Goal: Transaction & Acquisition: Purchase product/service

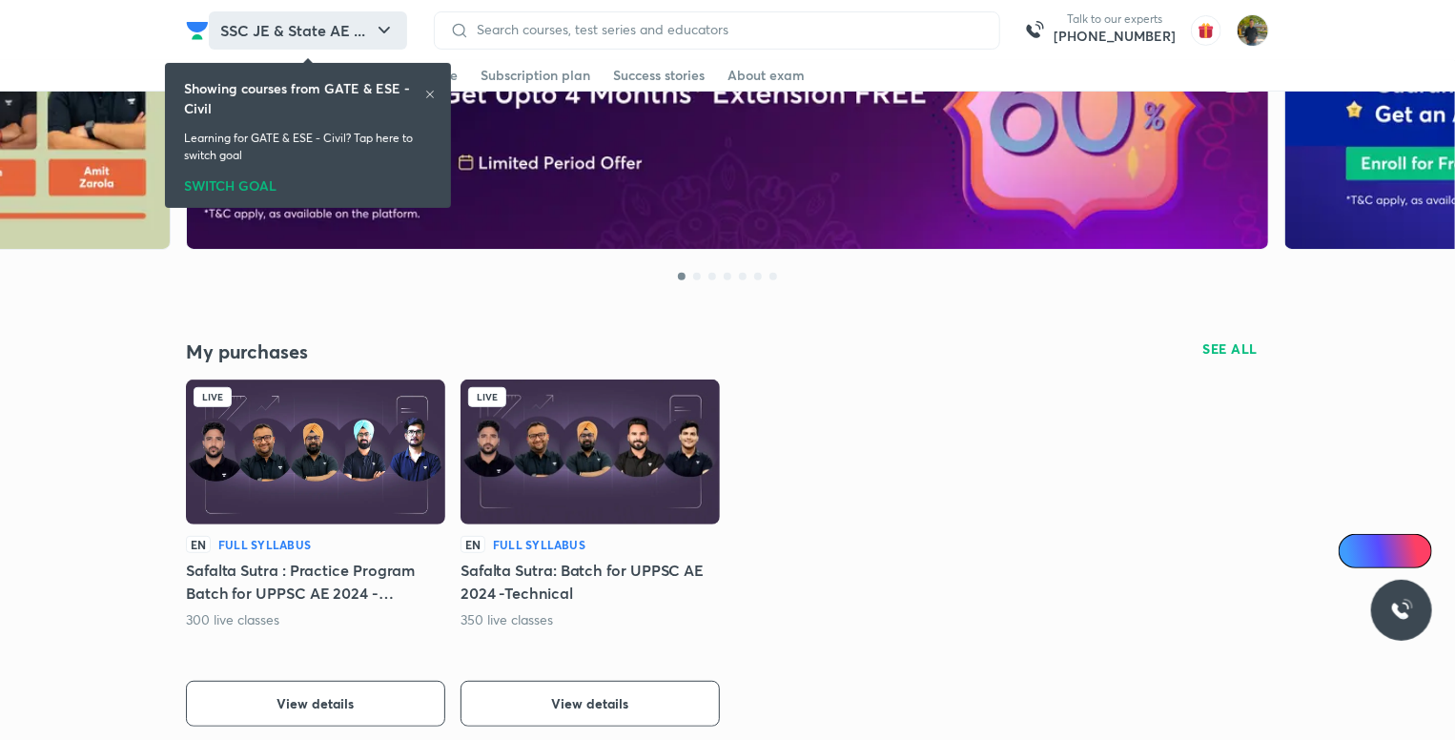
click at [263, 37] on button "SSC JE & State AE ..." at bounding box center [308, 30] width 198 height 38
click at [374, 24] on icon "button" at bounding box center [384, 30] width 23 height 23
click at [385, 25] on icon "button" at bounding box center [384, 30] width 23 height 23
click at [378, 17] on button "SSC JE & State AE ..." at bounding box center [308, 30] width 198 height 38
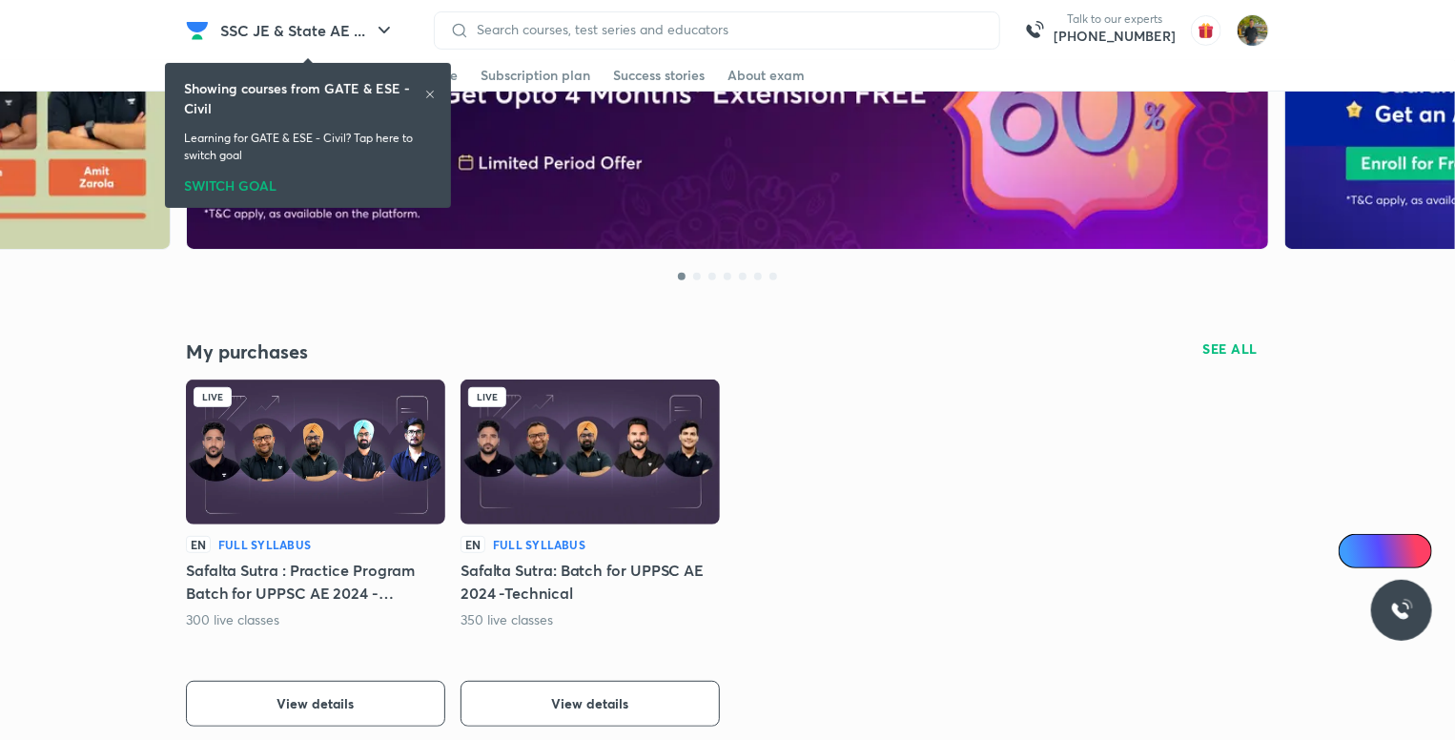
click at [215, 174] on div "SWITCH GOAL" at bounding box center [308, 182] width 248 height 21
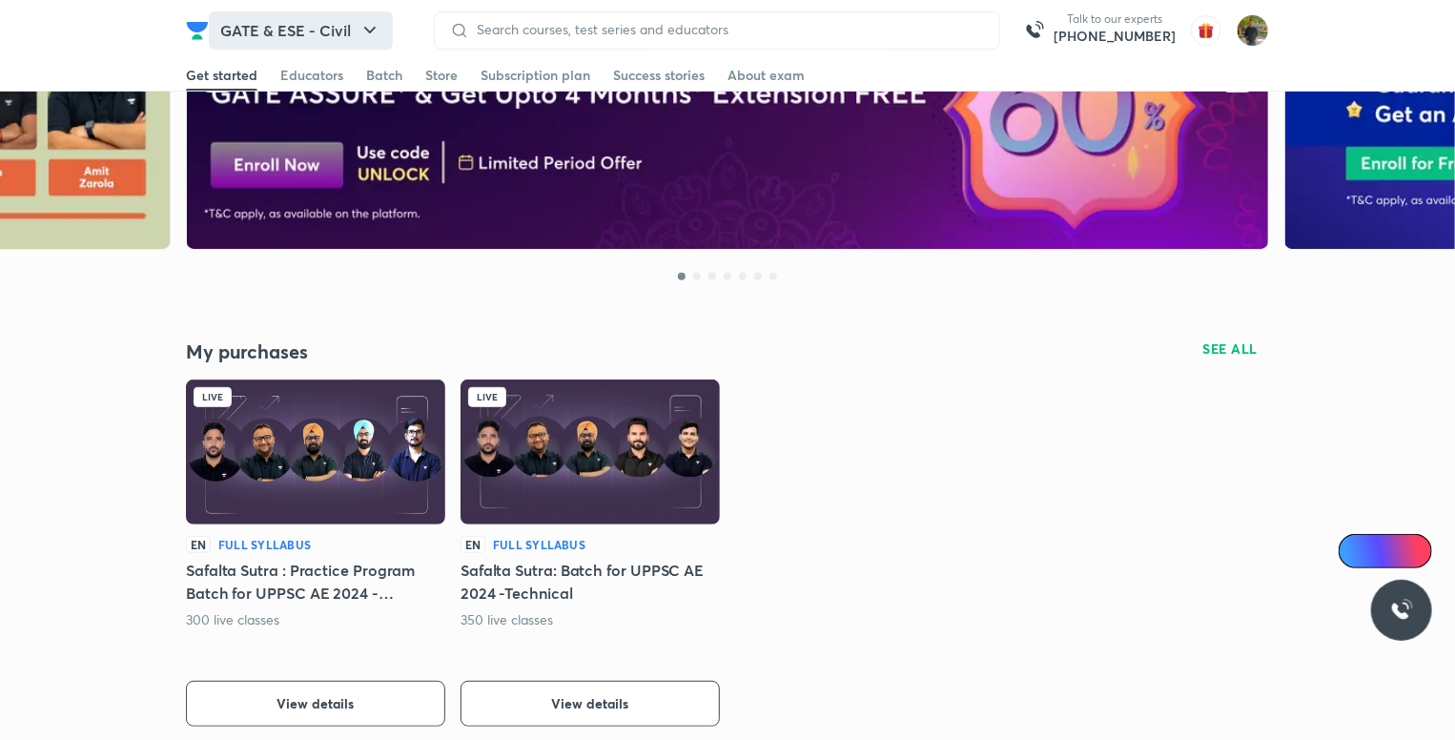
click at [366, 25] on icon "button" at bounding box center [369, 30] width 23 height 23
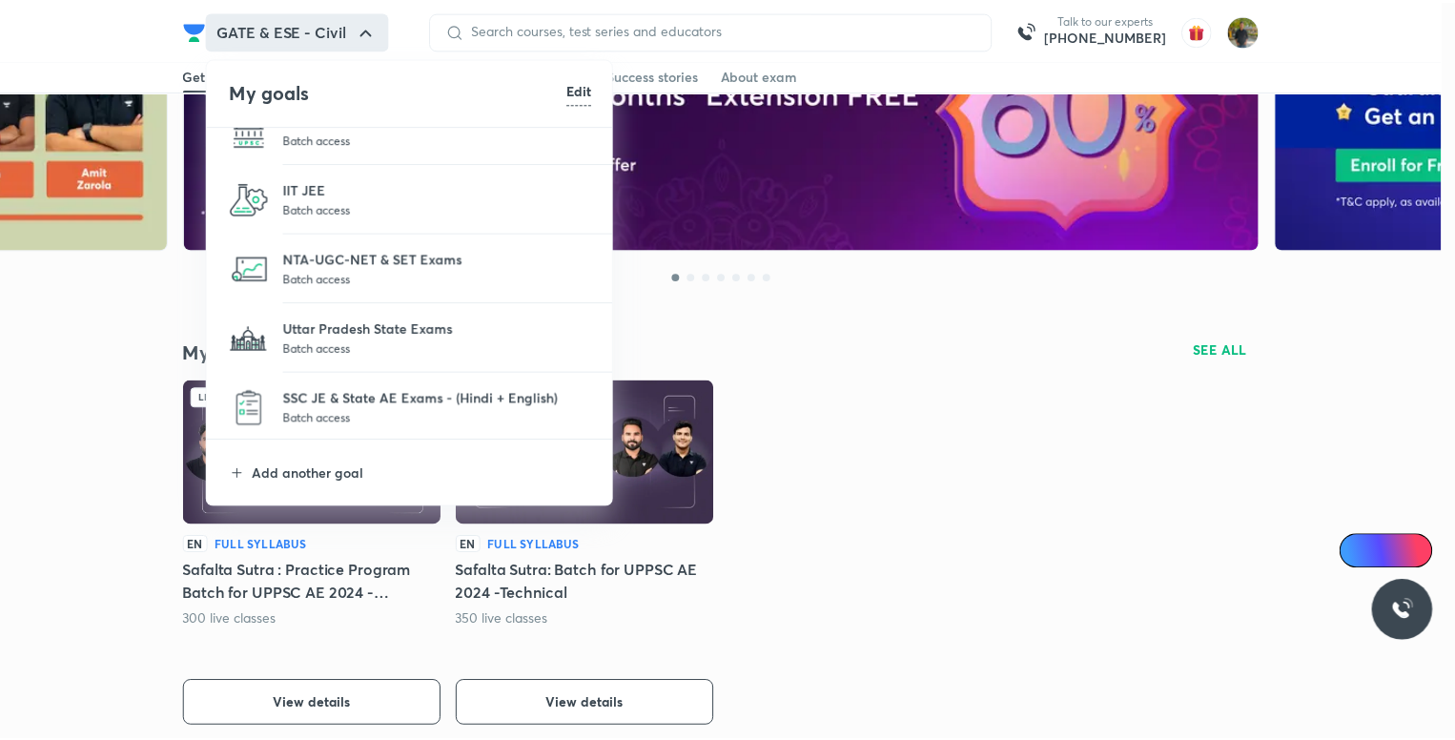
scroll to position [175, 0]
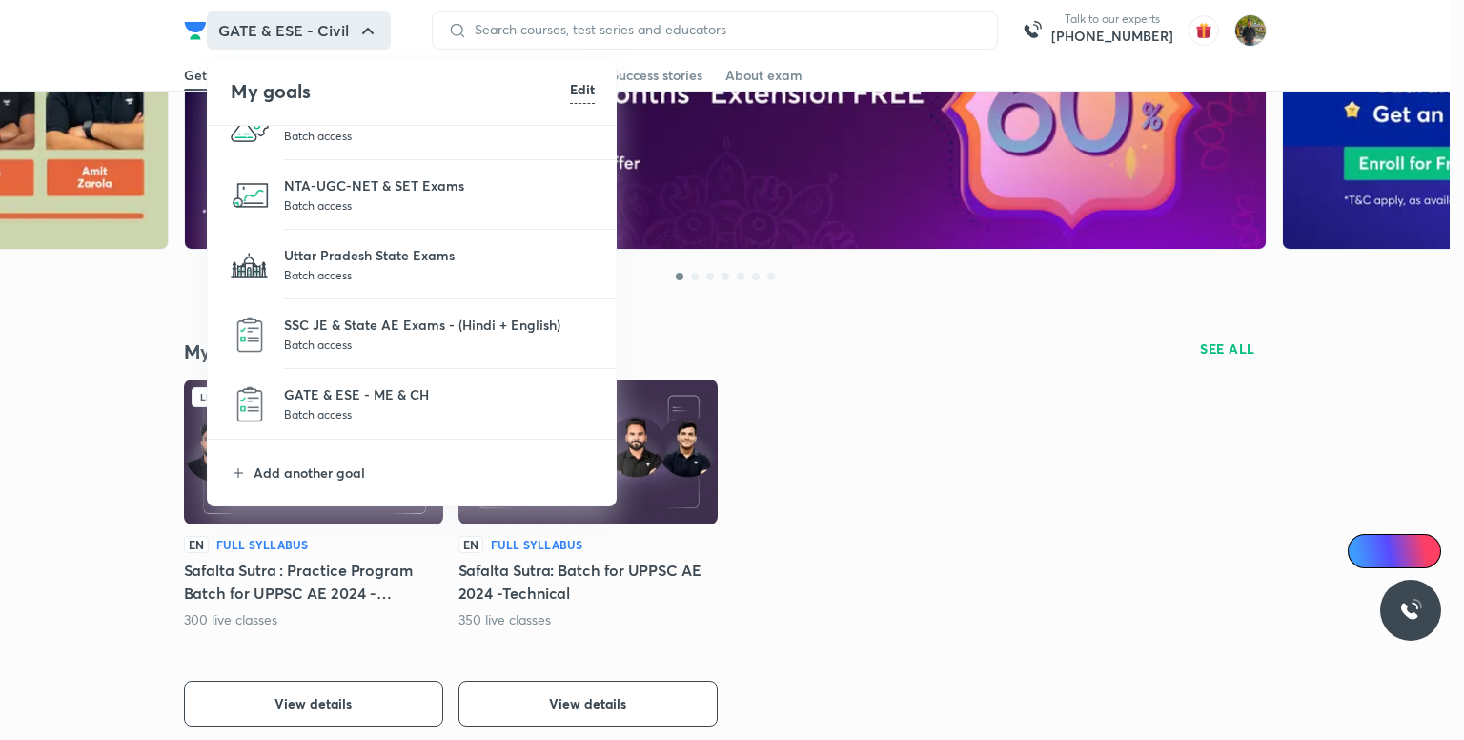
click at [419, 311] on li "SSC JE & State AE Exams - (Hindi + English) Batch access" at bounding box center [413, 334] width 410 height 70
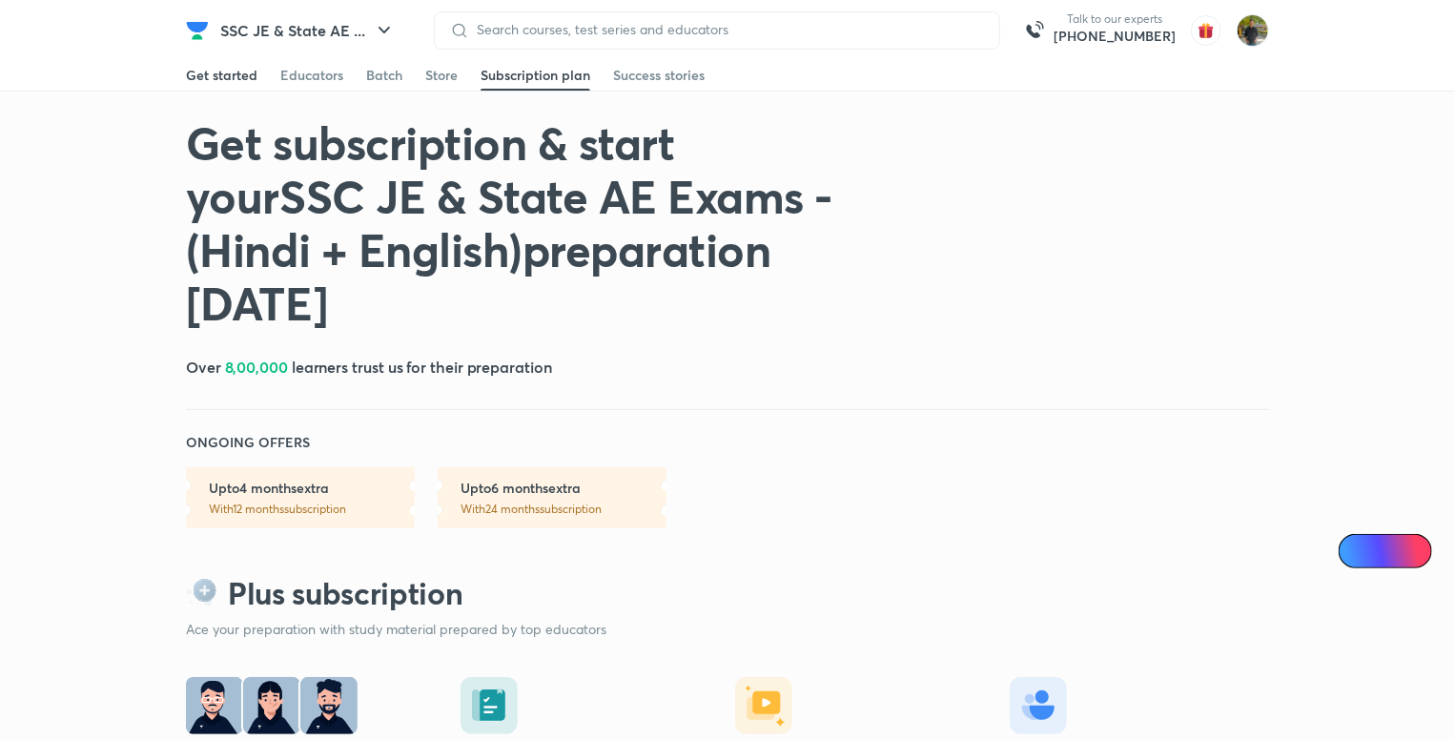
click at [226, 72] on div "Get started" at bounding box center [222, 75] width 72 height 19
click at [205, 63] on link "Get started" at bounding box center [222, 75] width 72 height 31
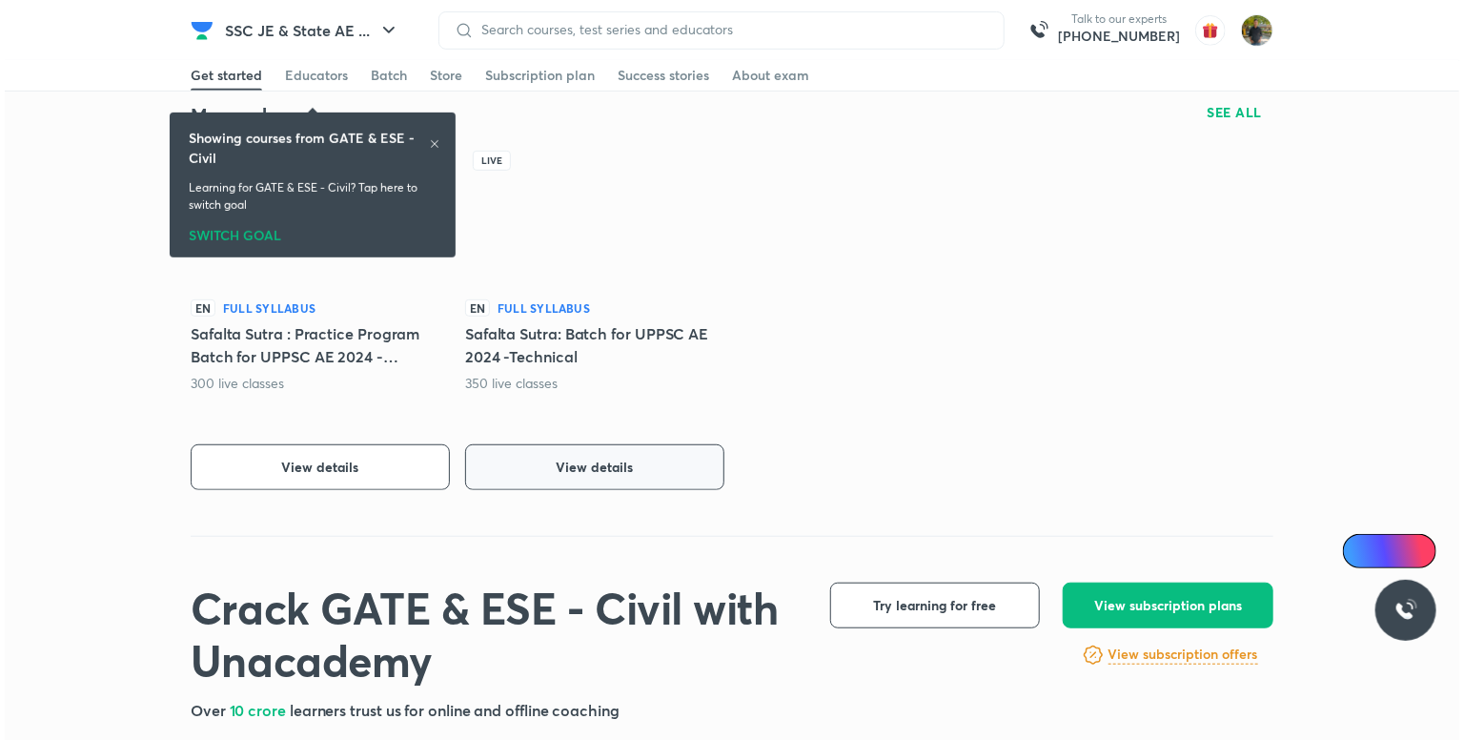
scroll to position [381, 0]
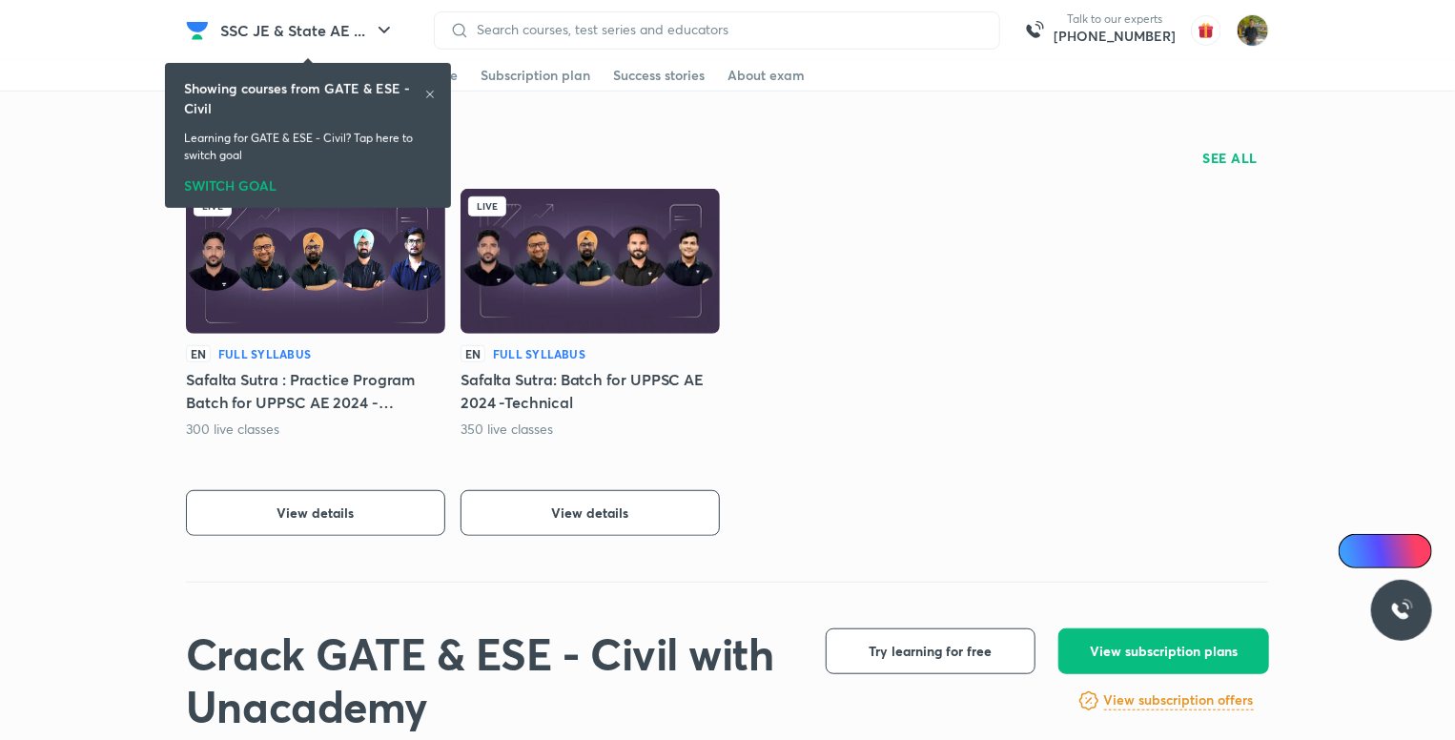
click at [425, 95] on icon at bounding box center [429, 94] width 11 height 11
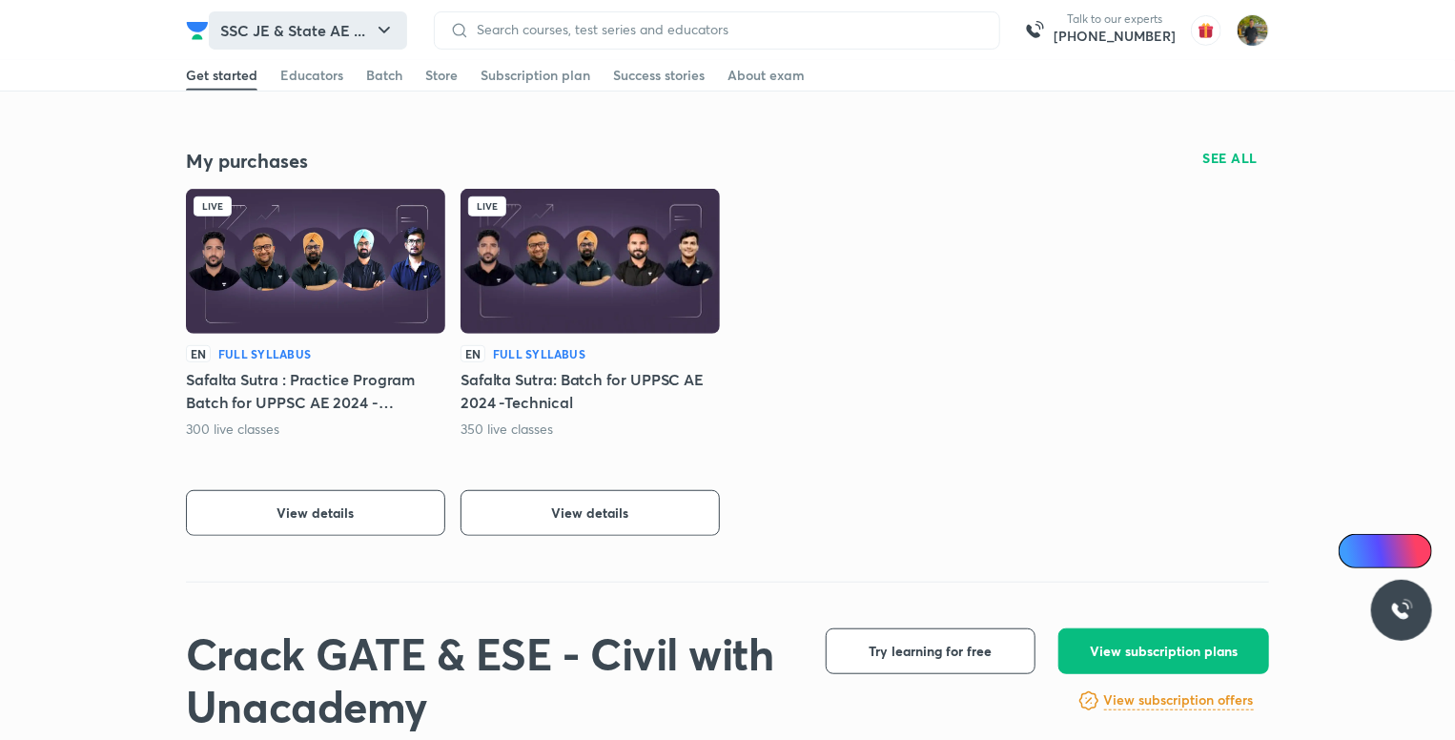
click at [321, 20] on button "SSC JE & State AE ..." at bounding box center [308, 30] width 198 height 38
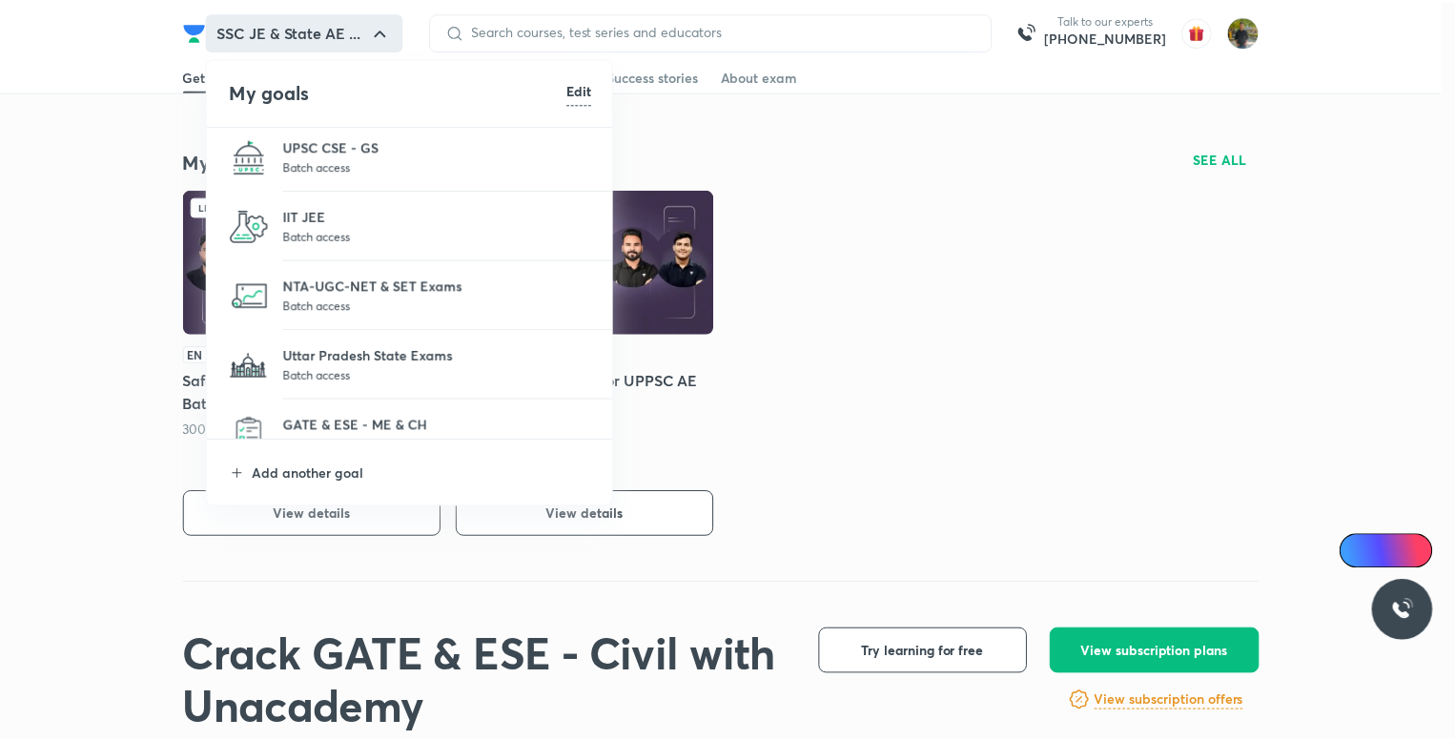
scroll to position [175, 0]
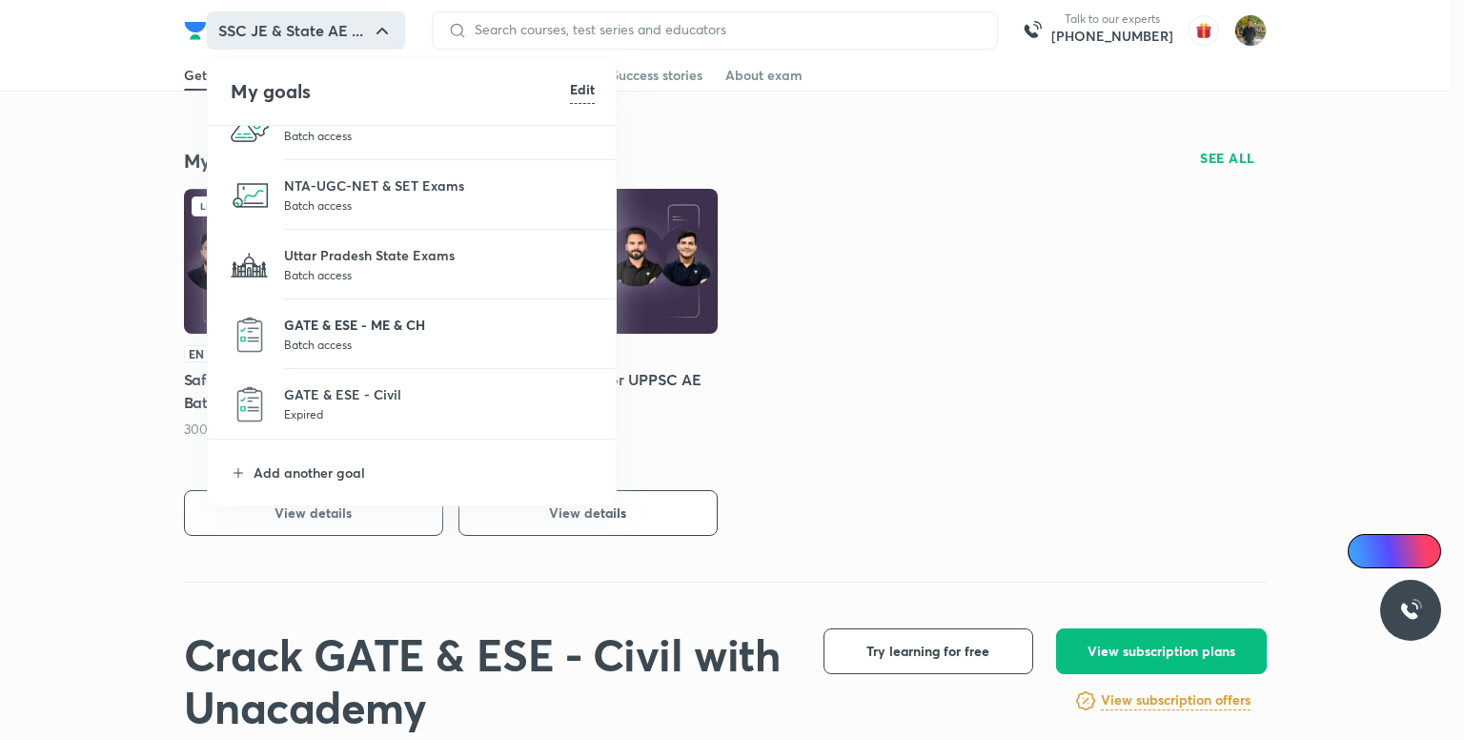
click at [386, 329] on p "GATE & ESE - ME & CH" at bounding box center [439, 325] width 311 height 20
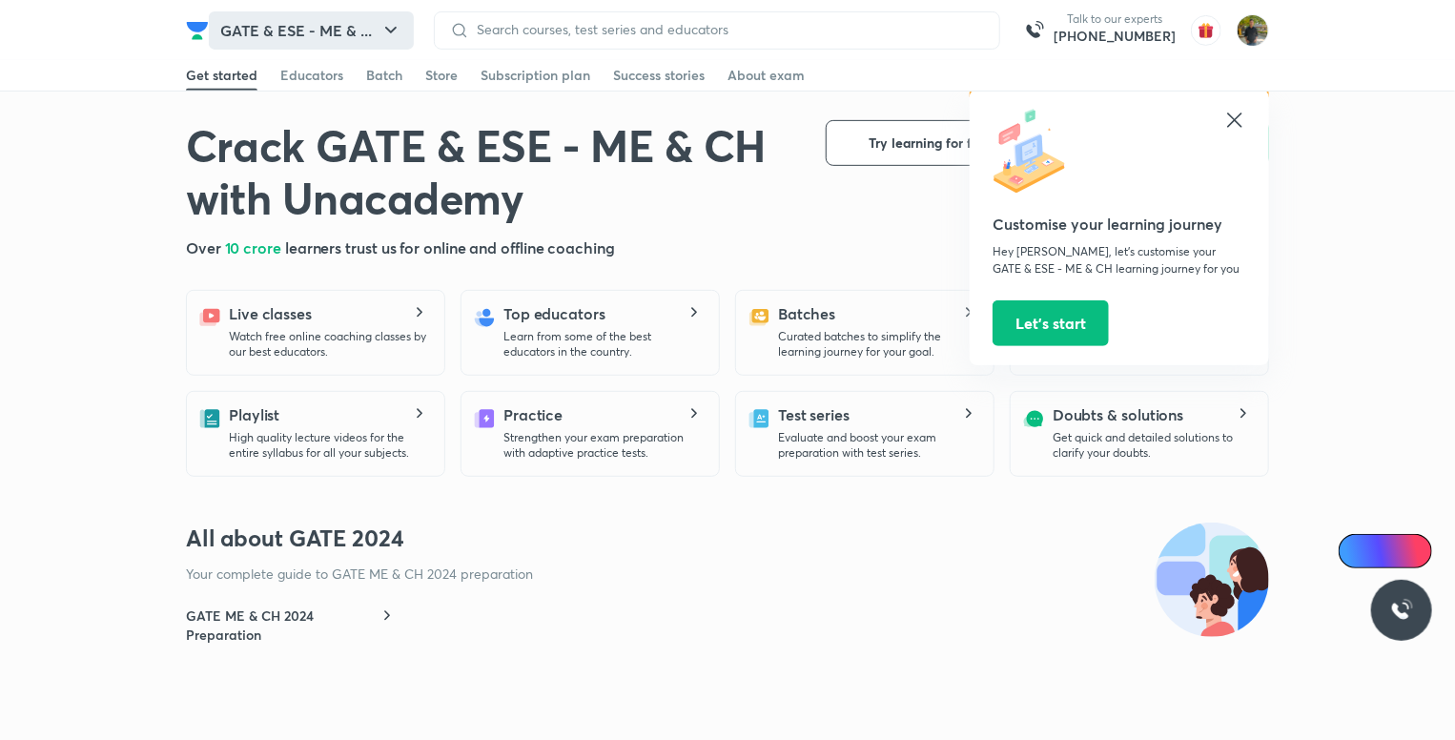
click at [329, 31] on button "GATE & ESE - ME & ..." at bounding box center [311, 30] width 205 height 38
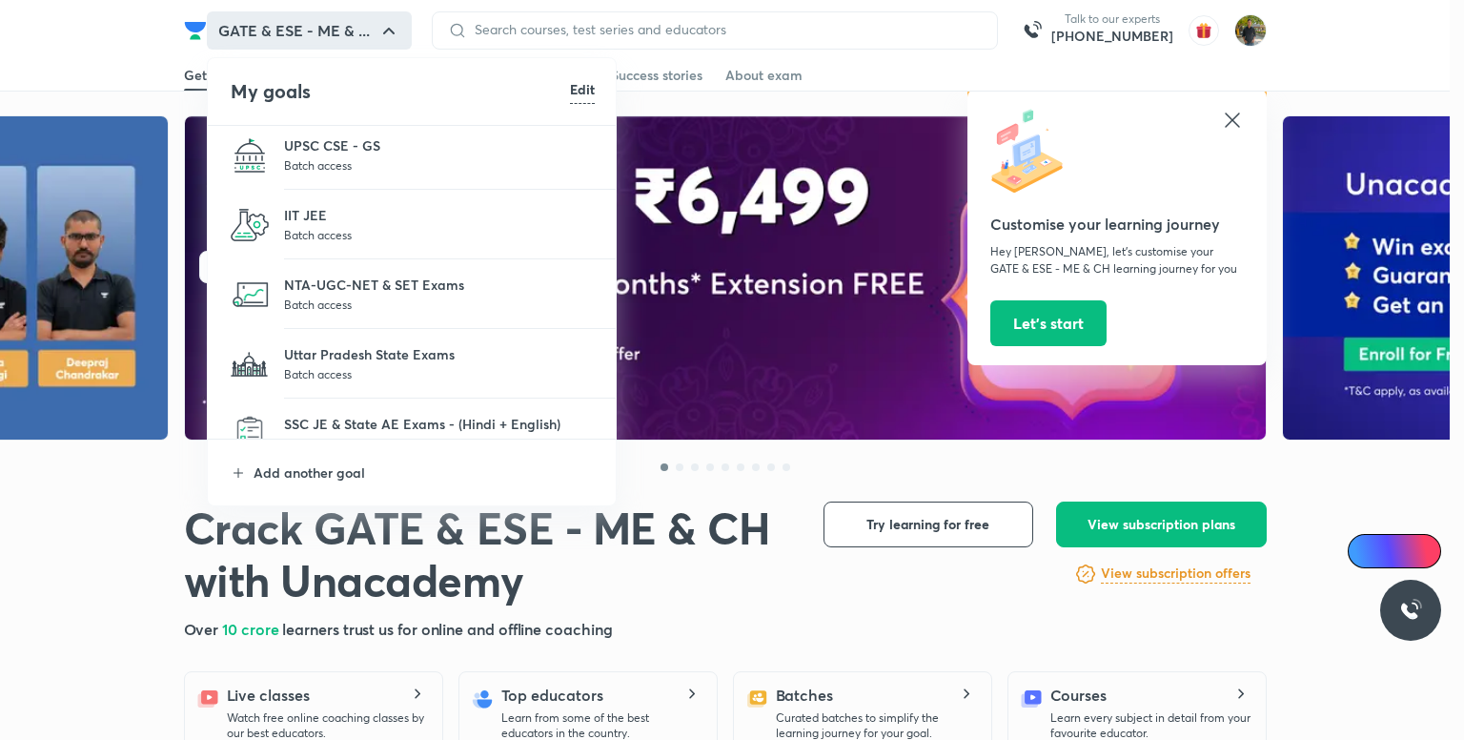
scroll to position [175, 0]
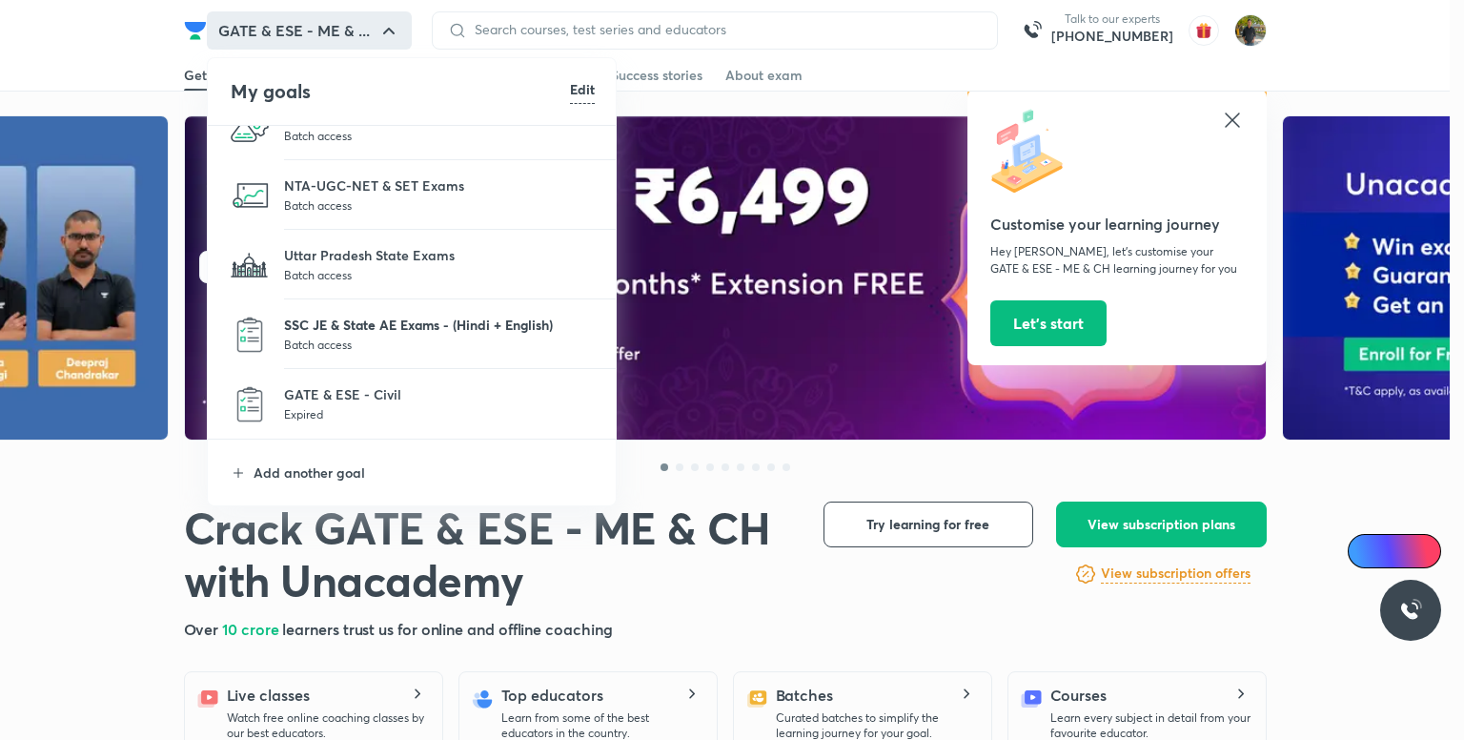
click at [416, 333] on p "SSC JE & State AE Exams - (Hindi + English)" at bounding box center [439, 325] width 311 height 20
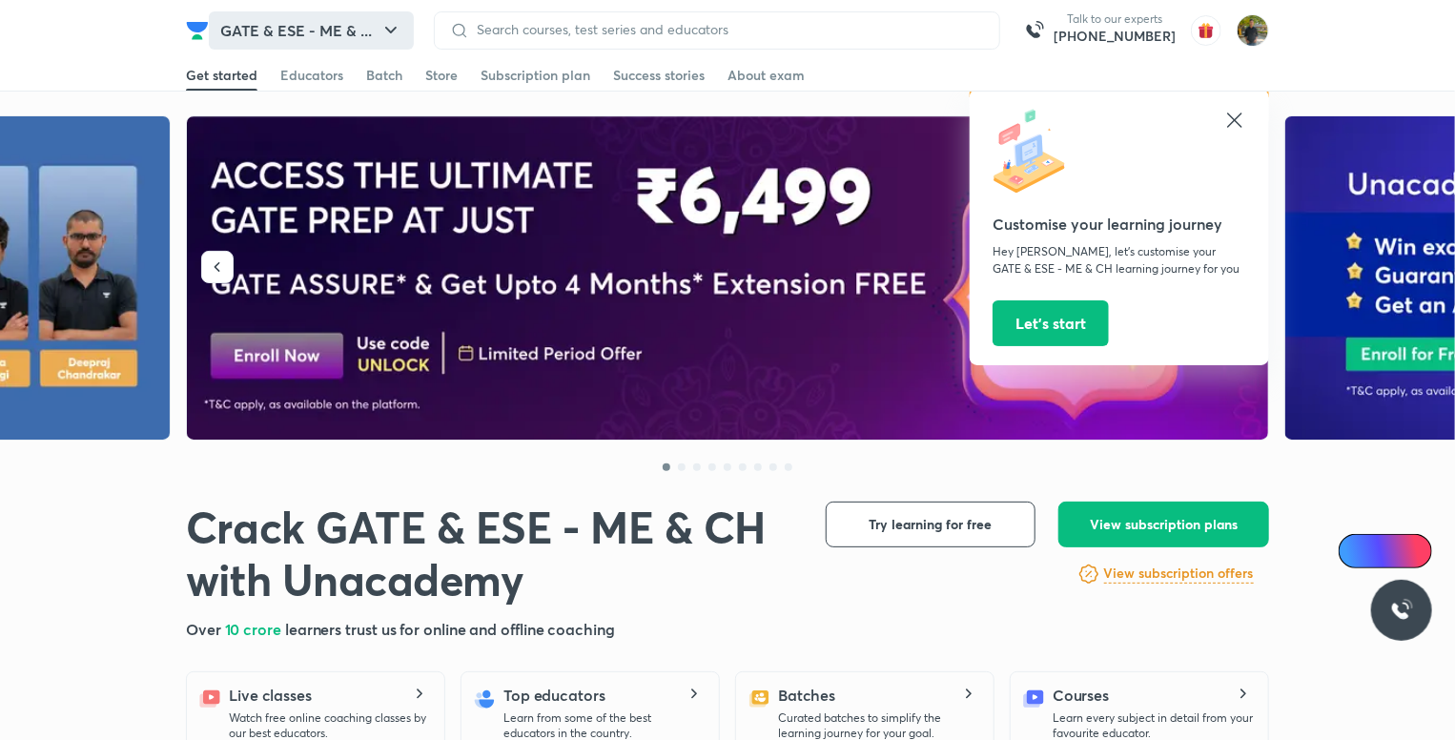
click at [372, 24] on button "GATE & ESE - ME & ..." at bounding box center [311, 30] width 205 height 38
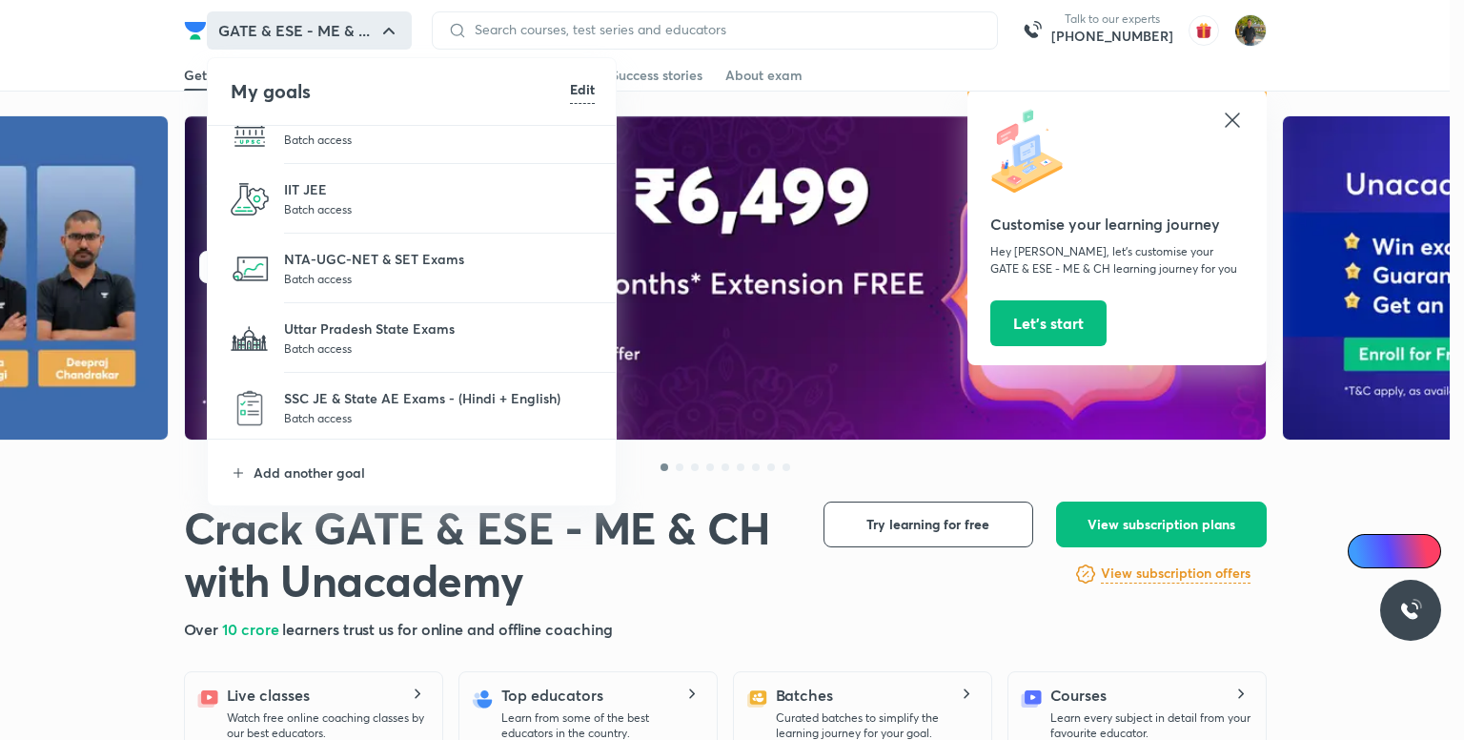
scroll to position [175, 0]
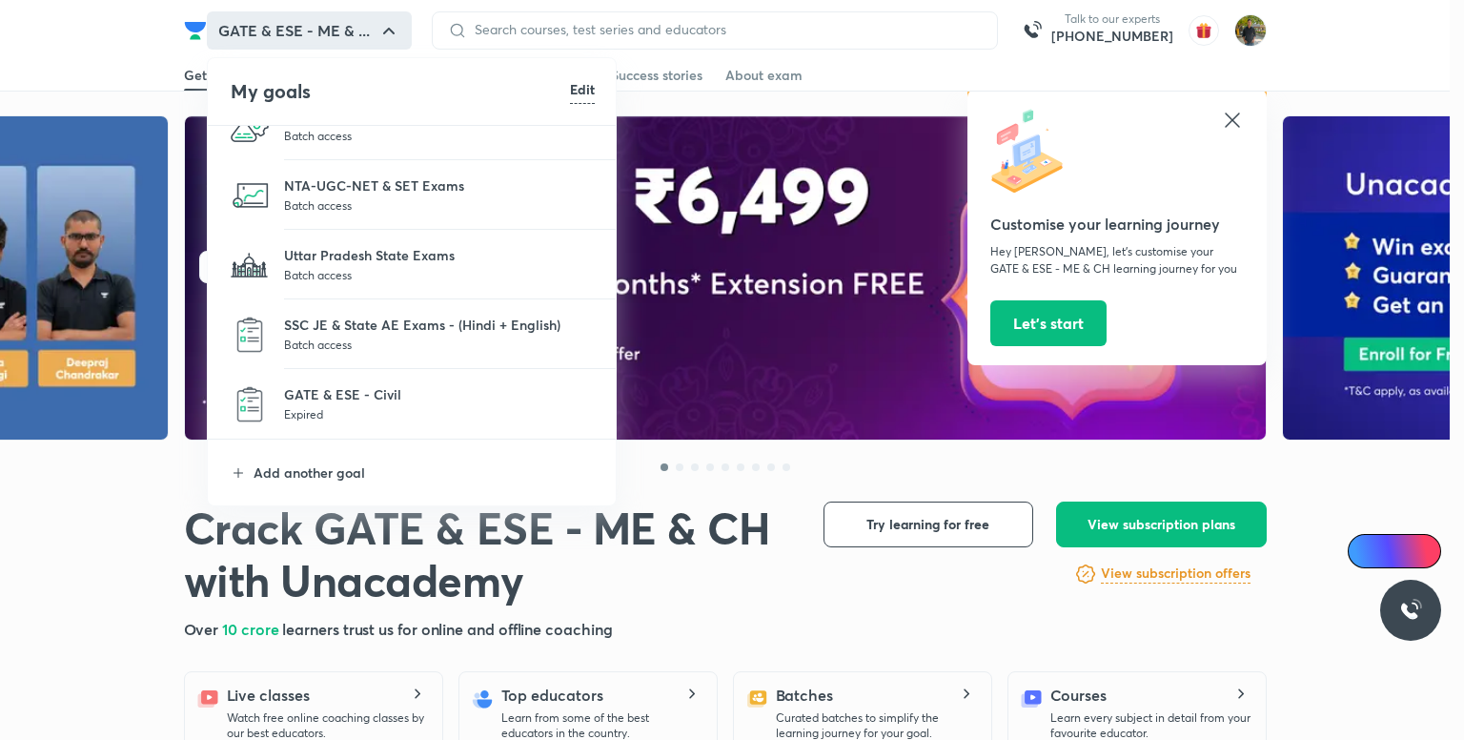
click at [382, 329] on p "SSC JE & State AE Exams - (Hindi + English)" at bounding box center [439, 325] width 311 height 20
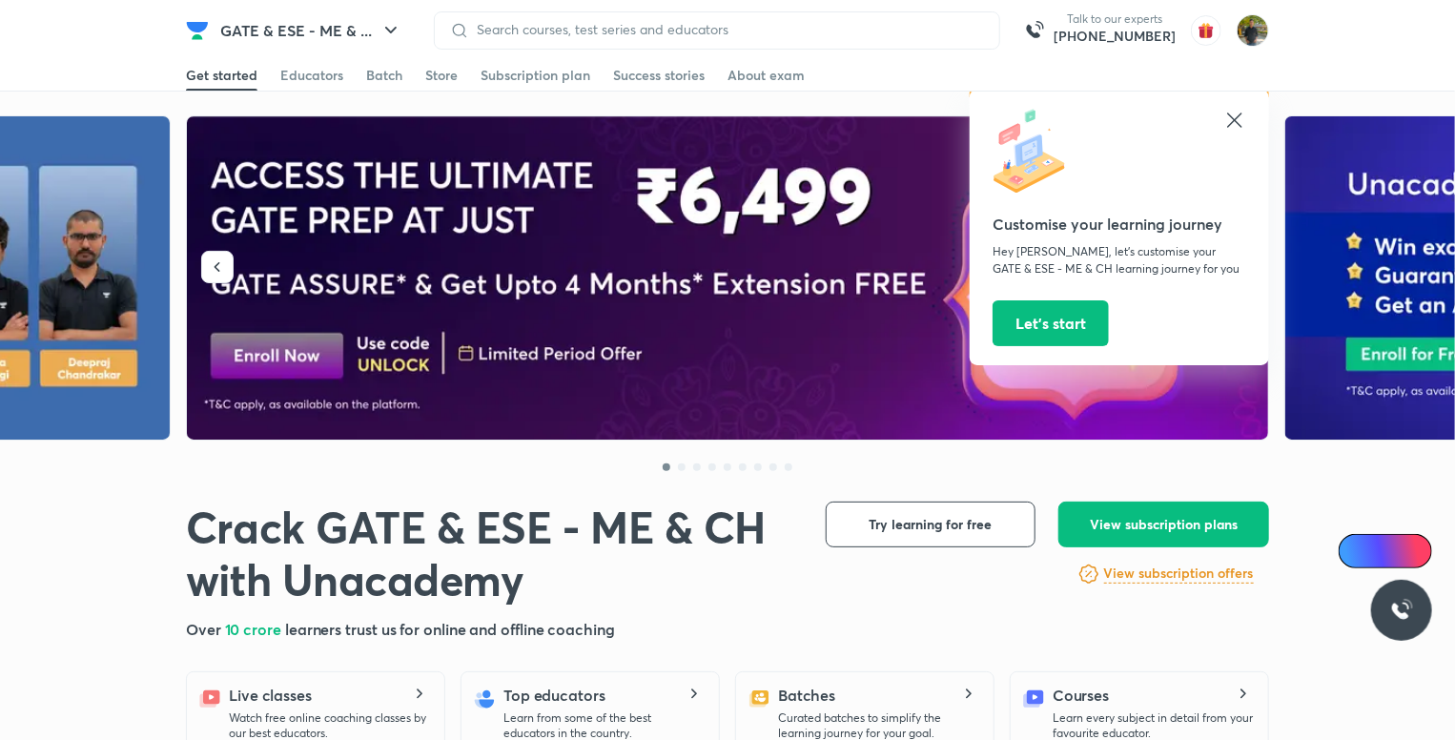
click at [316, 1] on div at bounding box center [727, 1] width 1455 height 2
click at [337, 39] on button "GATE & ESE - ME & ..." at bounding box center [311, 30] width 205 height 38
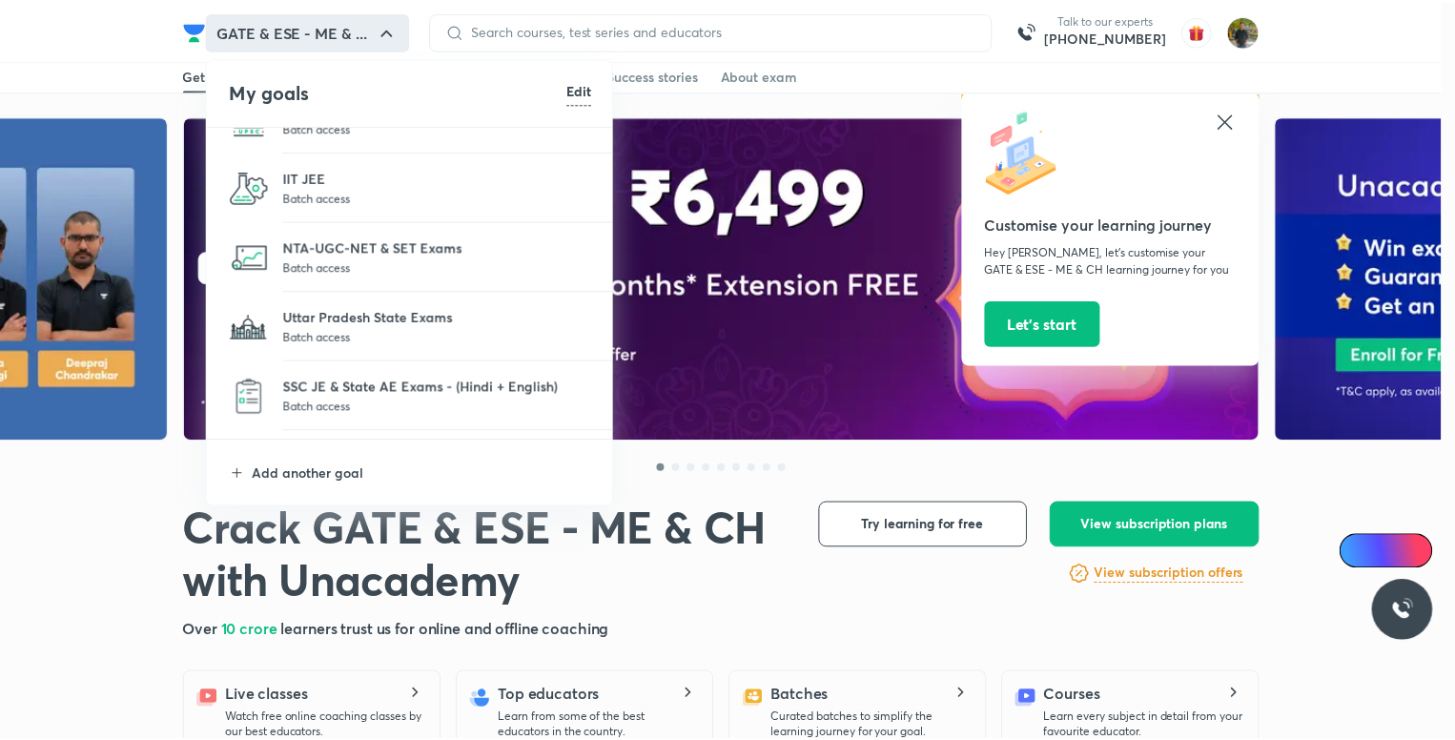
scroll to position [175, 0]
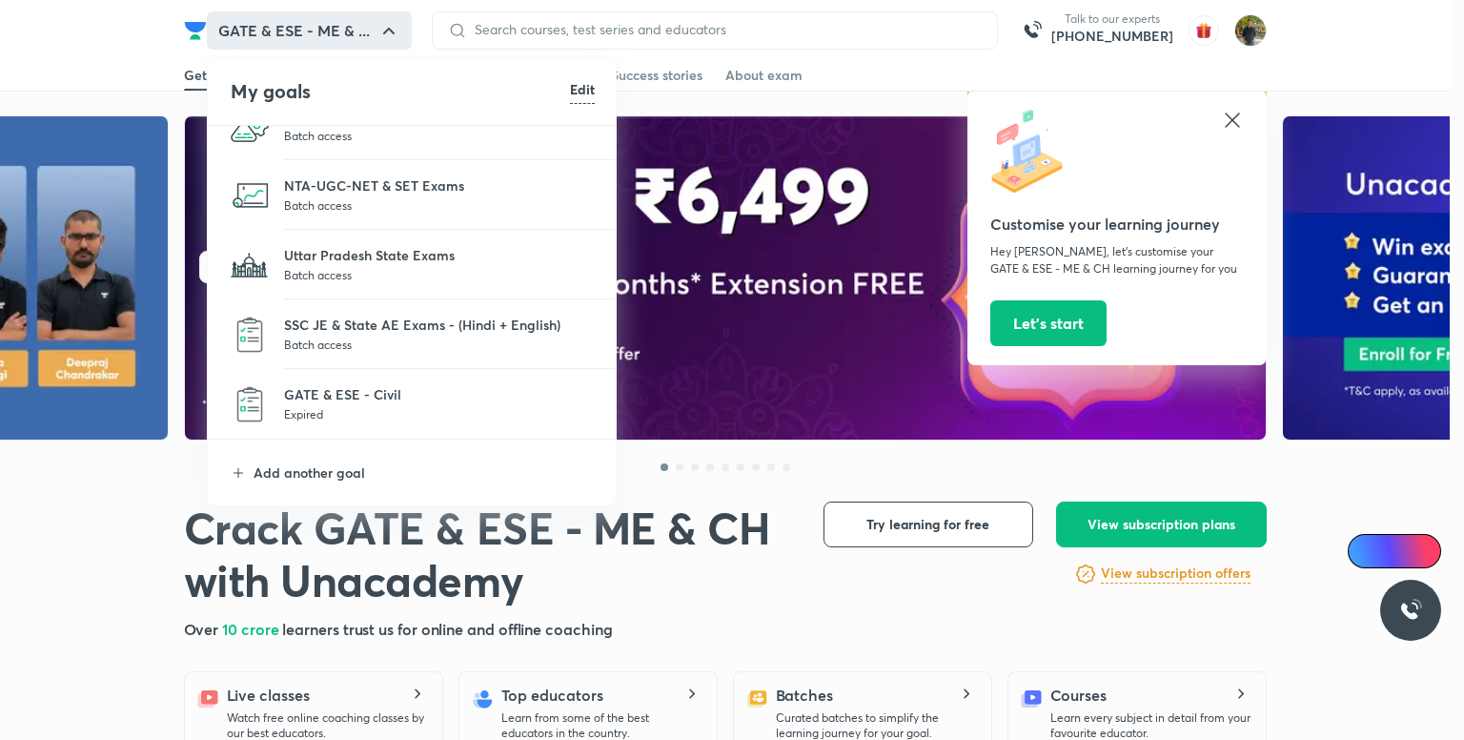
click at [252, 333] on img at bounding box center [250, 335] width 38 height 38
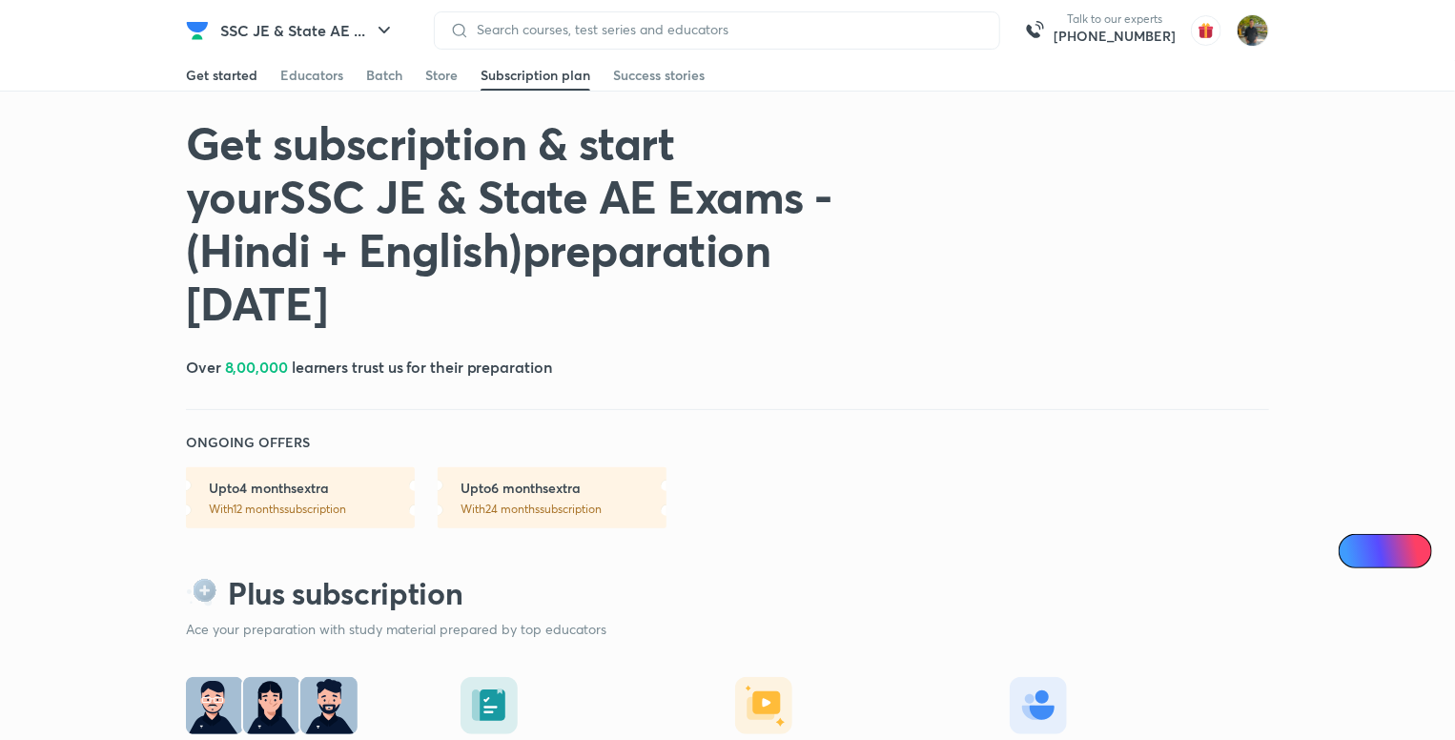
click at [242, 70] on div "Get started" at bounding box center [222, 75] width 72 height 19
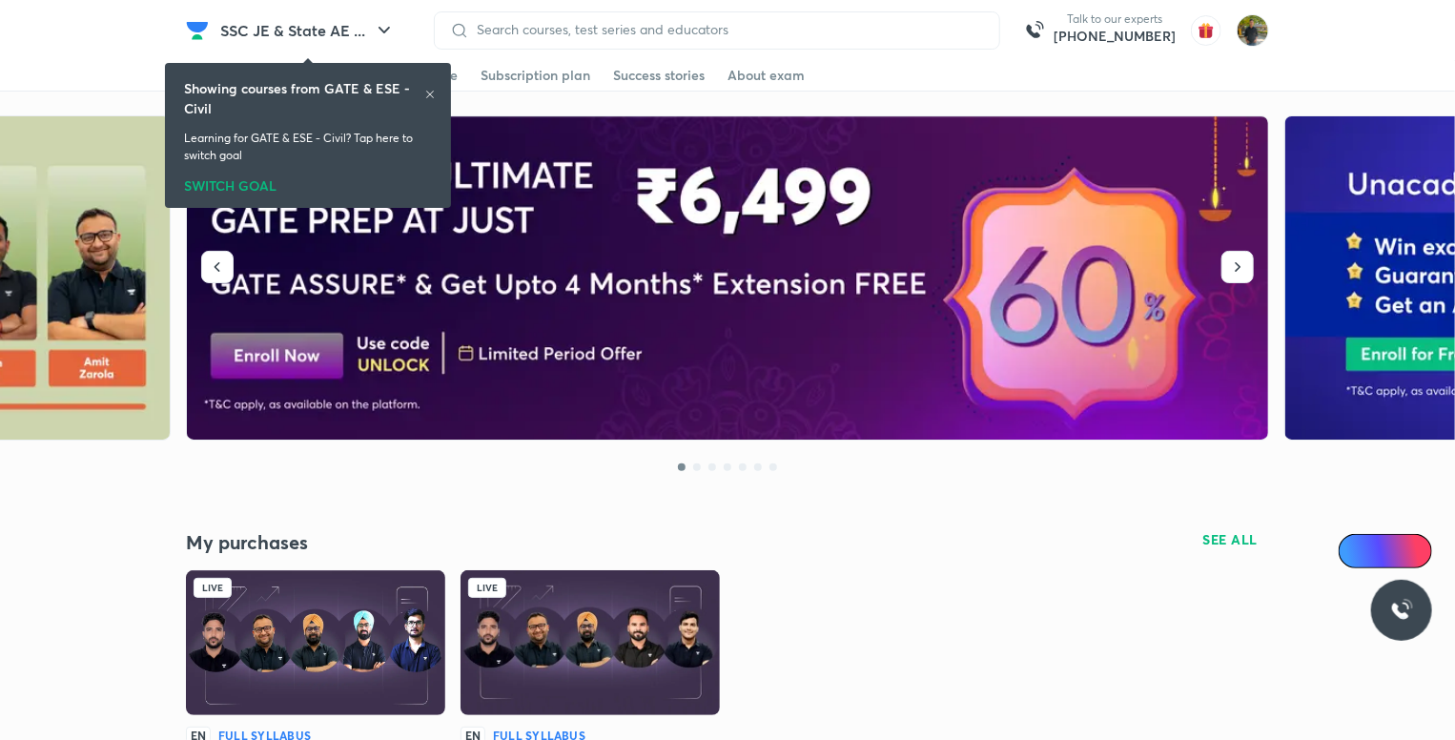
click at [429, 96] on icon at bounding box center [429, 94] width 11 height 11
click at [432, 91] on icon at bounding box center [429, 94] width 11 height 11
click at [235, 183] on div "SWITCH GOAL" at bounding box center [308, 182] width 248 height 21
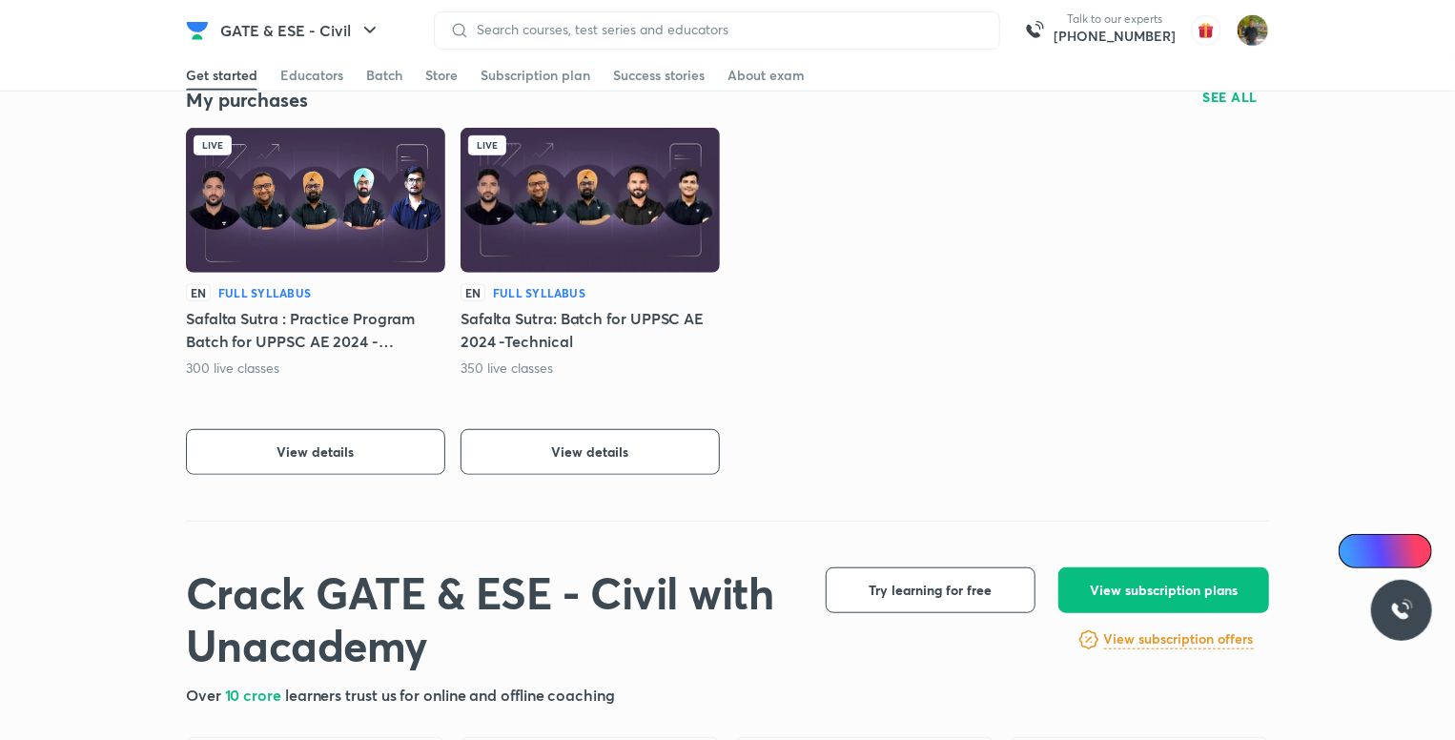
scroll to position [286, 0]
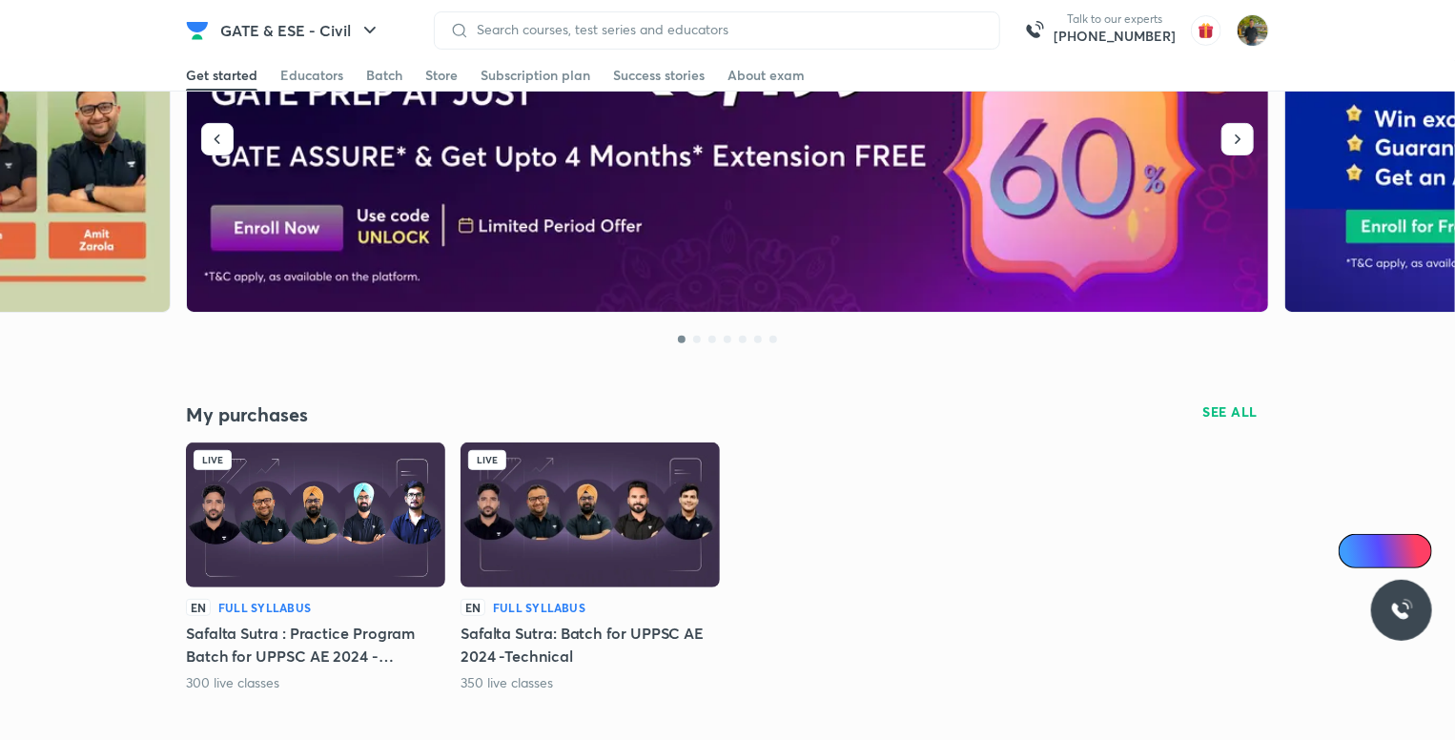
scroll to position [286, 0]
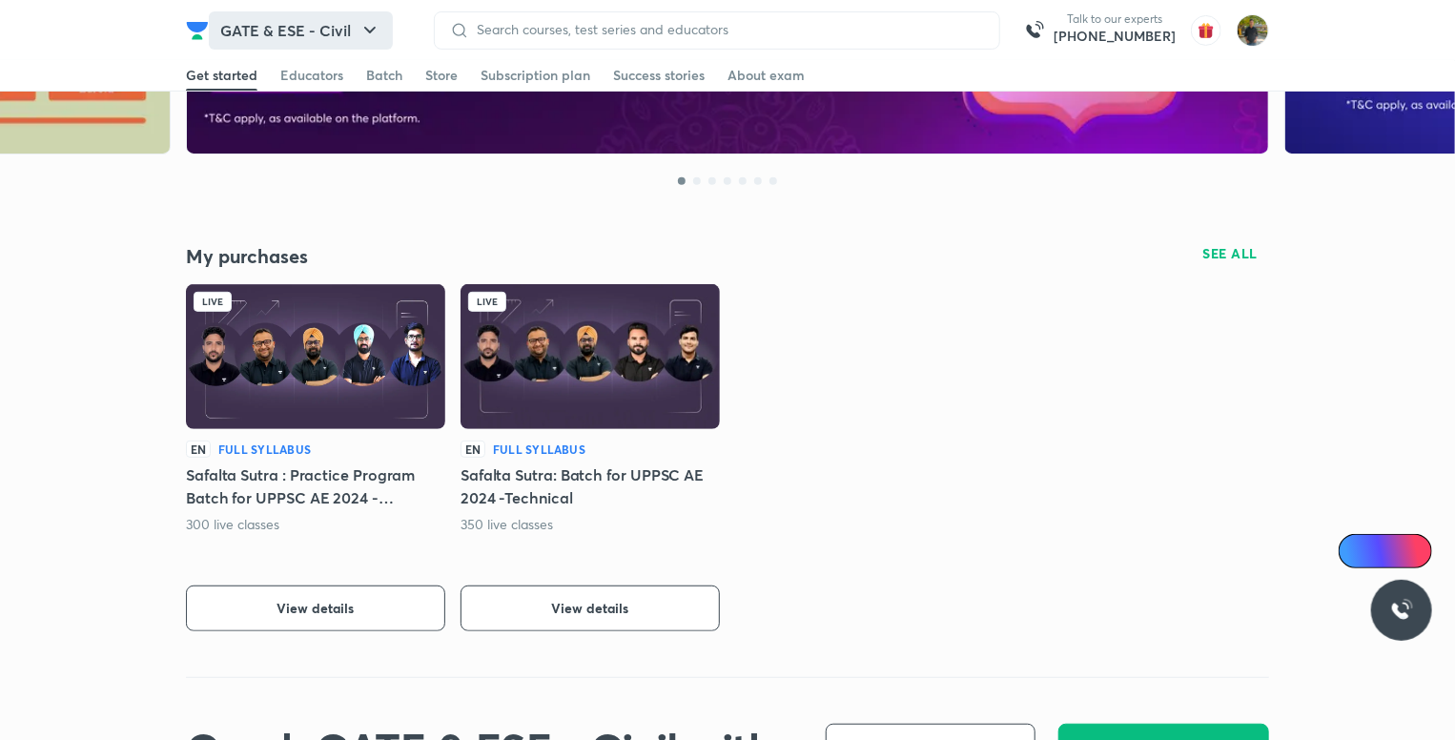
click at [318, 36] on button "GATE & ESE - Civil" at bounding box center [301, 30] width 184 height 38
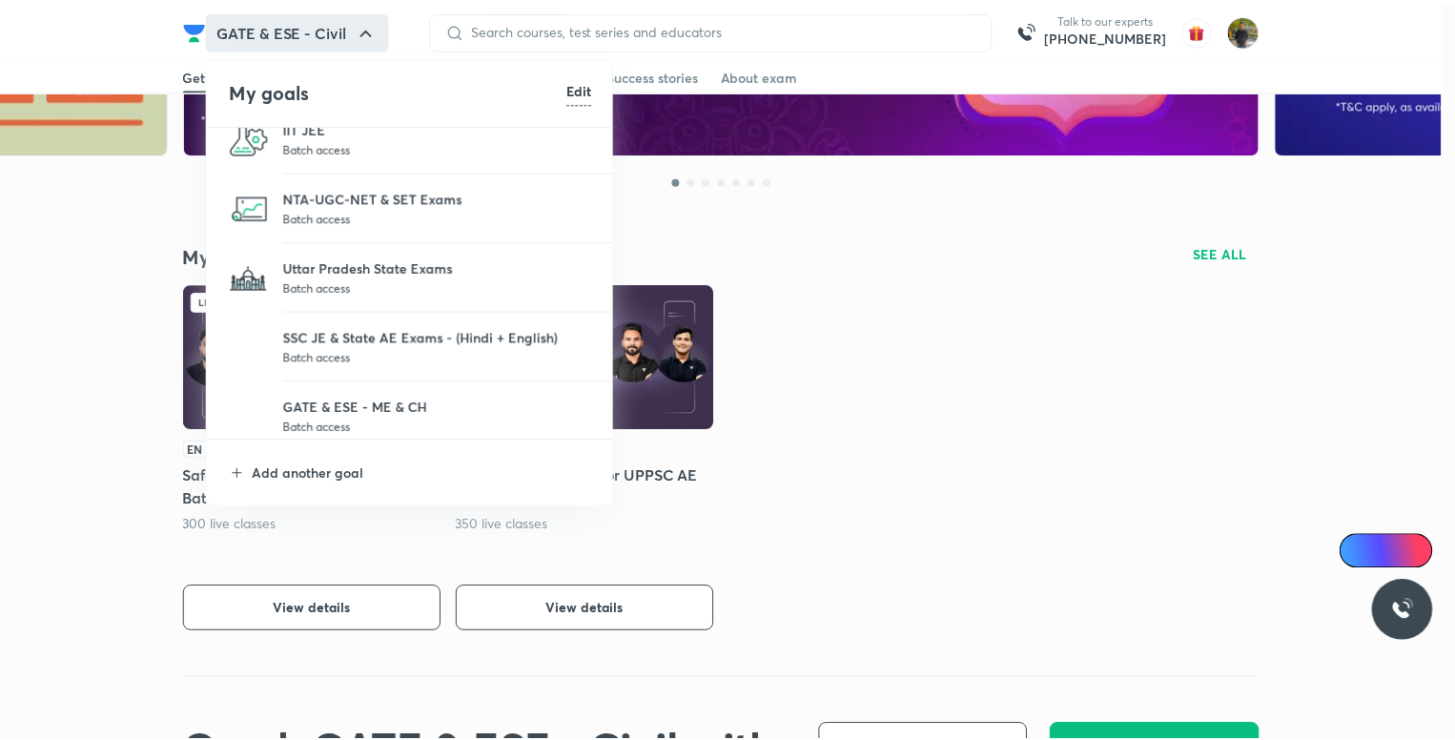
scroll to position [175, 0]
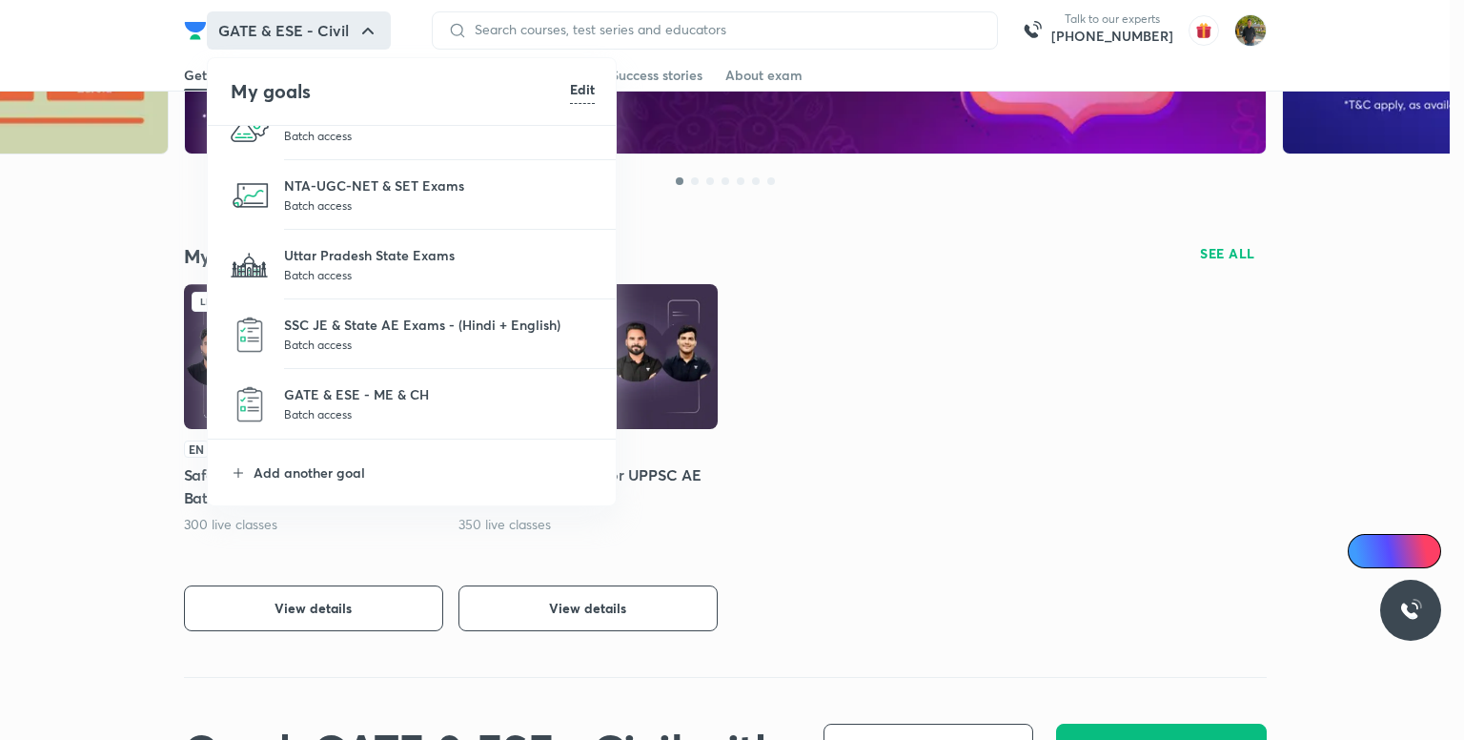
click at [332, 337] on p "Batch access" at bounding box center [439, 344] width 311 height 19
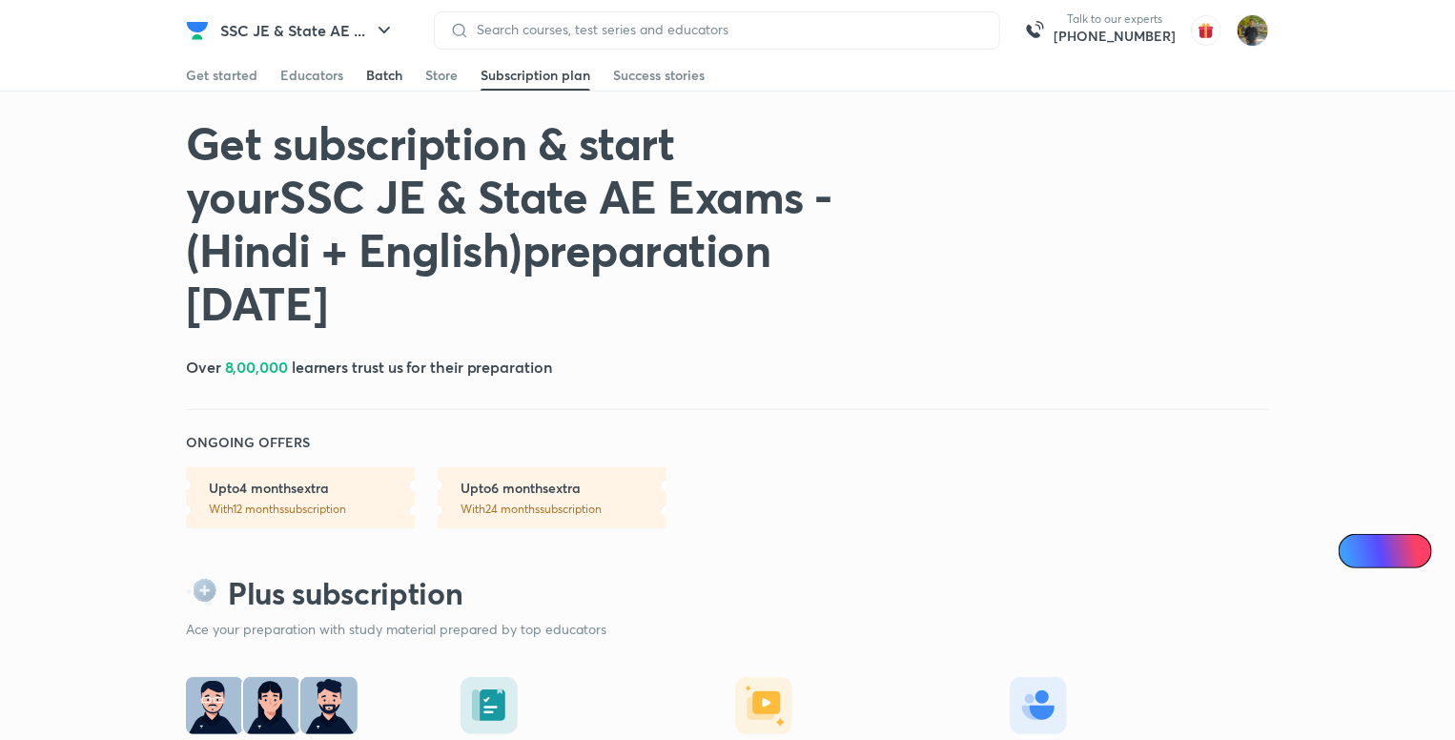
click at [367, 70] on div "Batch" at bounding box center [384, 75] width 36 height 19
click at [311, 70] on div "Educators" at bounding box center [311, 75] width 63 height 19
click at [242, 79] on div "Get started" at bounding box center [222, 75] width 72 height 19
click at [301, 76] on div "Educators" at bounding box center [311, 75] width 63 height 19
click at [644, 73] on div "Success stories" at bounding box center [659, 75] width 92 height 19
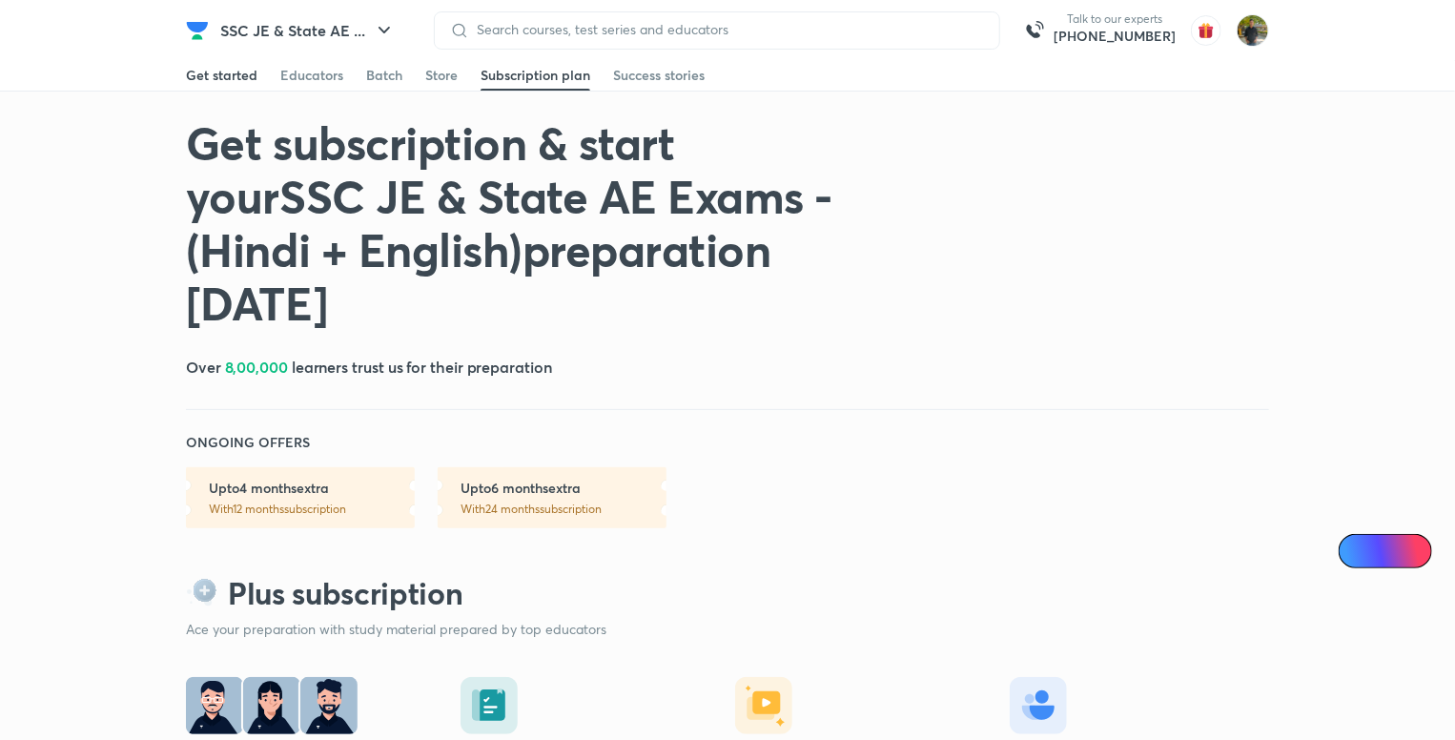
click at [213, 72] on div "Get started" at bounding box center [222, 75] width 72 height 19
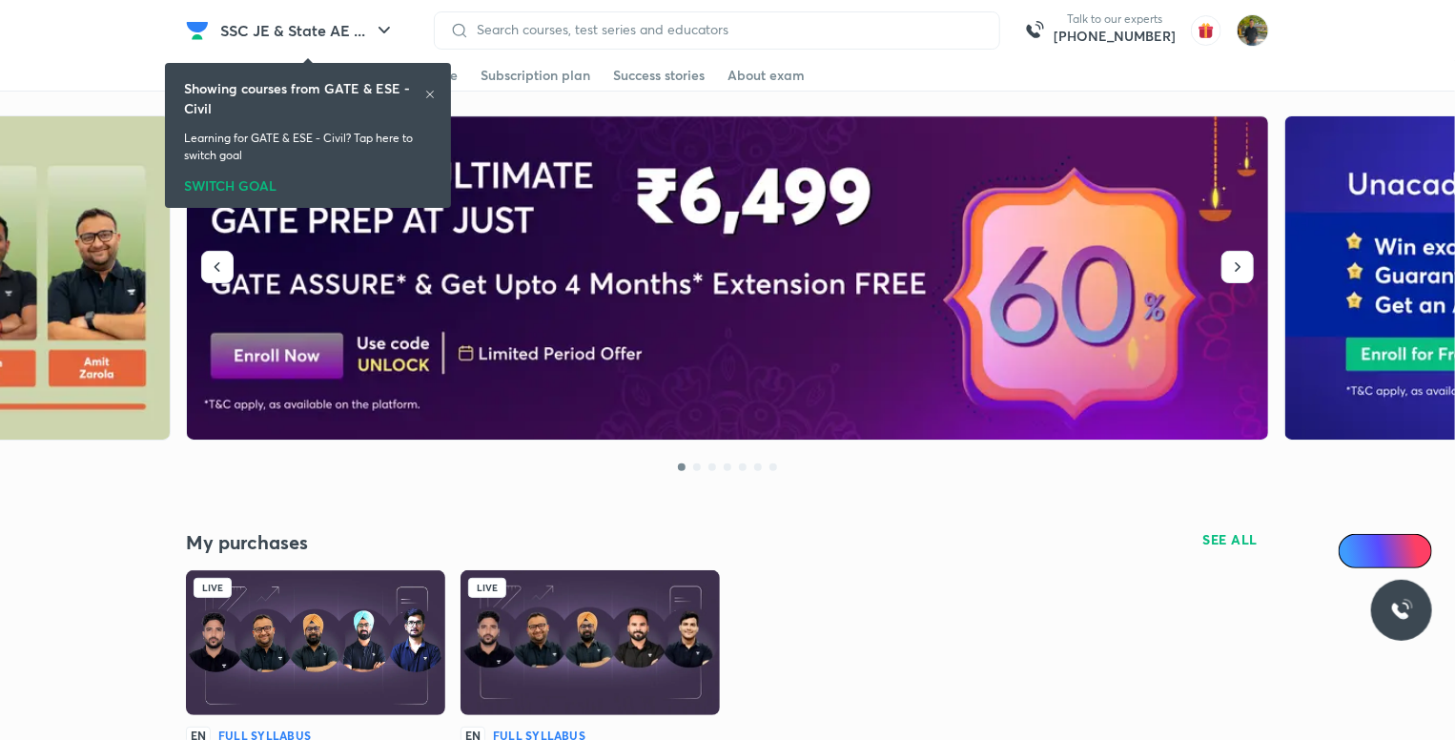
click at [430, 96] on icon at bounding box center [429, 94] width 11 height 11
click at [232, 67] on div "Showing courses from GATE & ESE - Civil Learning for GATE & ESE - Civil? Tap he…" at bounding box center [308, 135] width 271 height 137
click at [427, 92] on icon at bounding box center [429, 94] width 11 height 11
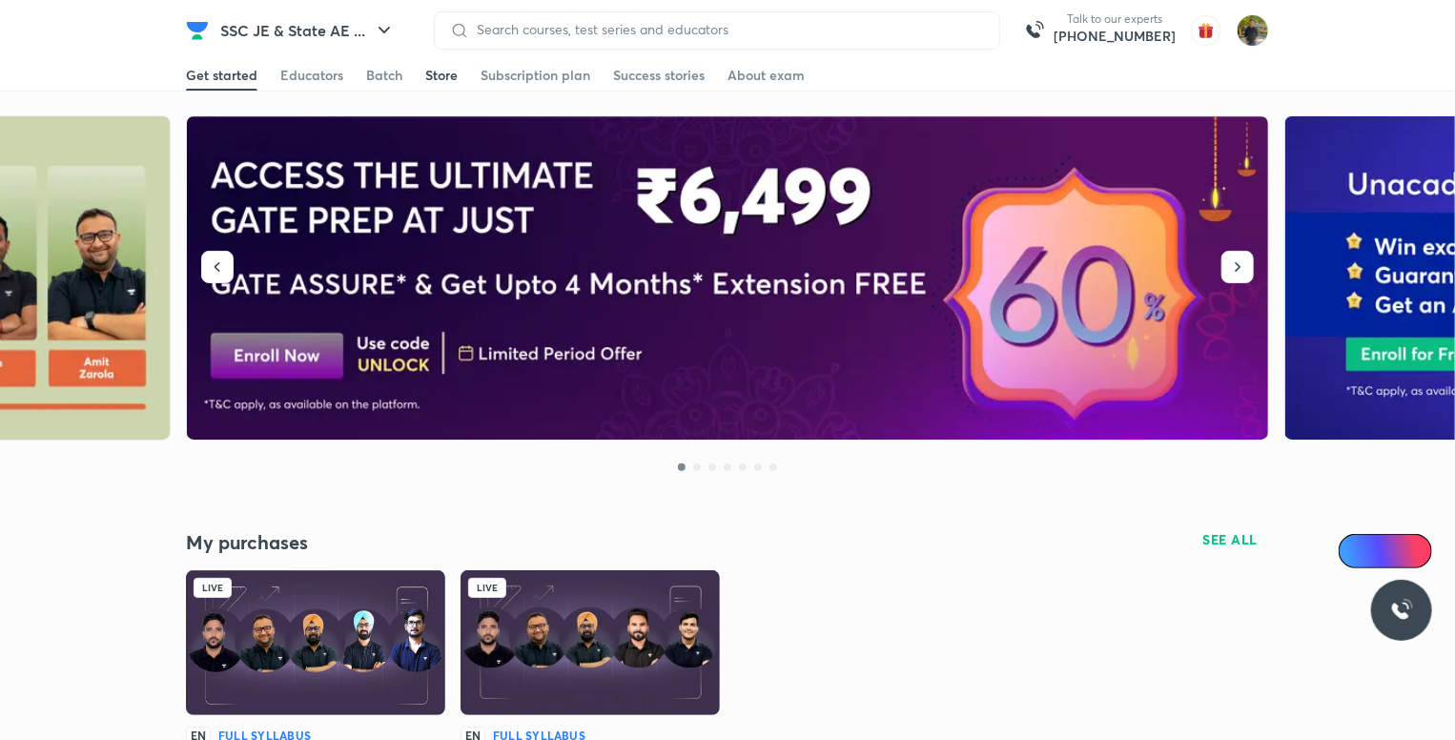
click at [443, 72] on div "Store" at bounding box center [441, 75] width 32 height 19
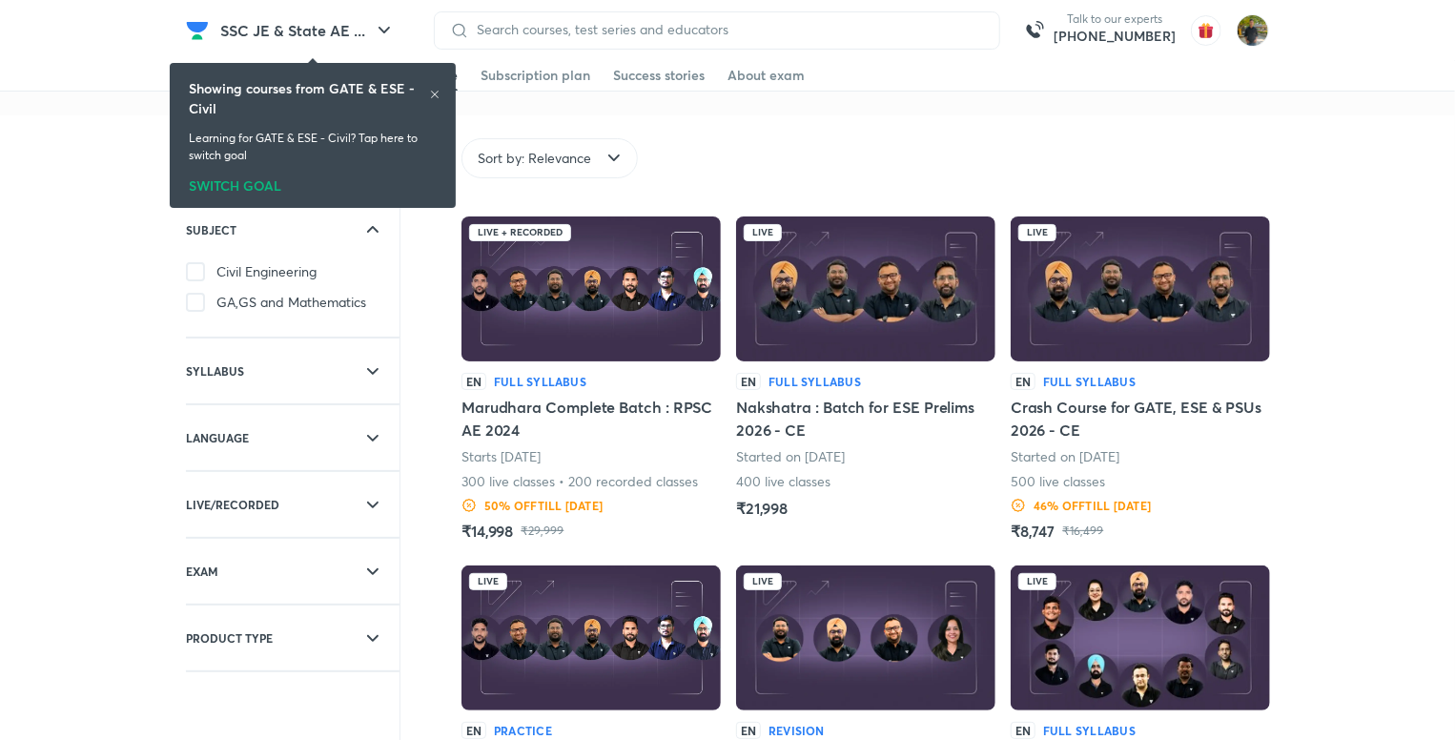
click at [429, 95] on icon at bounding box center [434, 94] width 11 height 11
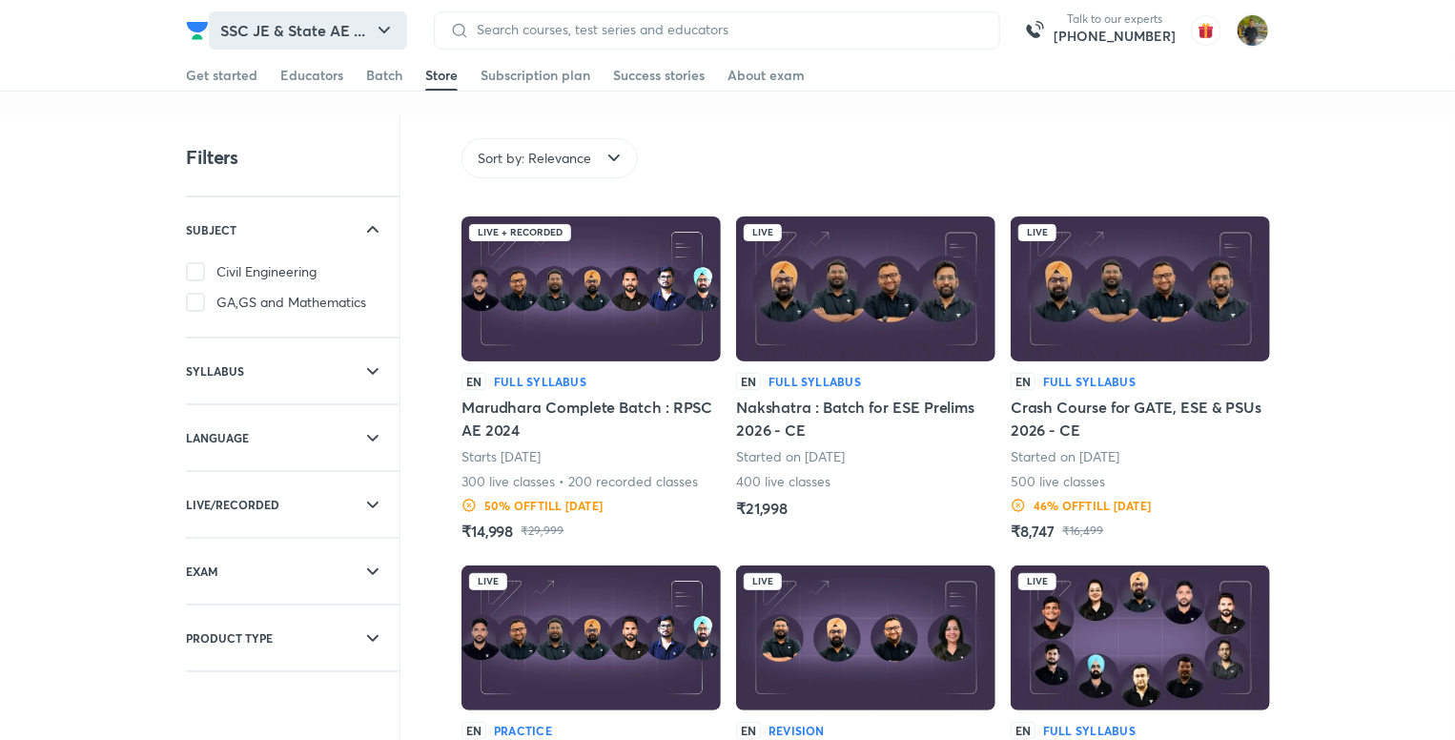
click at [292, 35] on button "SSC JE & State AE ..." at bounding box center [308, 30] width 198 height 38
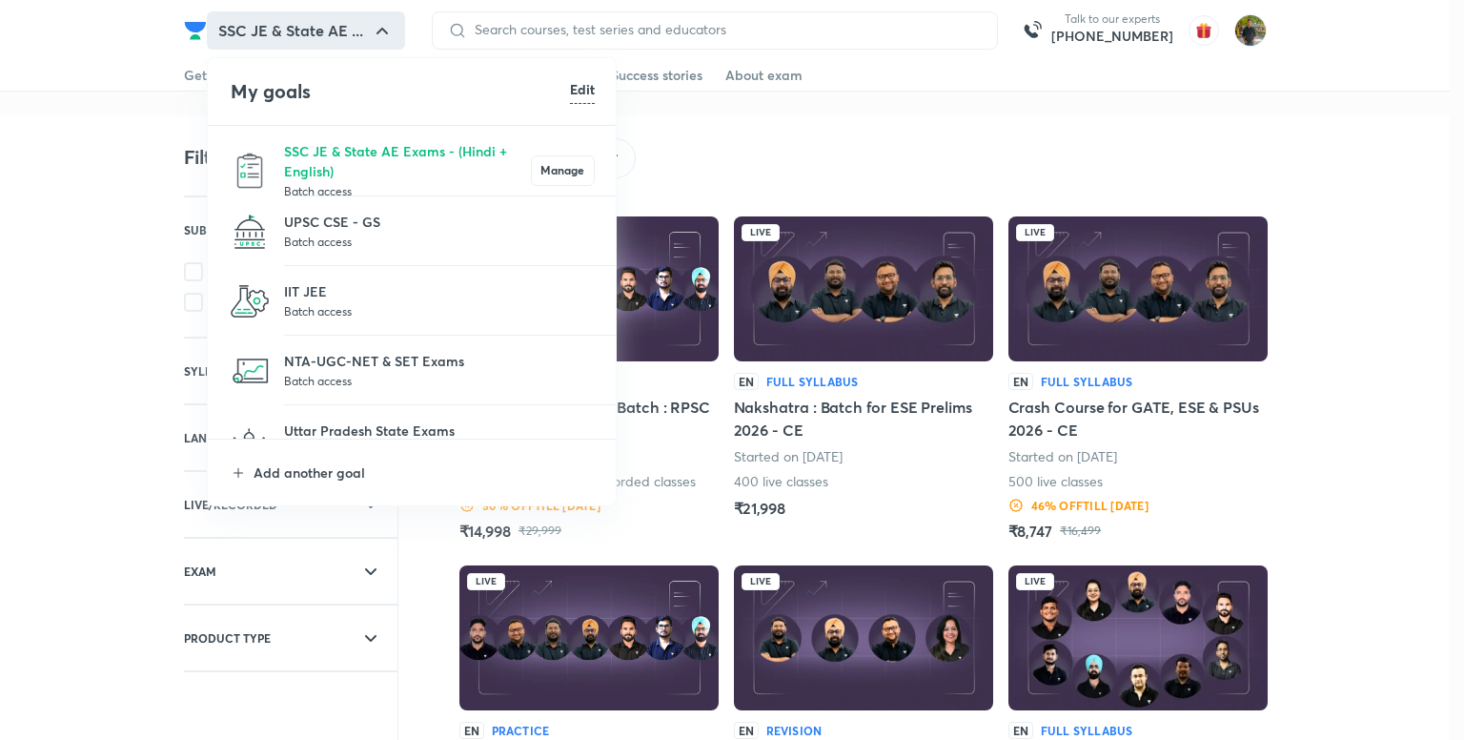
click at [321, 182] on p "Batch access" at bounding box center [407, 190] width 247 height 19
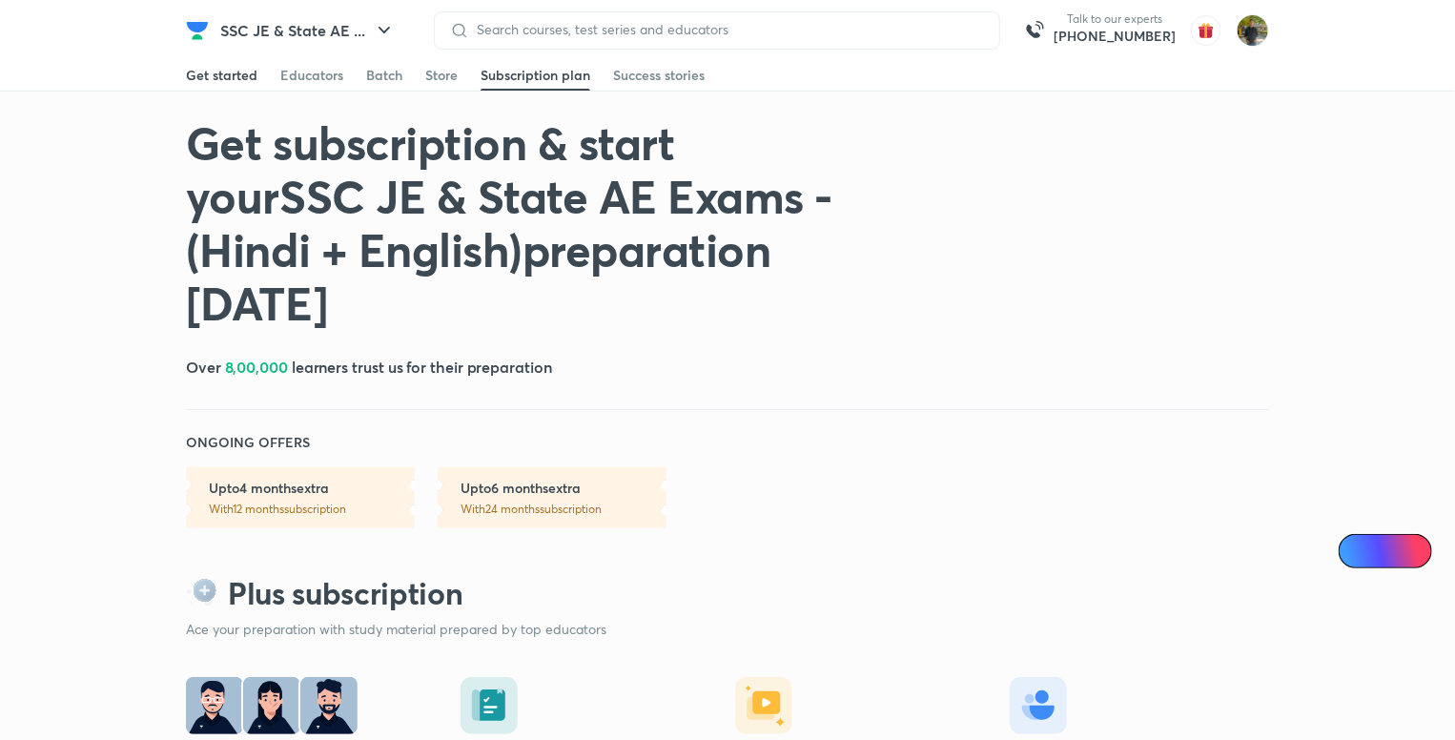
click at [194, 87] on link "Get started" at bounding box center [222, 75] width 72 height 31
click at [187, 60] on link "Get started" at bounding box center [222, 75] width 72 height 31
click at [250, 71] on div "Get started" at bounding box center [222, 75] width 72 height 19
click at [219, 72] on div "Get started" at bounding box center [222, 75] width 72 height 19
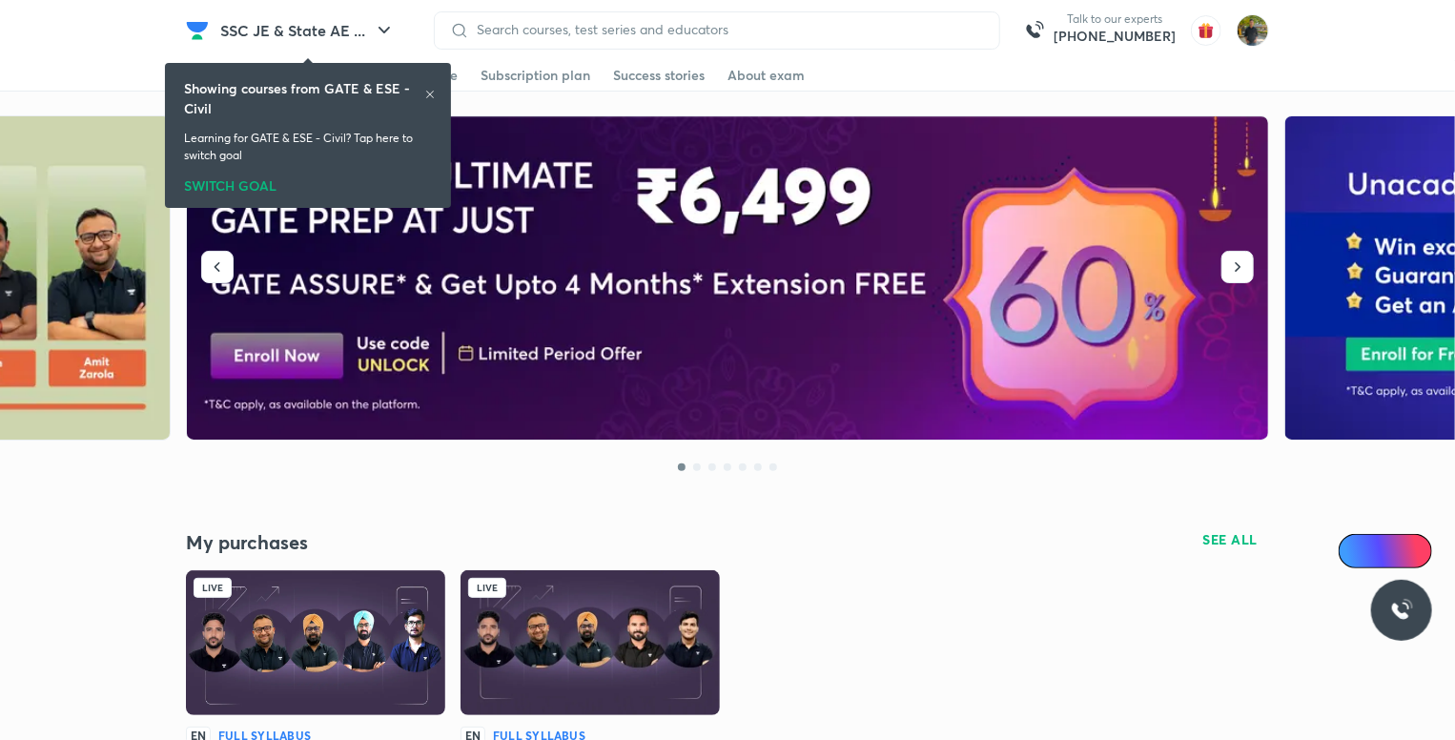
click at [247, 176] on div "SWITCH GOAL" at bounding box center [308, 182] width 248 height 21
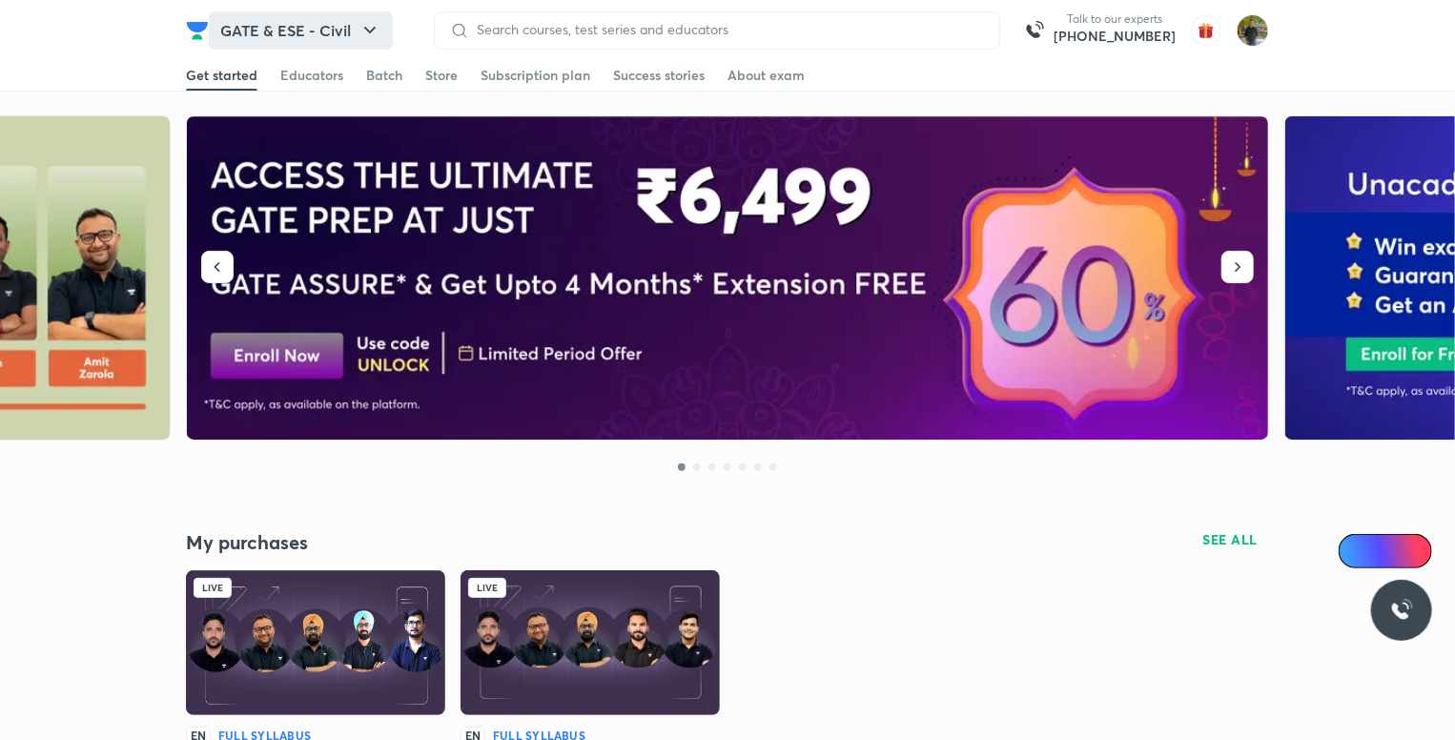
click at [294, 36] on button "GATE & ESE - Civil" at bounding box center [301, 30] width 184 height 38
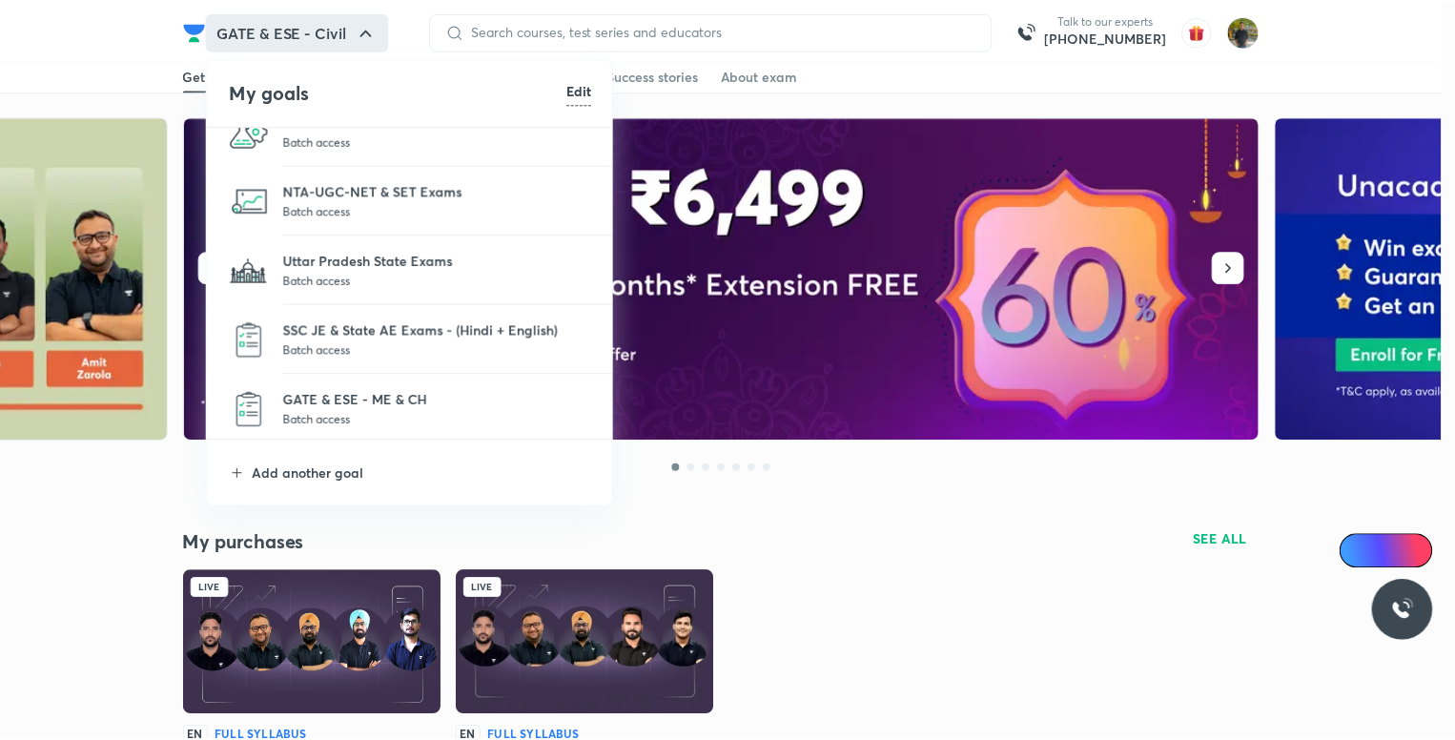
scroll to position [175, 0]
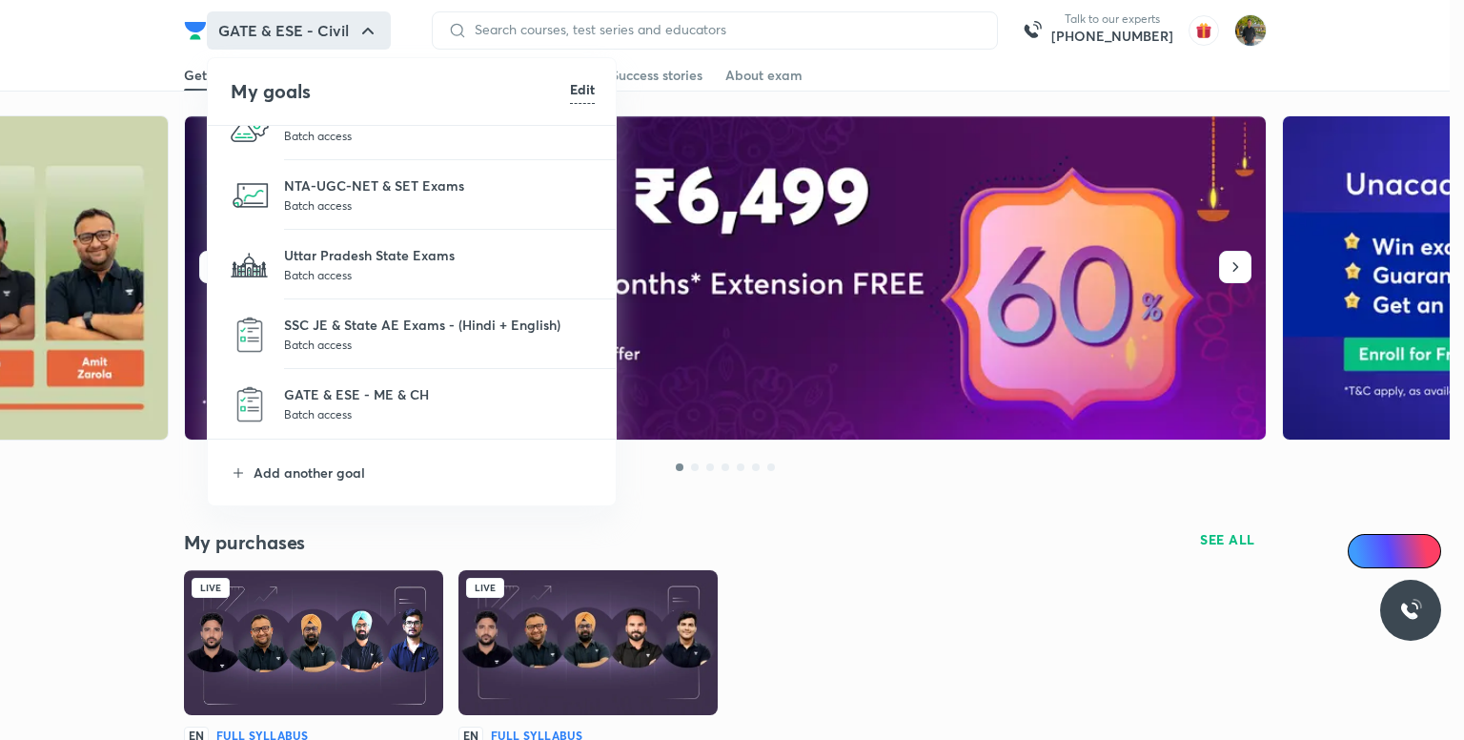
click at [440, 352] on p "Batch access" at bounding box center [439, 344] width 311 height 19
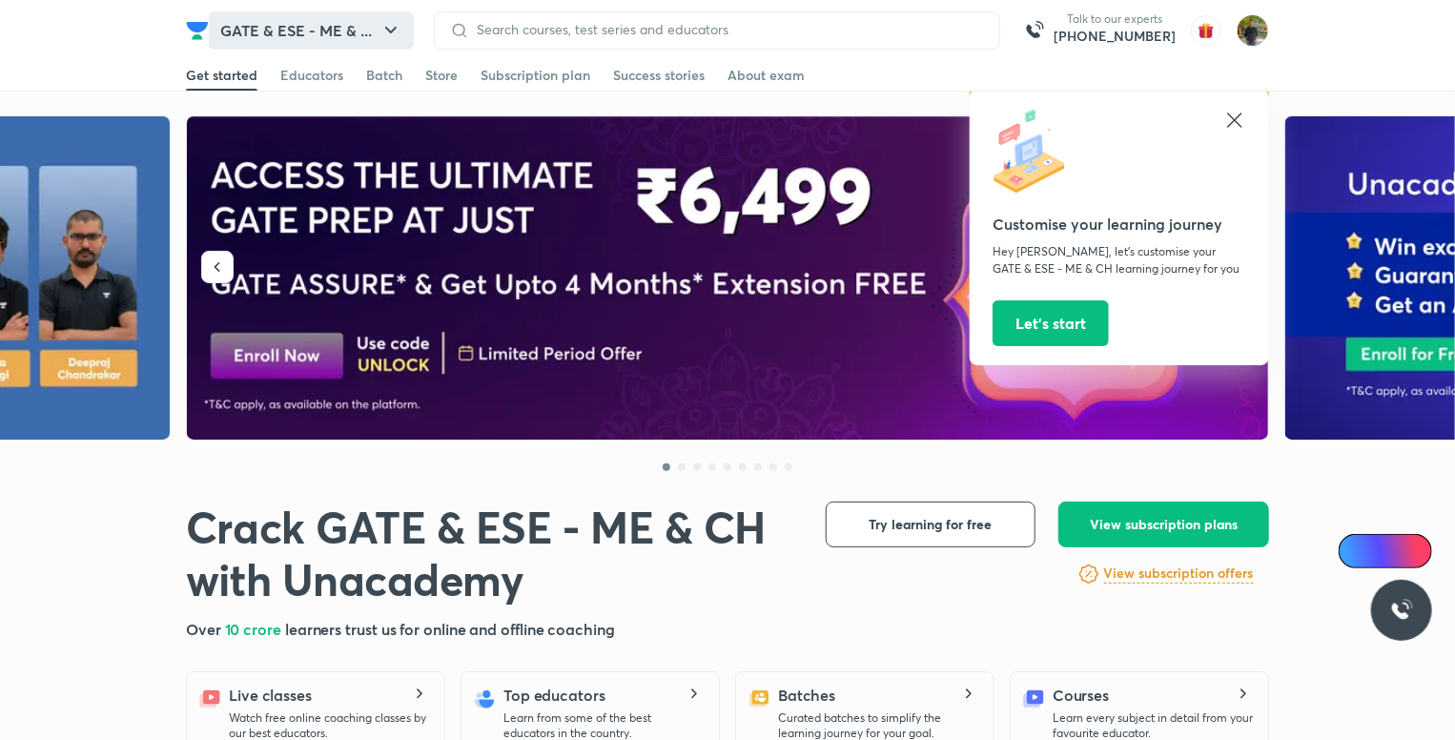
click at [291, 21] on button "GATE & ESE - ME & ..." at bounding box center [311, 30] width 205 height 38
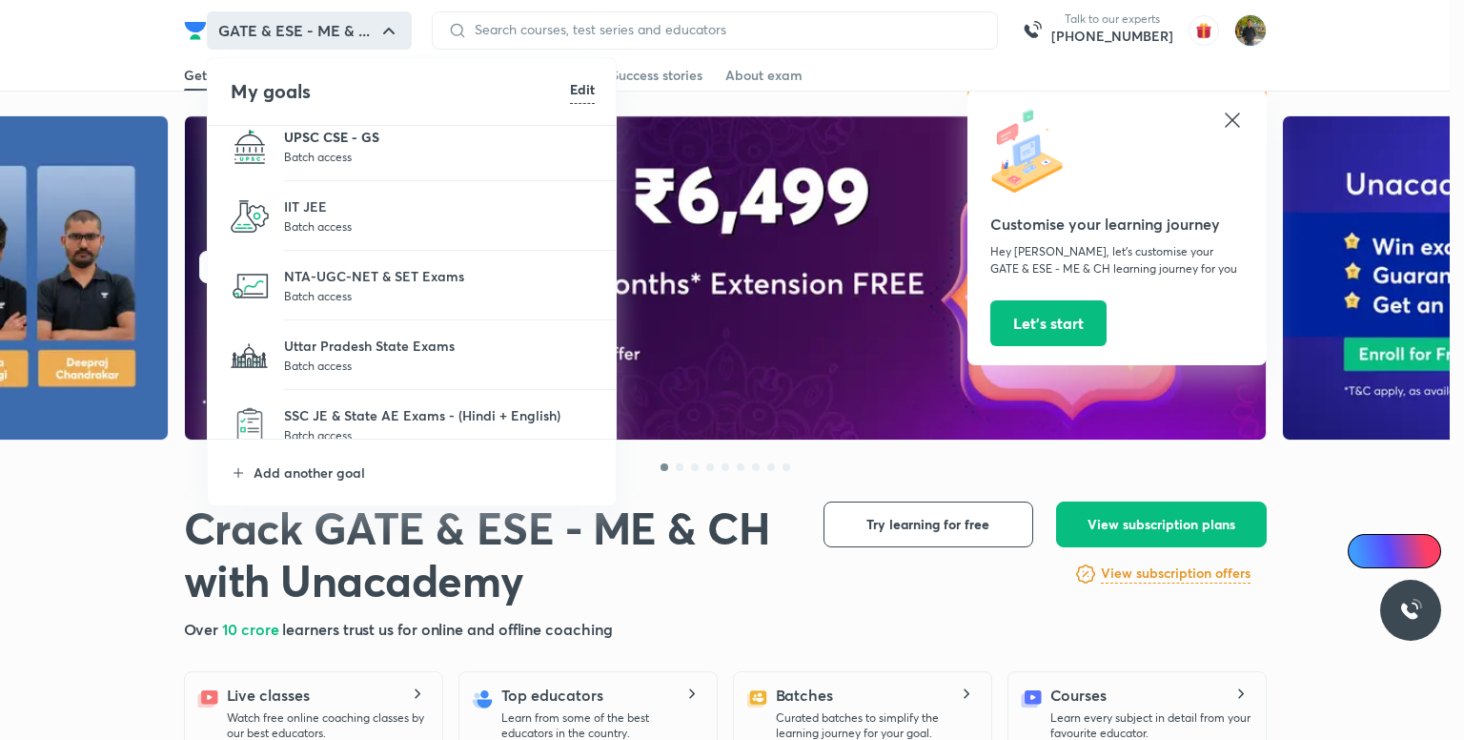
scroll to position [175, 0]
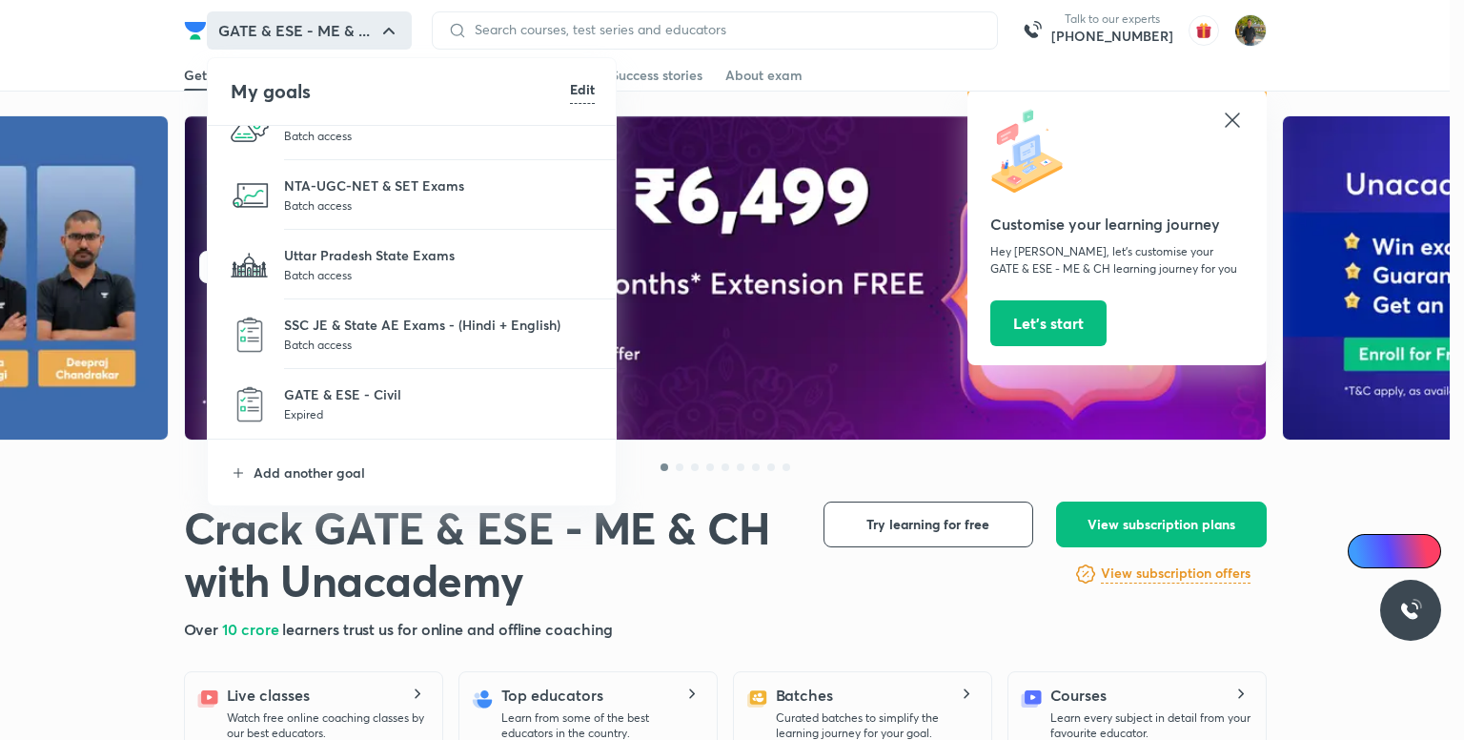
click at [415, 337] on p "Batch access" at bounding box center [439, 344] width 311 height 19
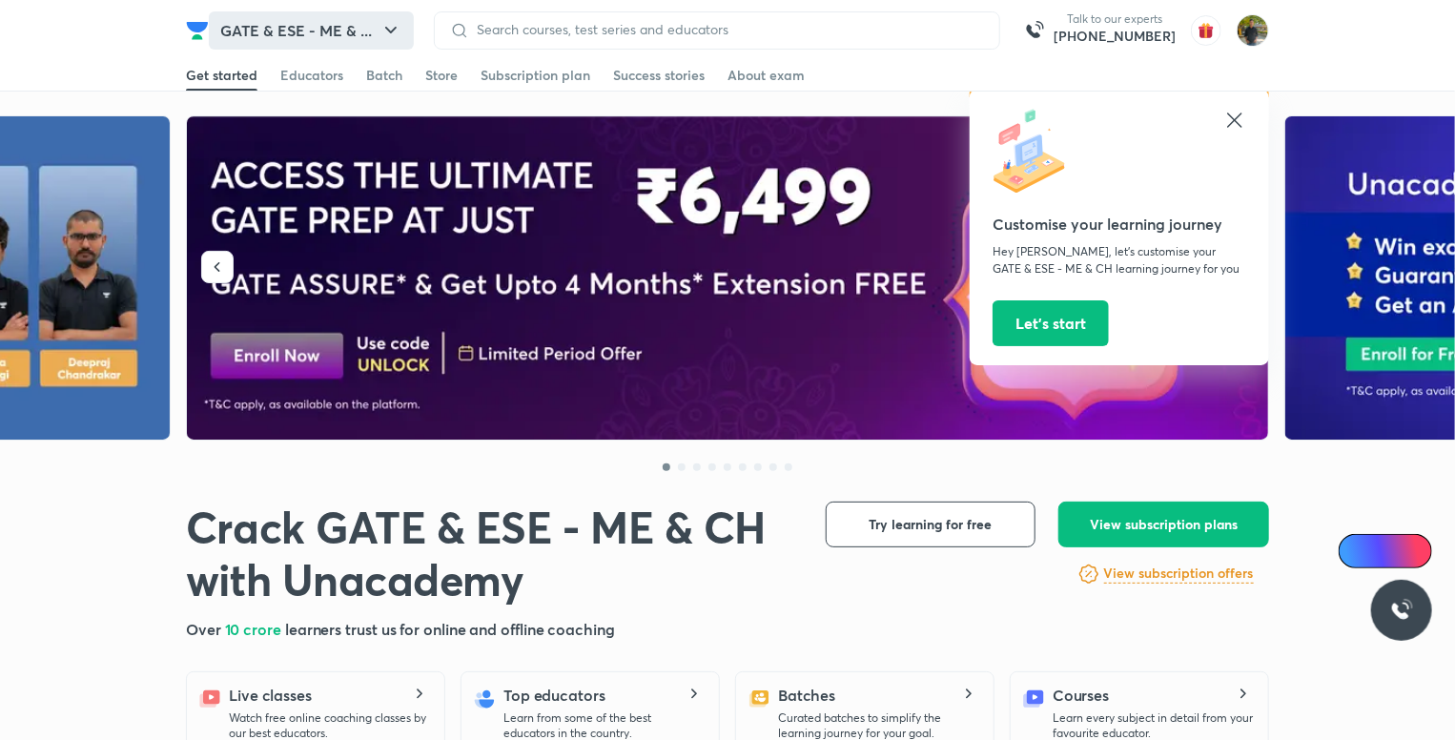
click at [286, 25] on button "GATE & ESE - ME & ..." at bounding box center [311, 30] width 205 height 38
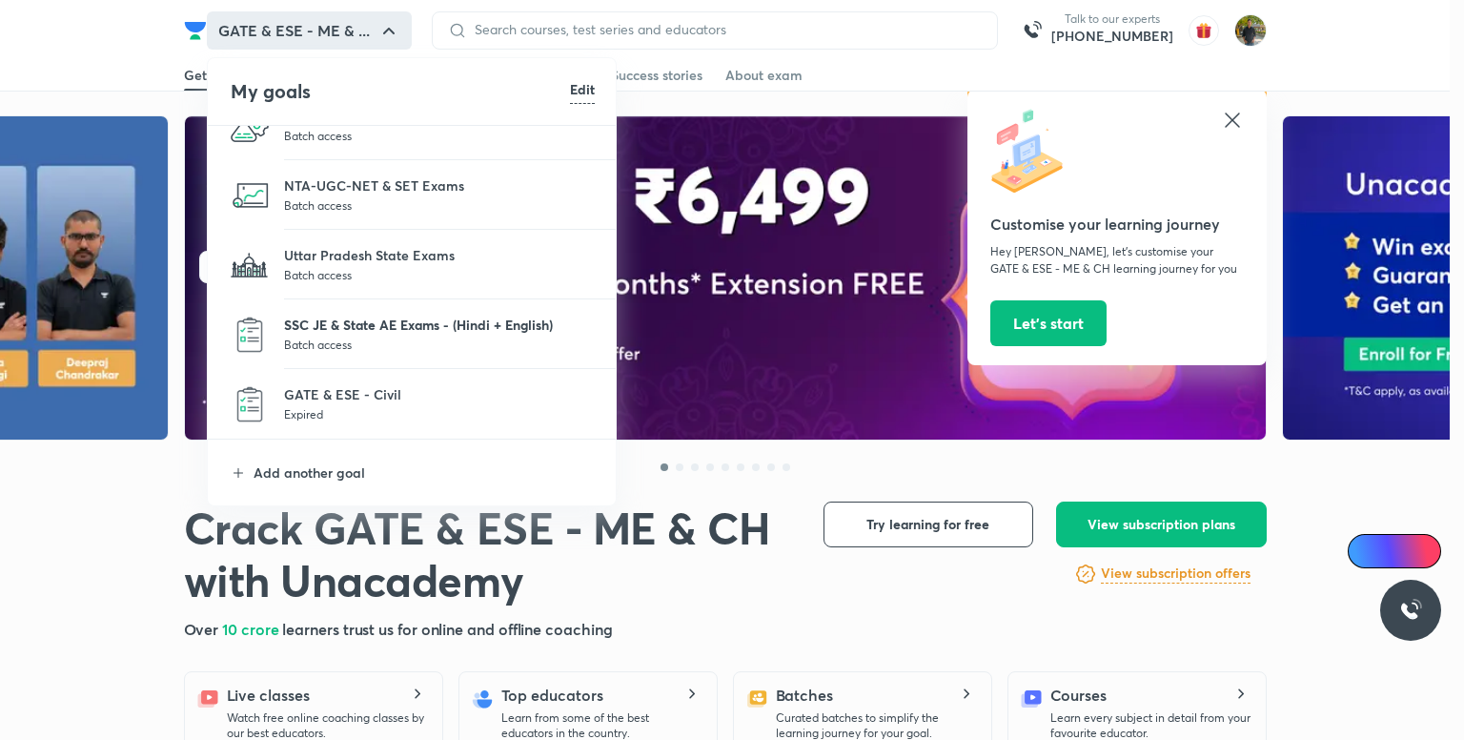
click at [427, 331] on p "SSC JE & State AE Exams - (Hindi + English)" at bounding box center [439, 325] width 311 height 20
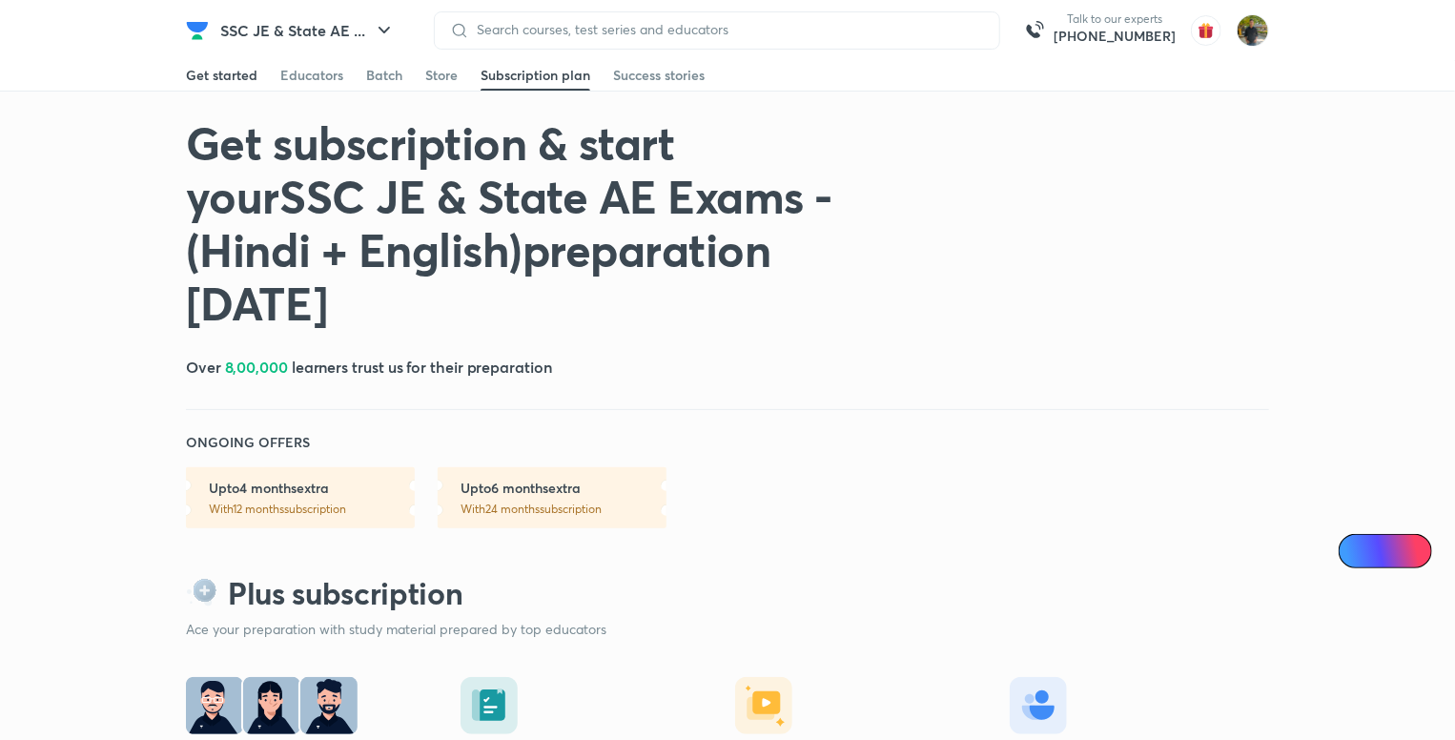
click at [252, 73] on div "Get started" at bounding box center [222, 75] width 72 height 19
click at [325, 31] on button "SSC JE & State AE ..." at bounding box center [308, 30] width 198 height 38
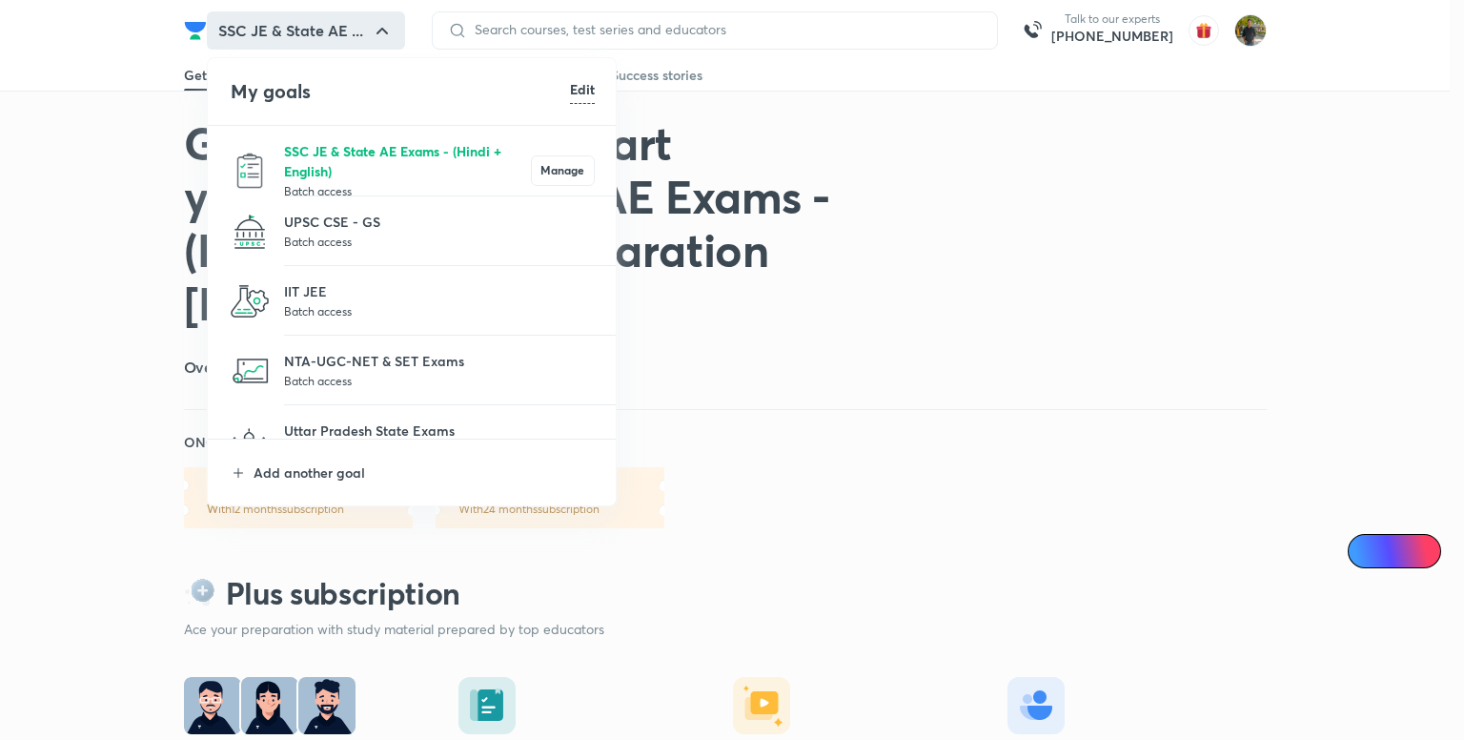
click at [409, 166] on p "SSC JE & State AE Exams - (Hindi + English)" at bounding box center [407, 161] width 247 height 40
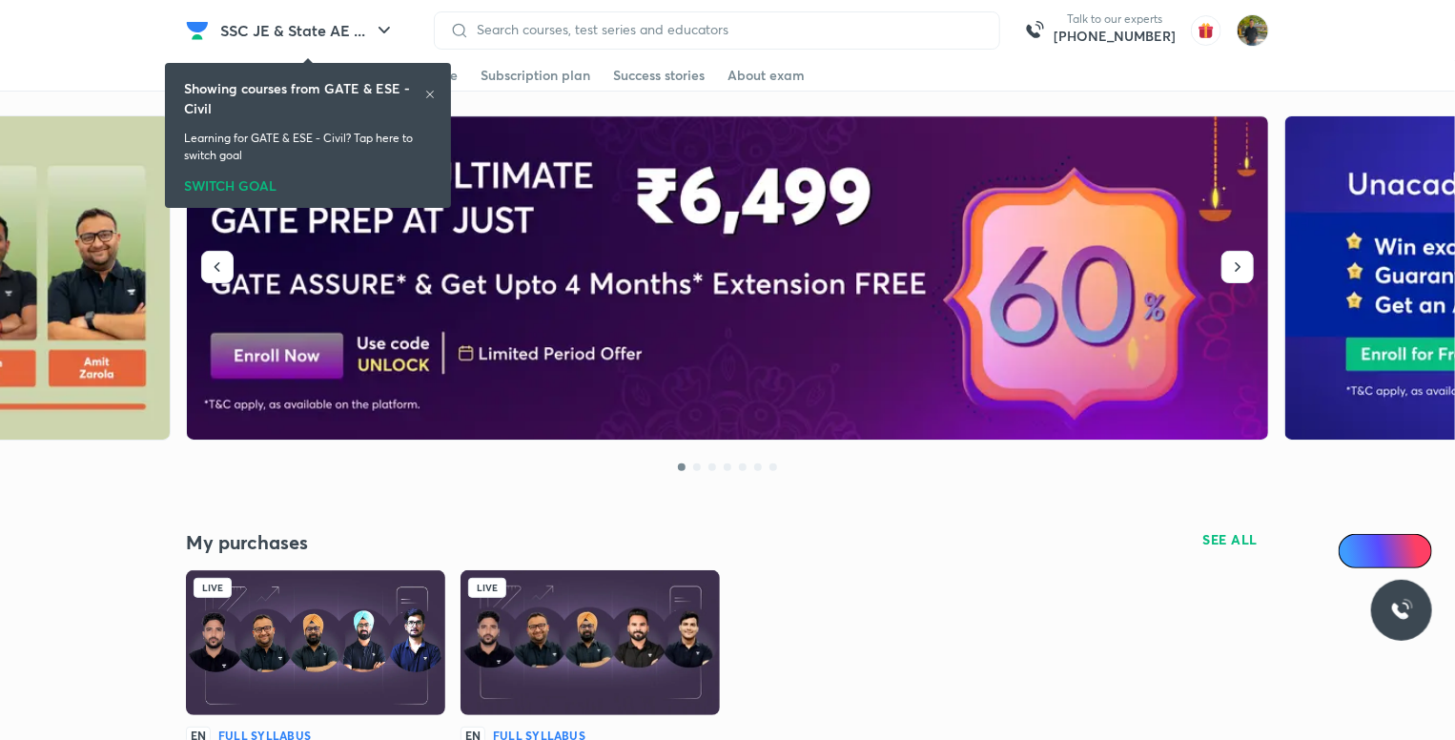
click at [265, 182] on div "SWITCH GOAL" at bounding box center [308, 182] width 248 height 21
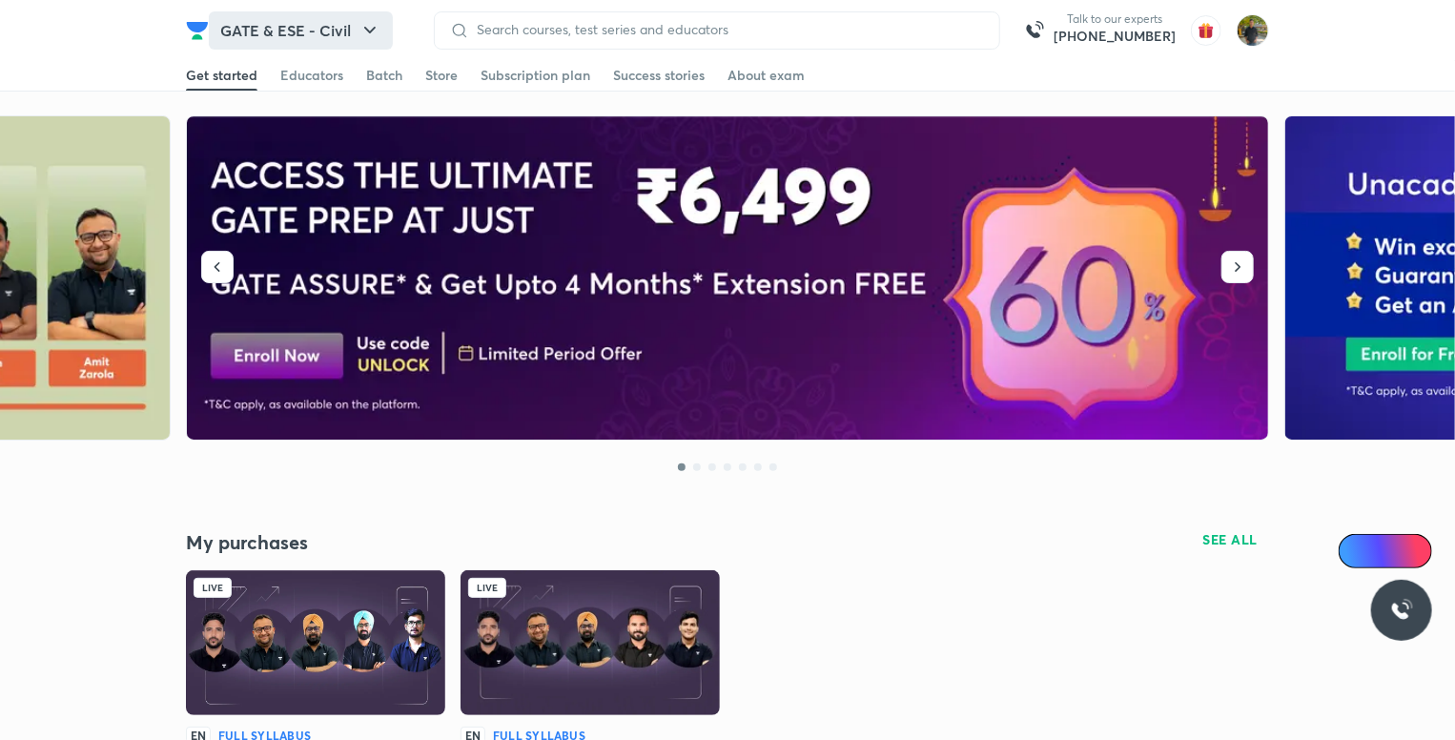
click at [325, 20] on button "GATE & ESE - Civil" at bounding box center [301, 30] width 184 height 38
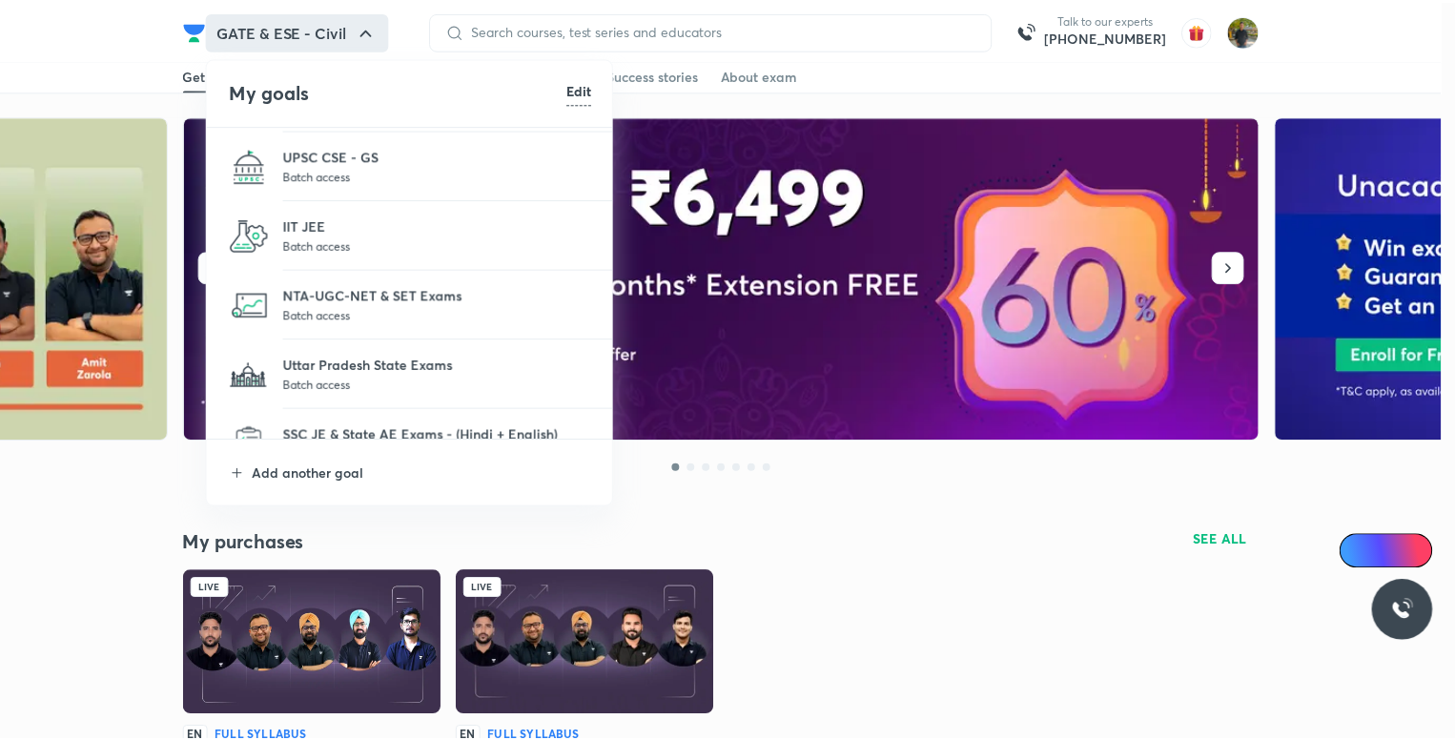
scroll to position [95, 0]
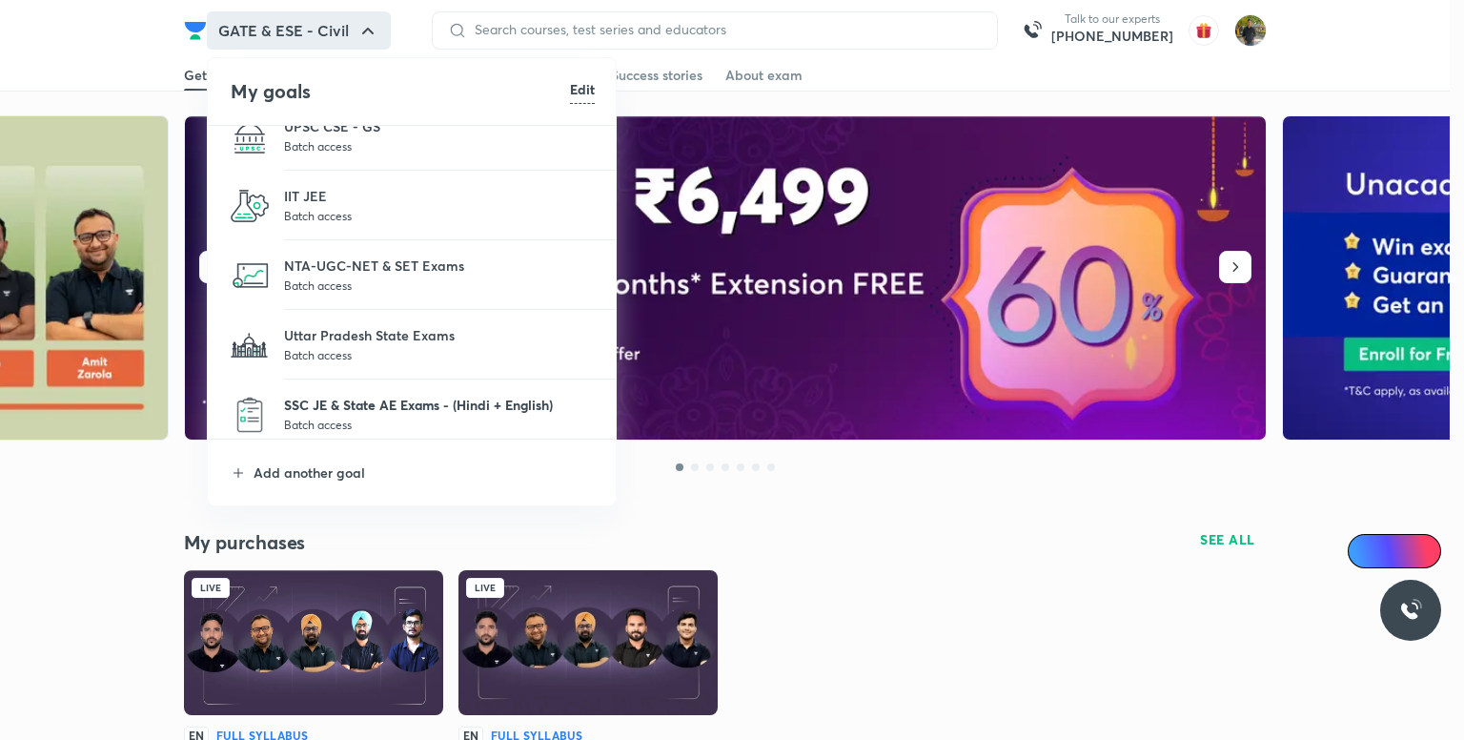
click at [388, 399] on p "SSC JE & State AE Exams - (Hindi + English)" at bounding box center [439, 405] width 311 height 20
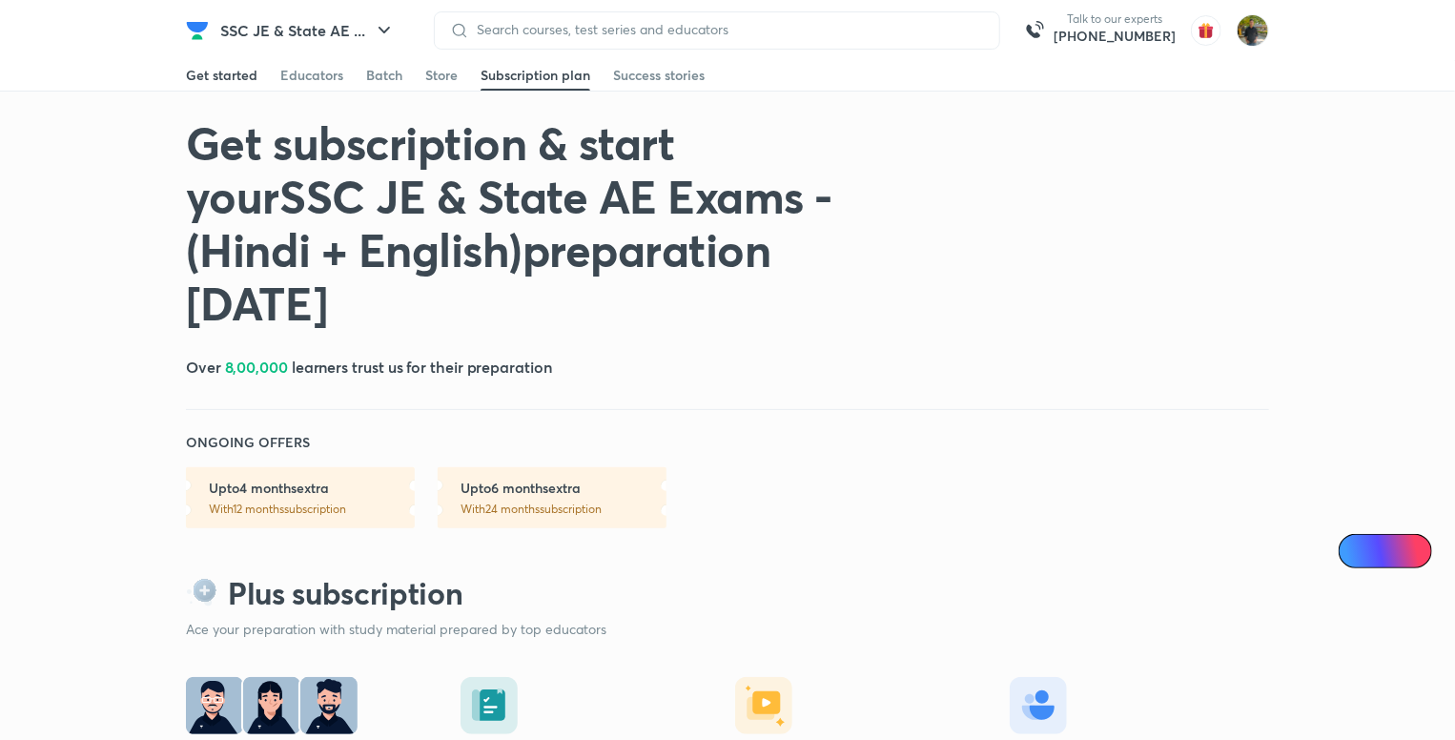
click at [204, 76] on div "Get started" at bounding box center [222, 75] width 72 height 19
click at [296, 85] on div "Educators" at bounding box center [311, 75] width 63 height 19
click at [240, 73] on div "Get started" at bounding box center [222, 75] width 72 height 19
click at [280, 80] on div "Educators" at bounding box center [311, 75] width 63 height 19
click at [1265, 38] on img at bounding box center [1253, 30] width 32 height 32
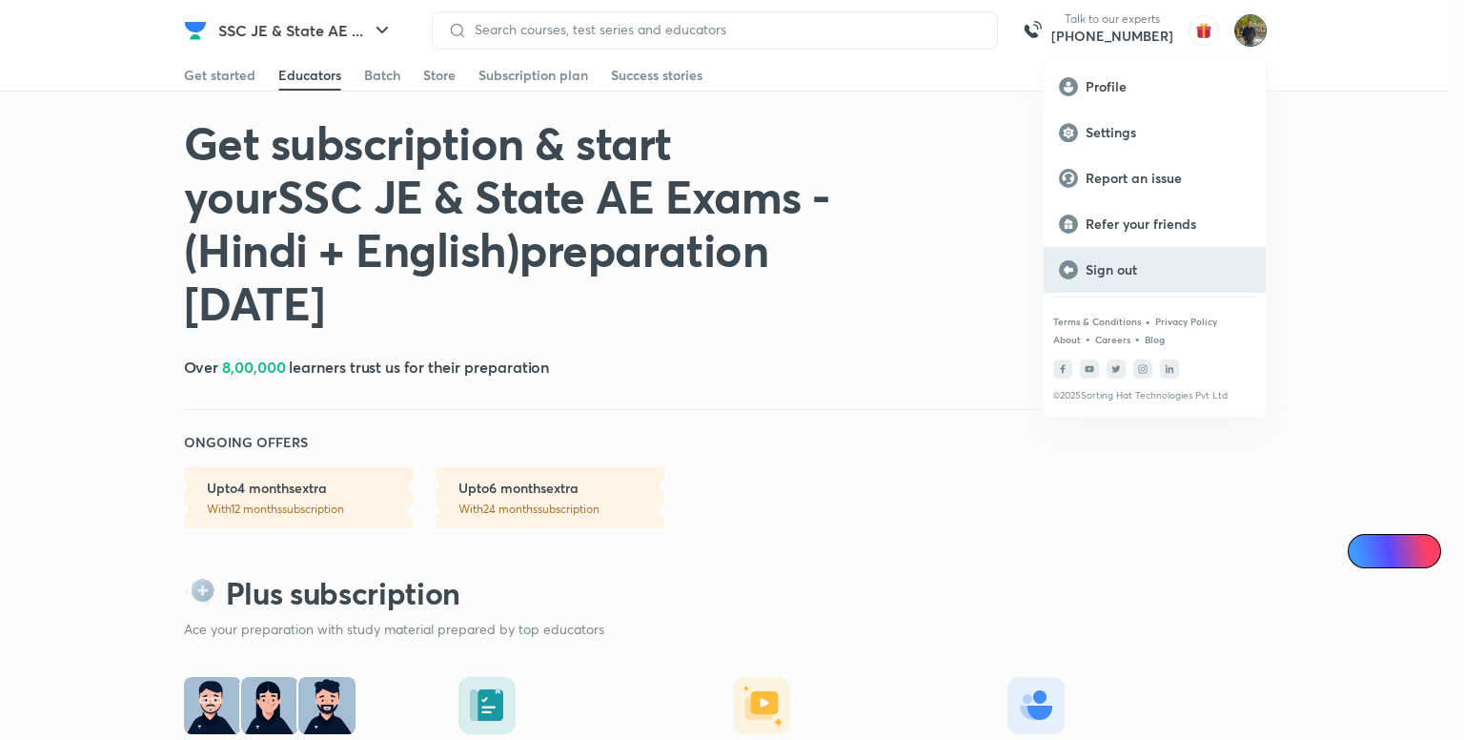
click at [1122, 283] on div "Sign out" at bounding box center [1155, 270] width 222 height 46
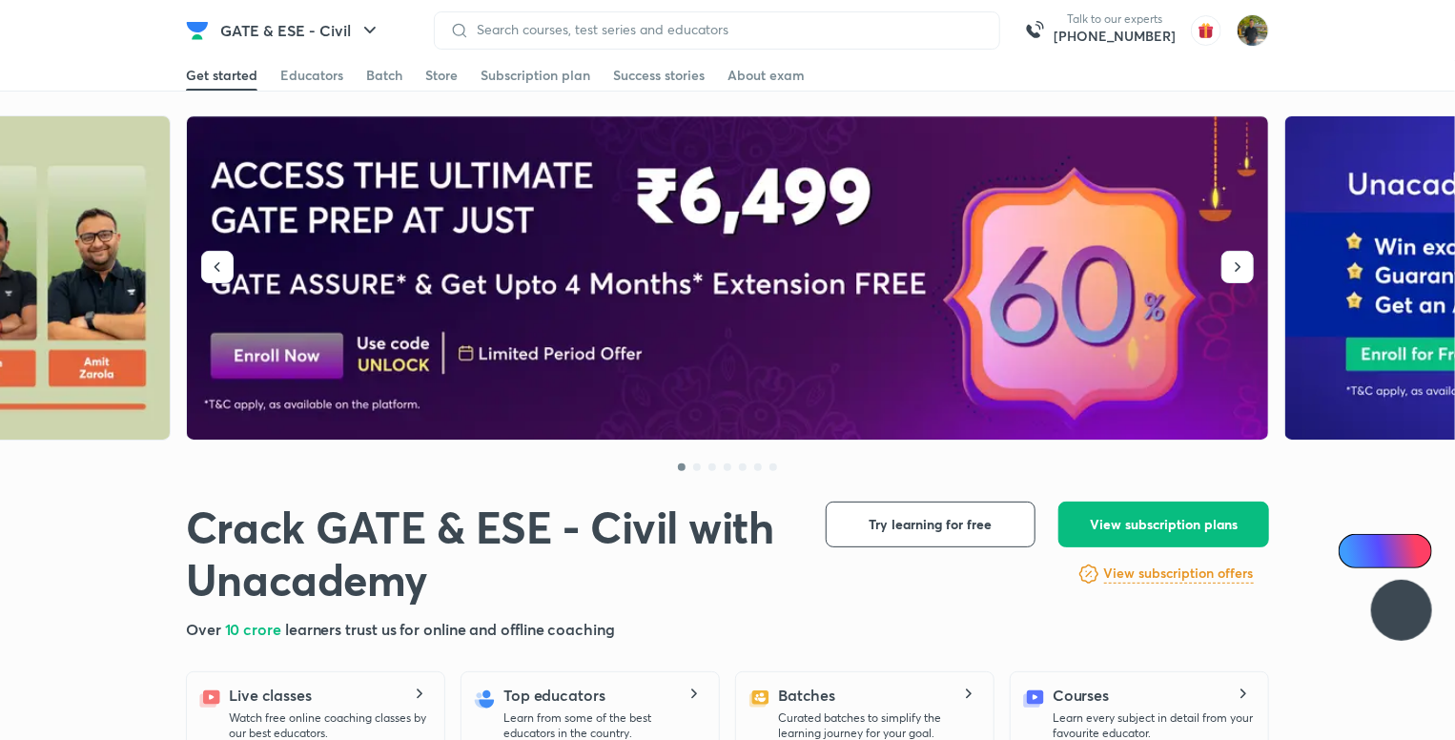
click at [315, 9] on div "GATE & ESE - Civil Talk to our experts [PHONE_NUMBER]" at bounding box center [727, 30] width 1083 height 60
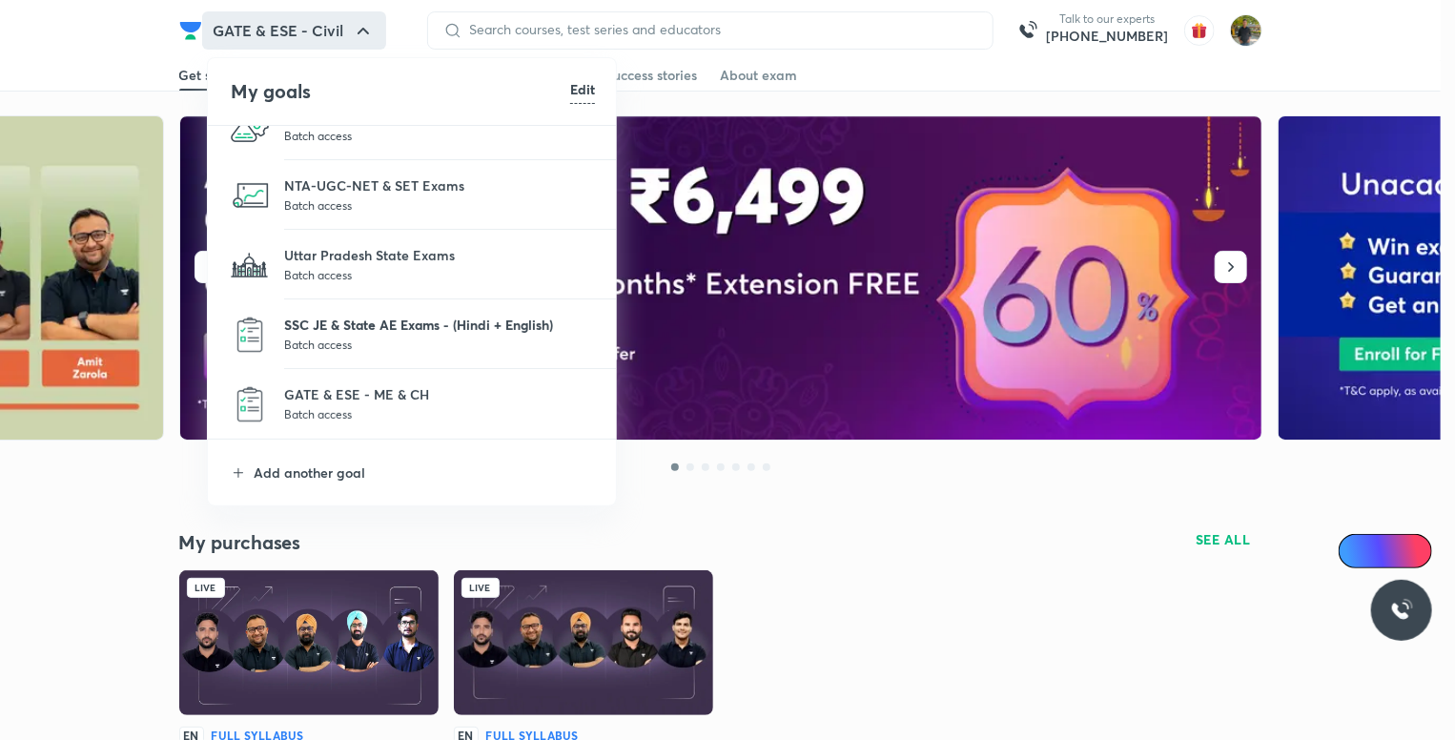
click at [404, 317] on p "SSC JE & State AE Exams - (Hindi + English)" at bounding box center [439, 325] width 311 height 20
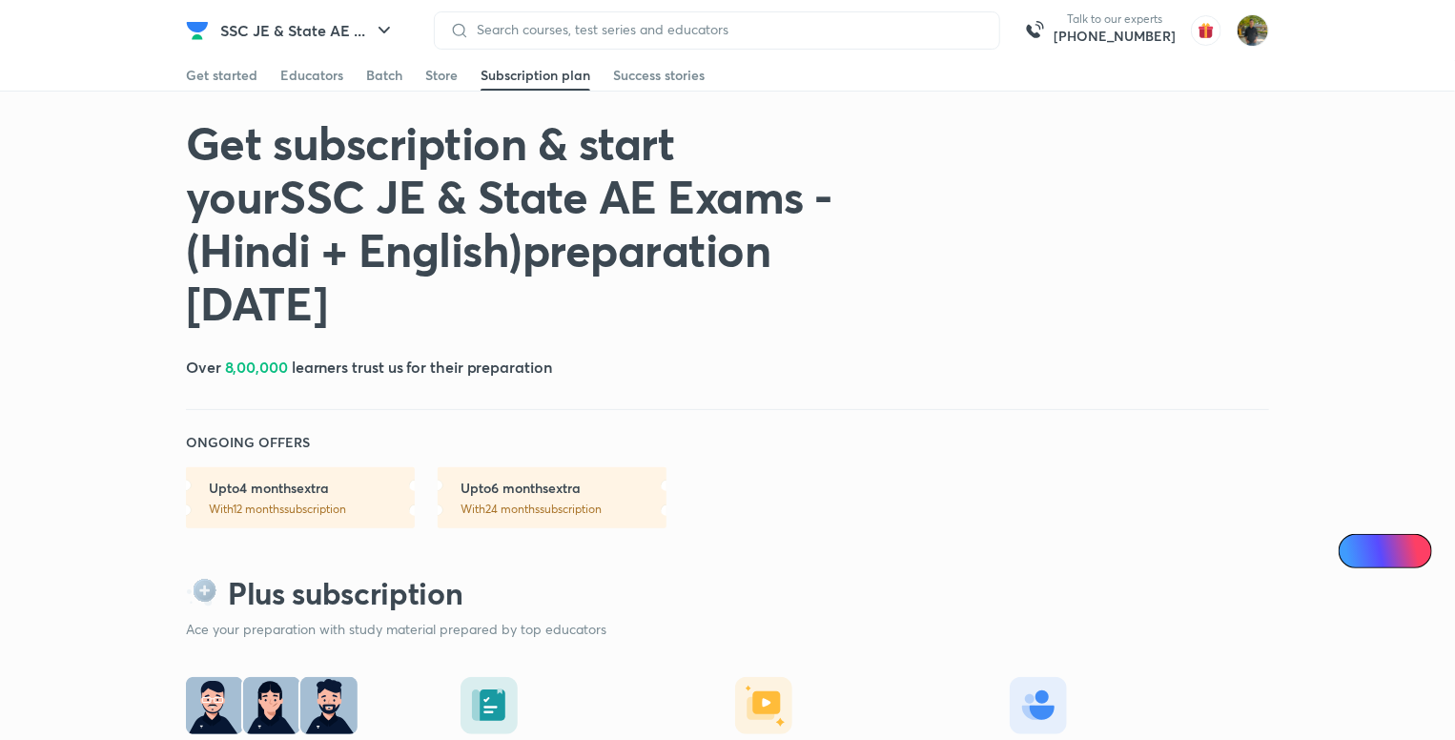
click at [210, 56] on div "SSC JE & State AE ... Talk to our experts +91-8585858585" at bounding box center [727, 30] width 1083 height 60
click at [214, 81] on div "Get started" at bounding box center [222, 75] width 72 height 19
click at [454, 70] on div "Store" at bounding box center [441, 75] width 32 height 19
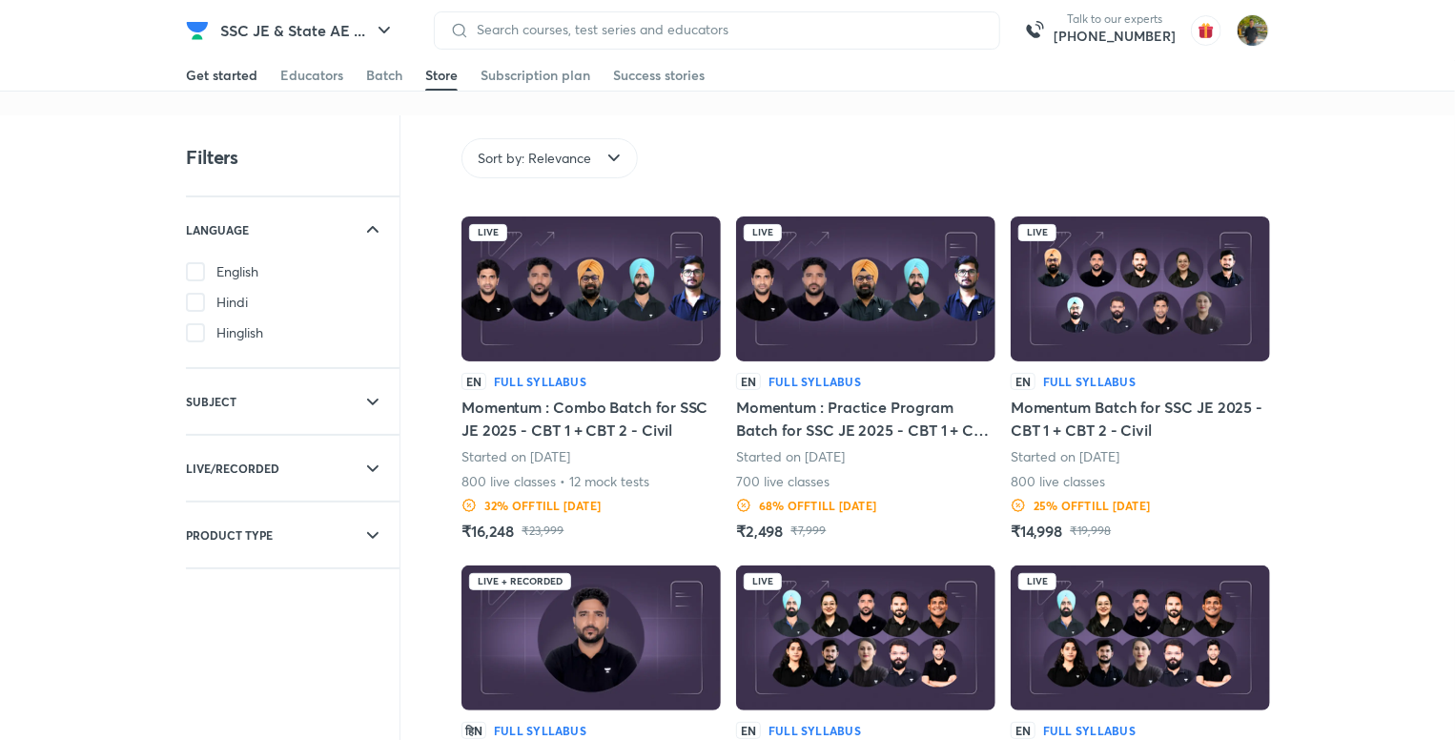
click at [233, 61] on link "Get started" at bounding box center [222, 75] width 72 height 31
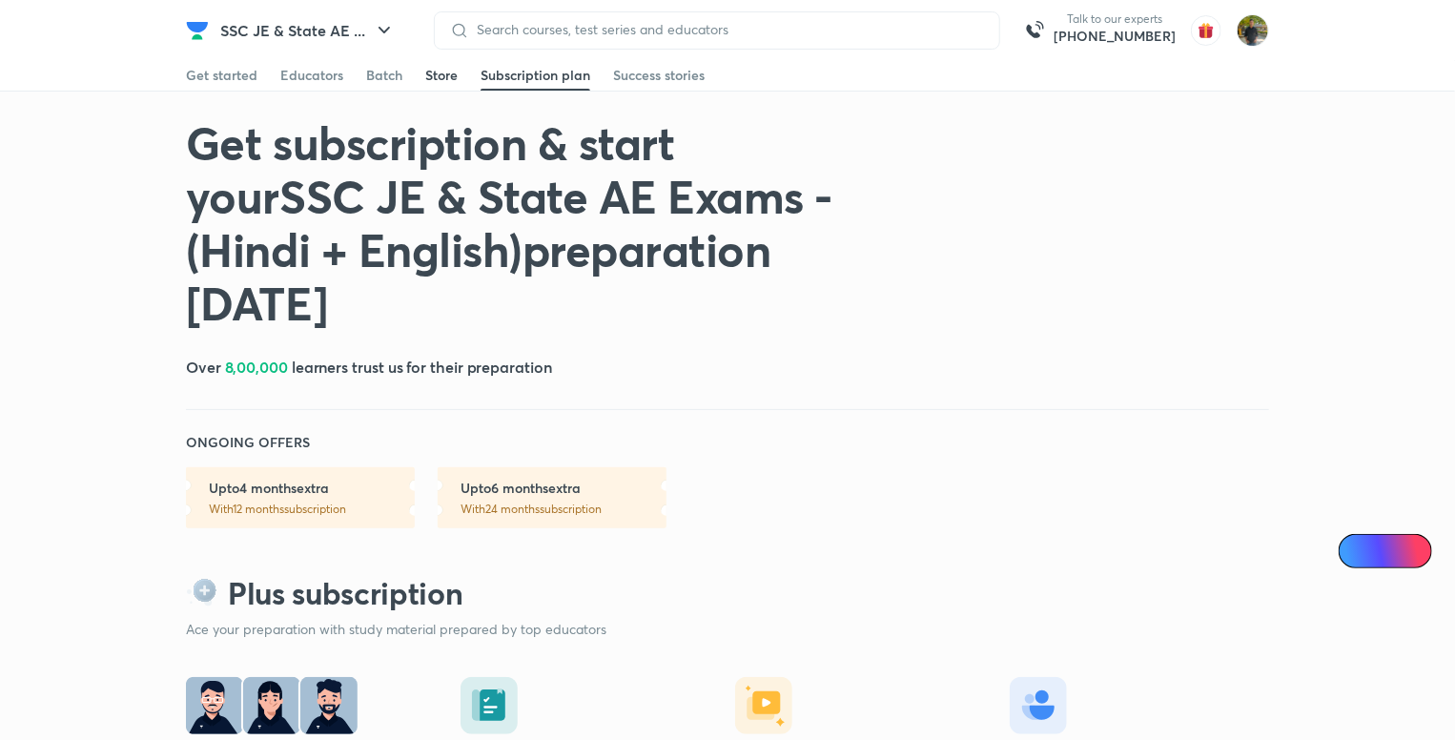
click at [439, 76] on div "Store" at bounding box center [441, 75] width 32 height 19
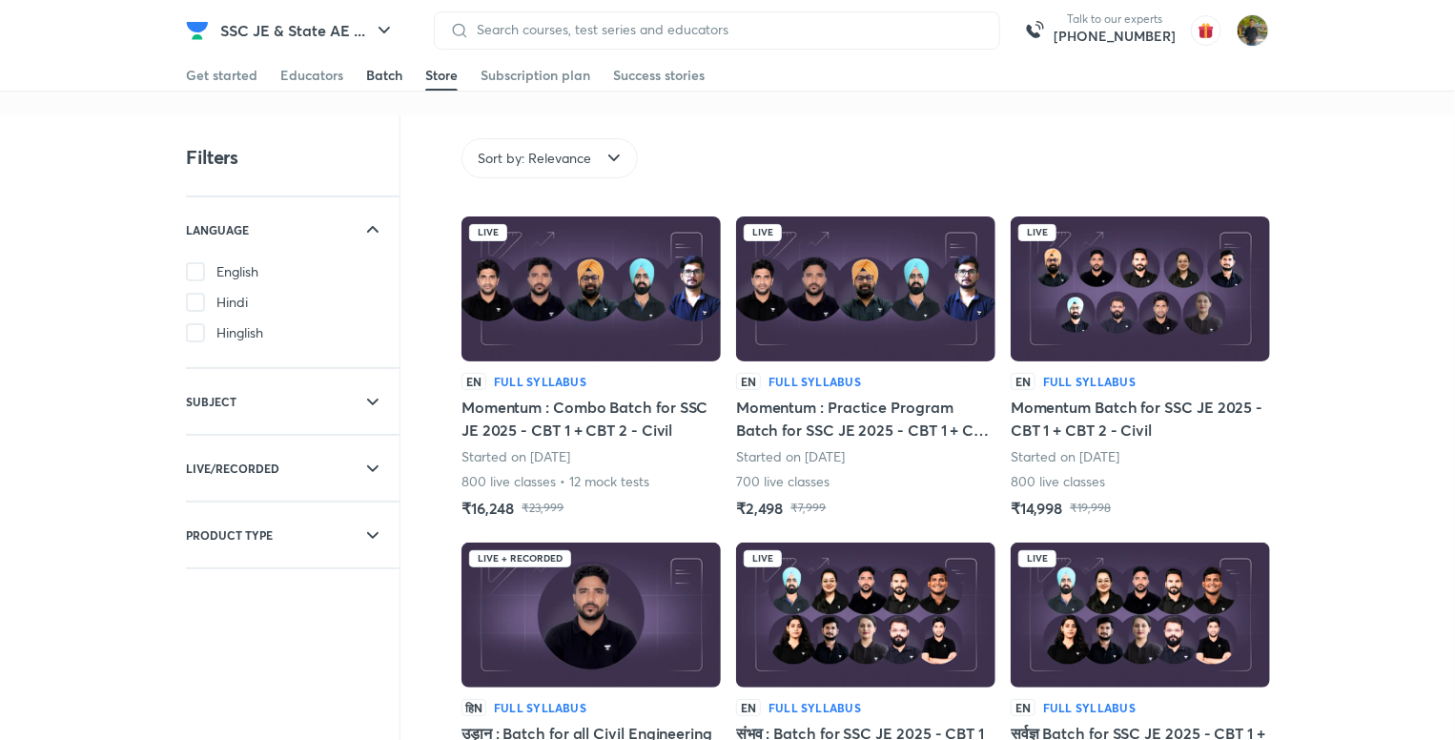
click at [383, 73] on div "Batch" at bounding box center [384, 75] width 36 height 19
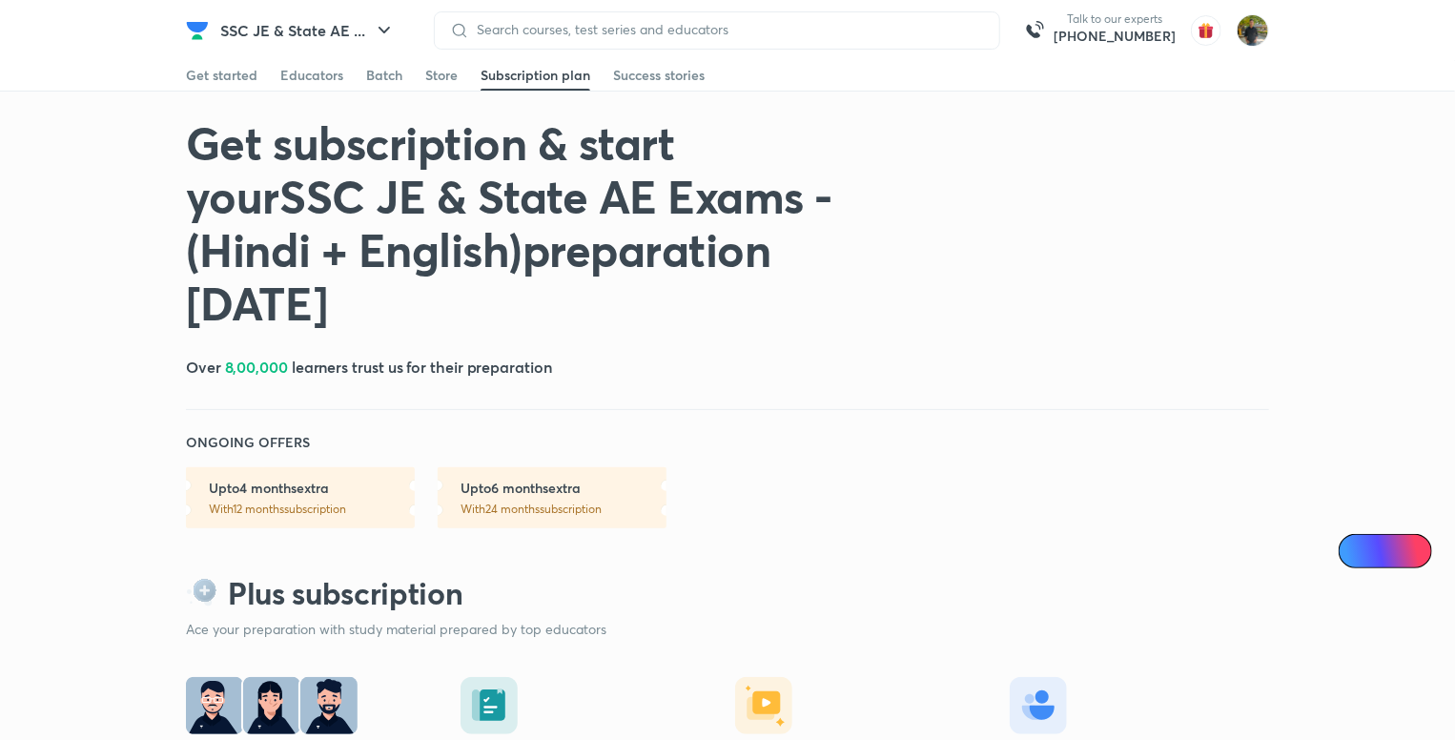
click at [410, 62] on div "Get started Educators Batch Store Subscription plan Success stories" at bounding box center [727, 75] width 1083 height 31
click at [398, 72] on div "Batch" at bounding box center [384, 75] width 36 height 19
click at [1053, 23] on img at bounding box center [1034, 30] width 38 height 38
click at [275, 77] on div "Get started Educators Batch Store Subscription plan Success stories" at bounding box center [727, 75] width 1083 height 31
click at [288, 78] on div "Educators" at bounding box center [311, 75] width 63 height 19
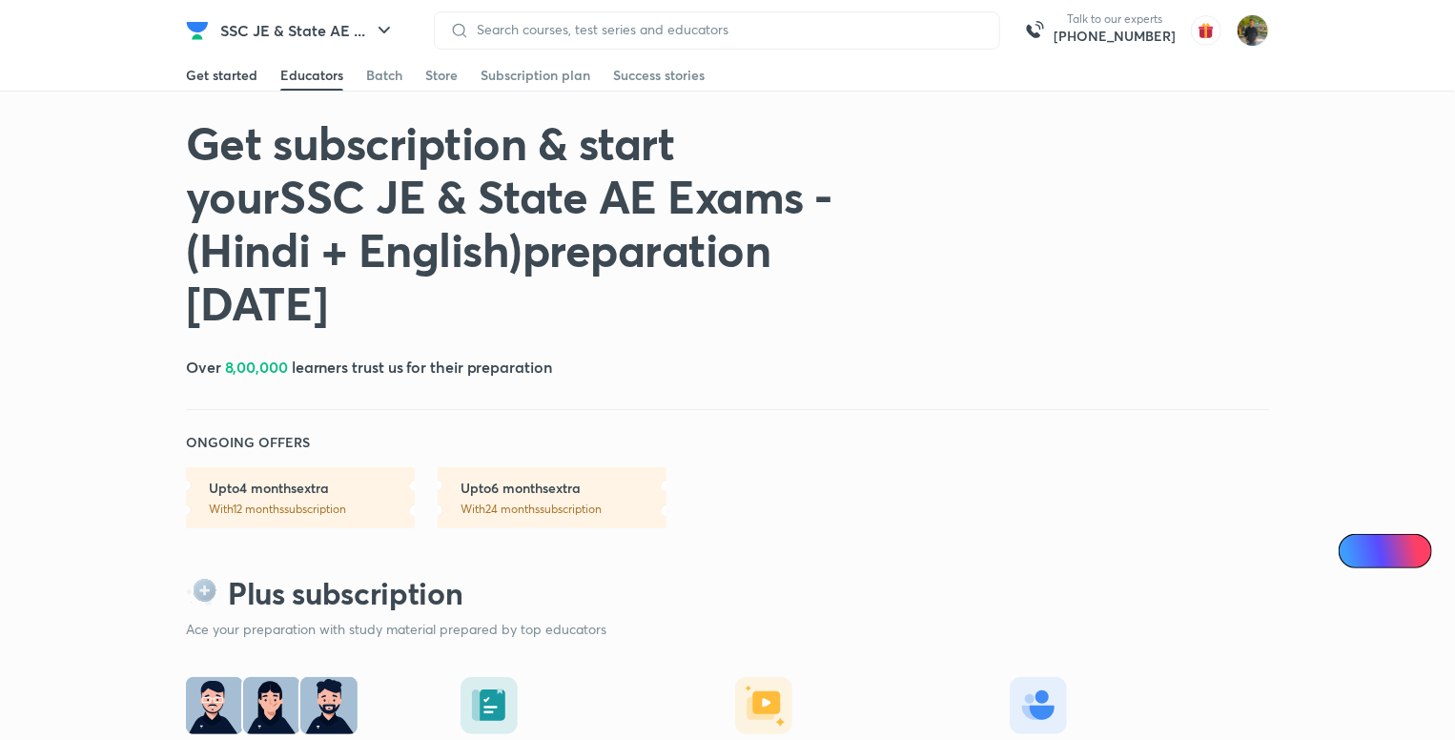
click at [235, 71] on div "Get started" at bounding box center [222, 75] width 72 height 19
click at [1206, 19] on img "button" at bounding box center [1206, 30] width 31 height 31
click at [222, 80] on div "Get started" at bounding box center [222, 75] width 72 height 19
click at [341, 69] on div "Educators" at bounding box center [311, 75] width 63 height 19
click at [233, 75] on div "Get started" at bounding box center [222, 75] width 72 height 19
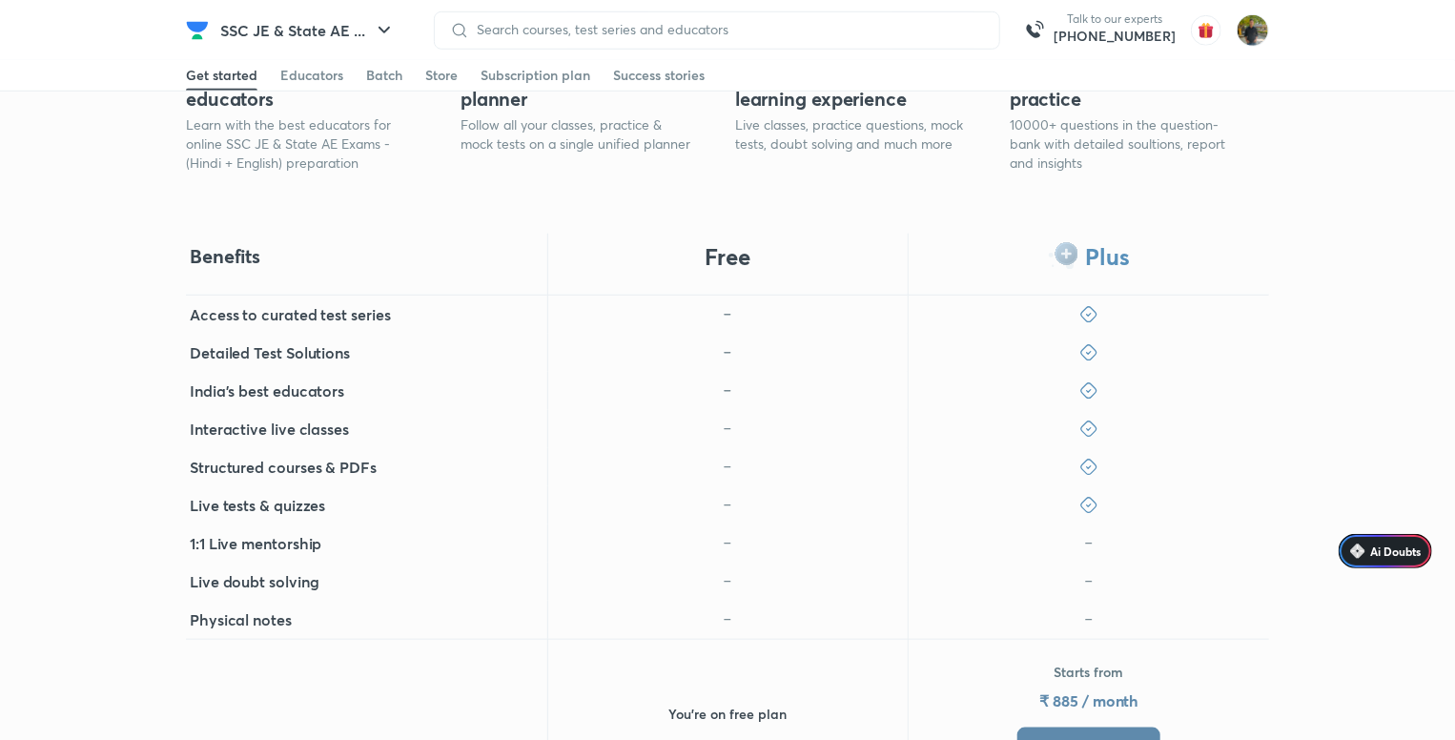
scroll to position [953, 0]
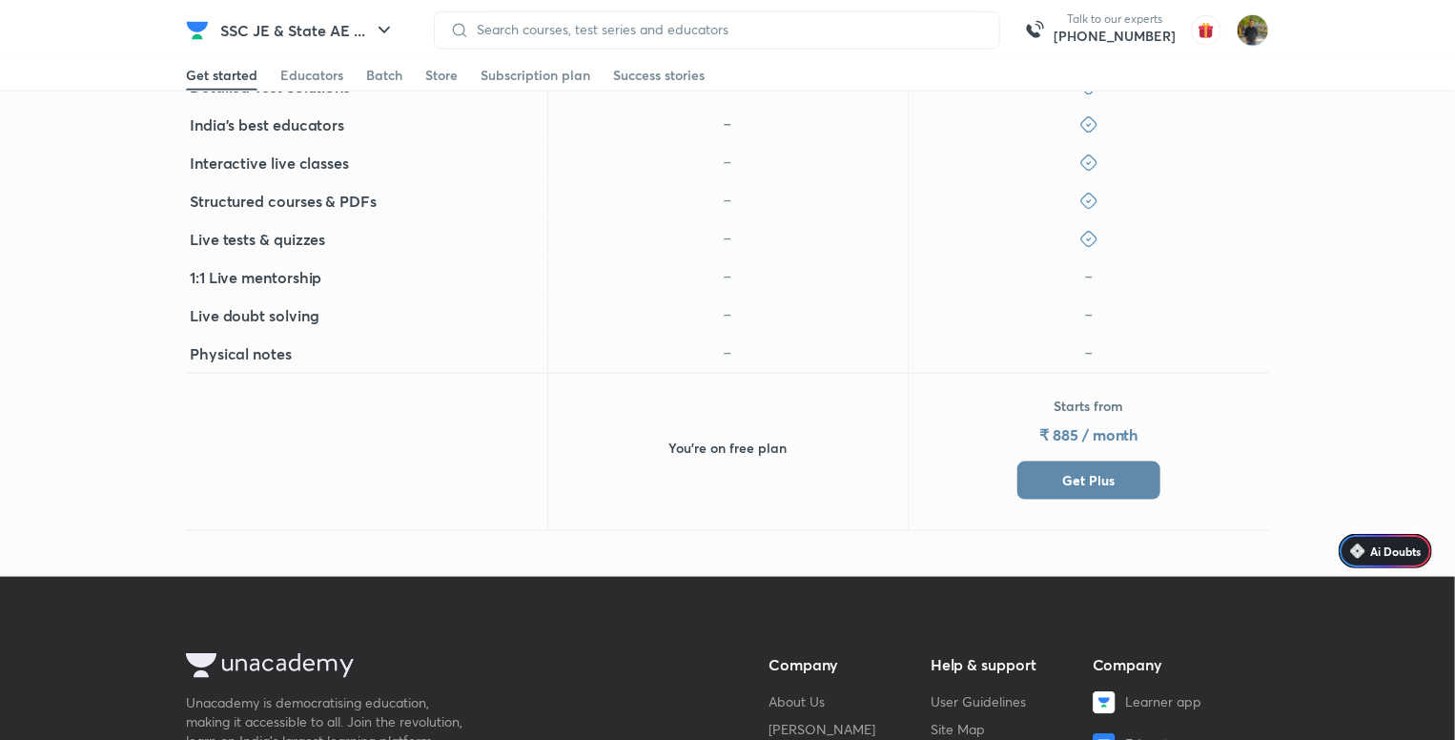
click at [1126, 482] on button "Get Plus" at bounding box center [1088, 480] width 143 height 38
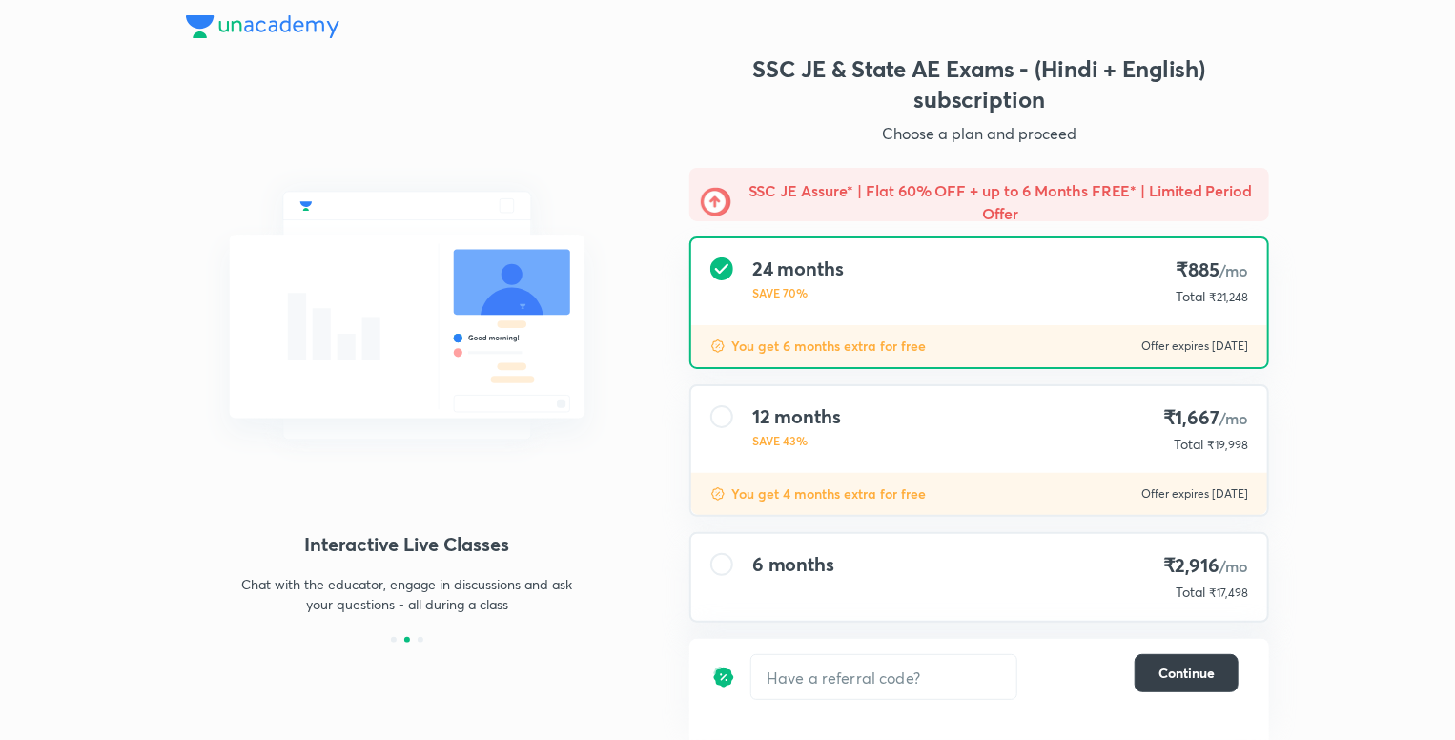
click at [1188, 676] on span "Continue" at bounding box center [1186, 673] width 56 height 19
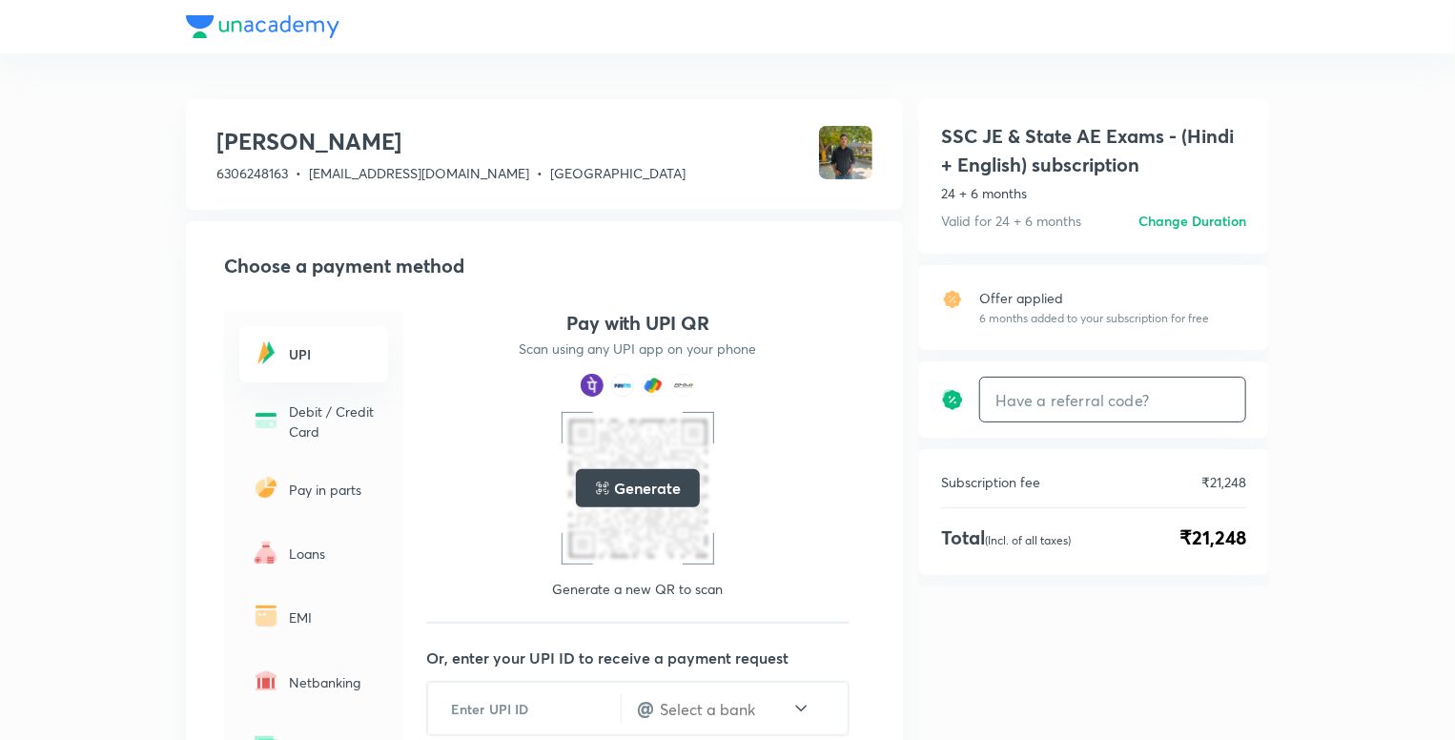
click at [1122, 408] on input "text" at bounding box center [1112, 400] width 265 height 45
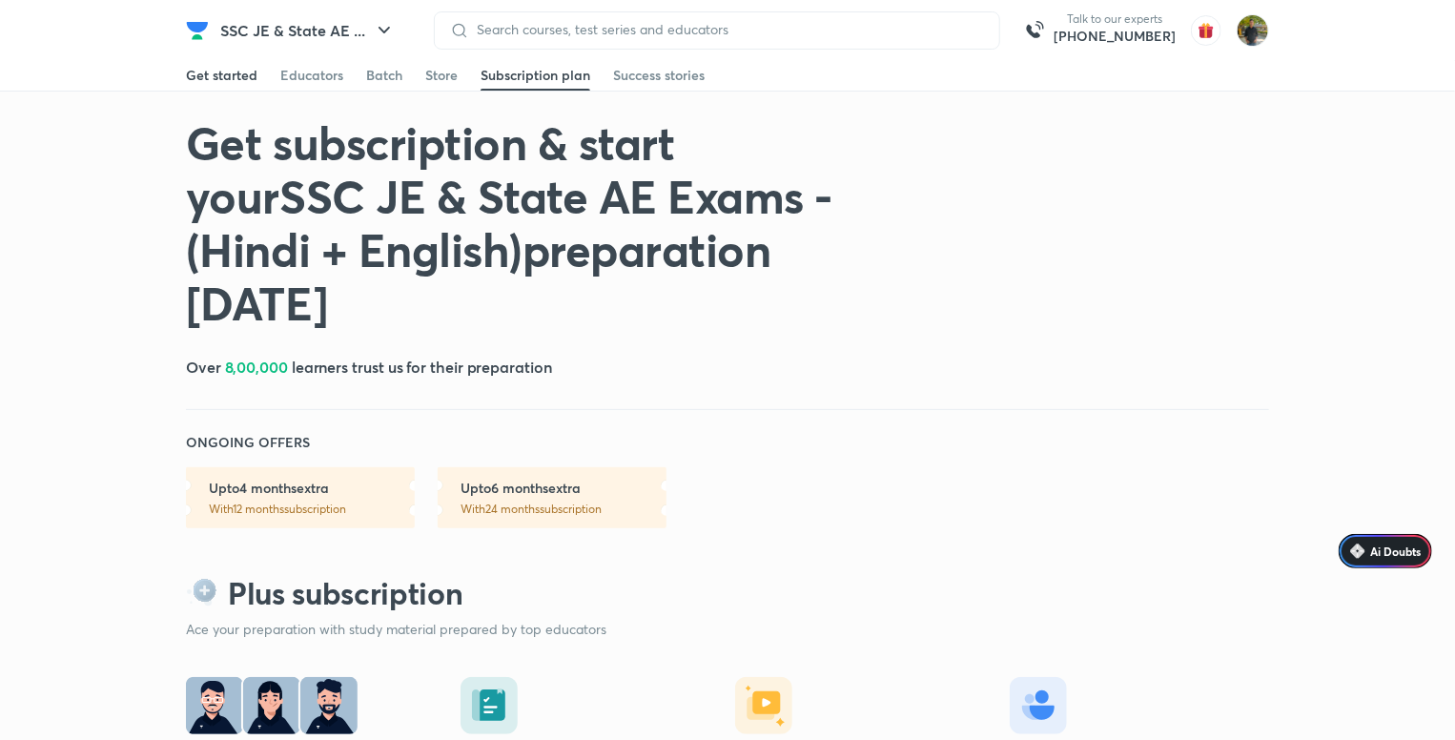
click at [248, 72] on div "Get started" at bounding box center [222, 75] width 72 height 19
click at [370, 77] on div "Batch" at bounding box center [384, 75] width 36 height 19
click at [234, 77] on div "Get started" at bounding box center [222, 75] width 72 height 19
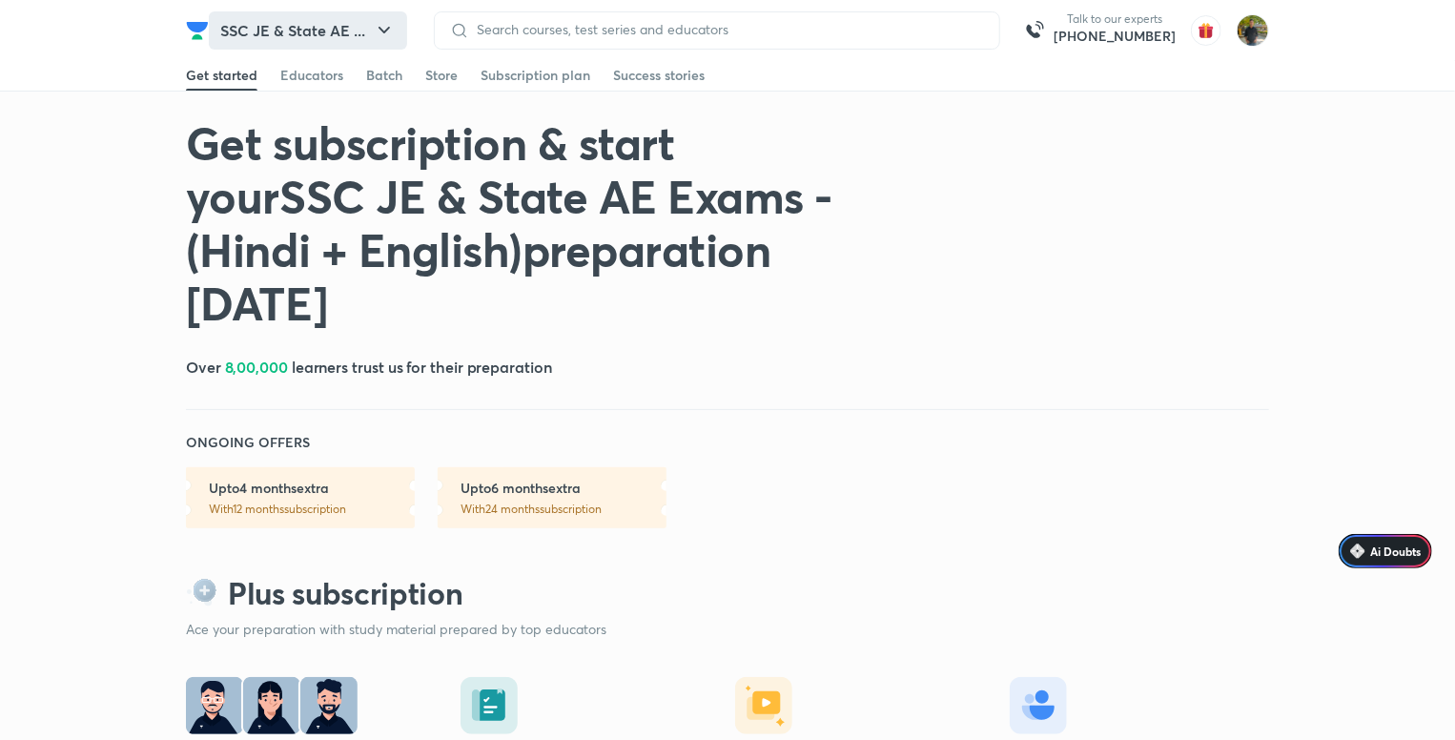
click at [345, 45] on button "SSC JE & State AE ..." at bounding box center [308, 30] width 198 height 38
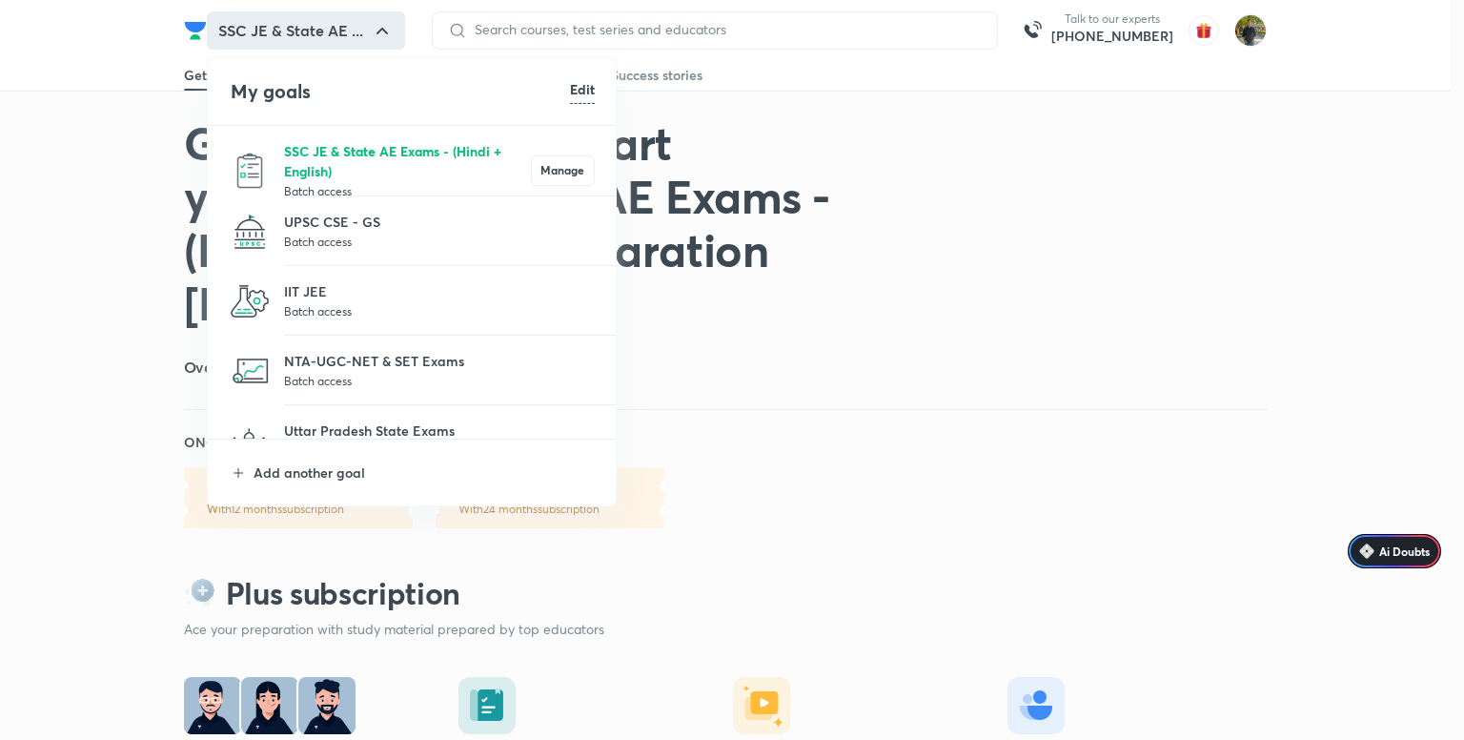
click at [381, 162] on p "SSC JE & State AE Exams - (Hindi + English)" at bounding box center [407, 161] width 247 height 40
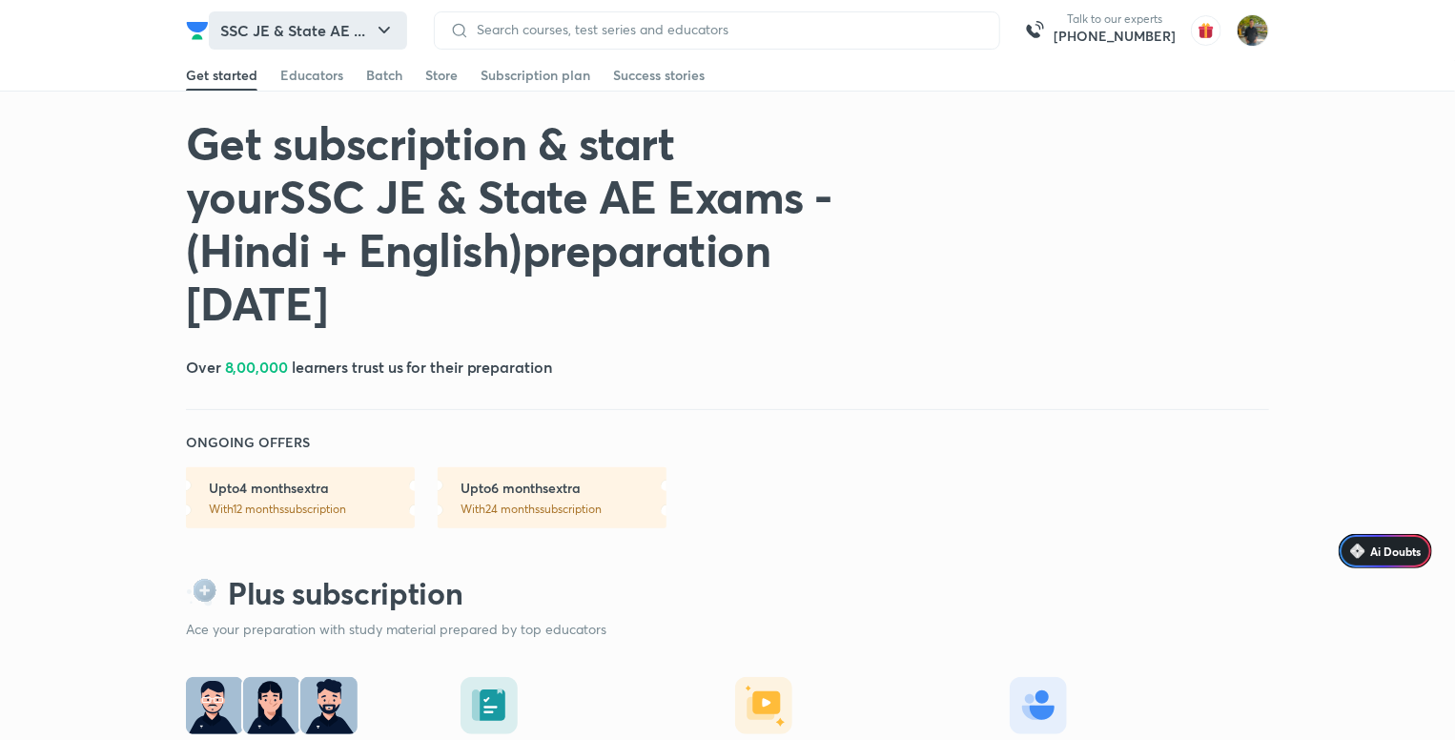
click at [336, 24] on button "SSC JE & State AE ..." at bounding box center [308, 30] width 198 height 38
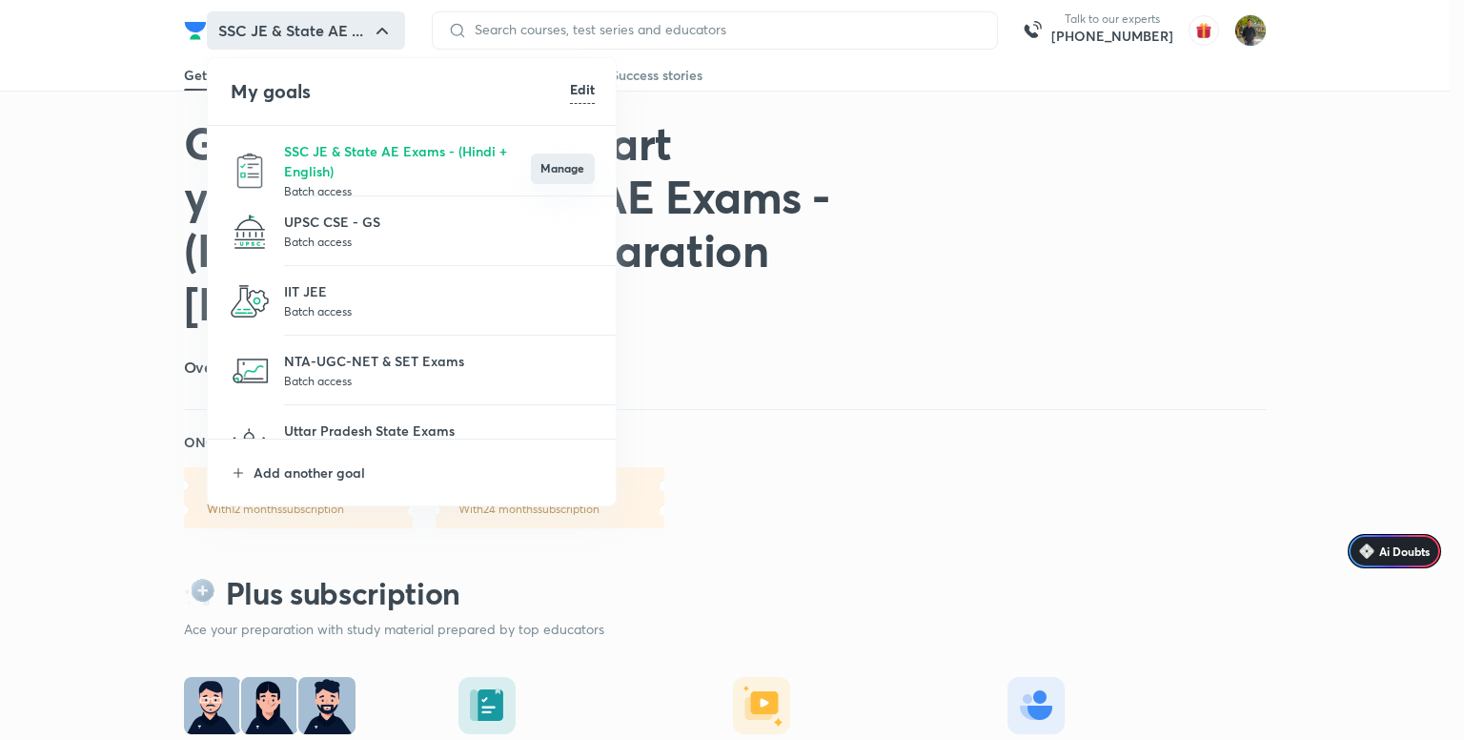
click at [563, 166] on button "Manage" at bounding box center [563, 168] width 64 height 31
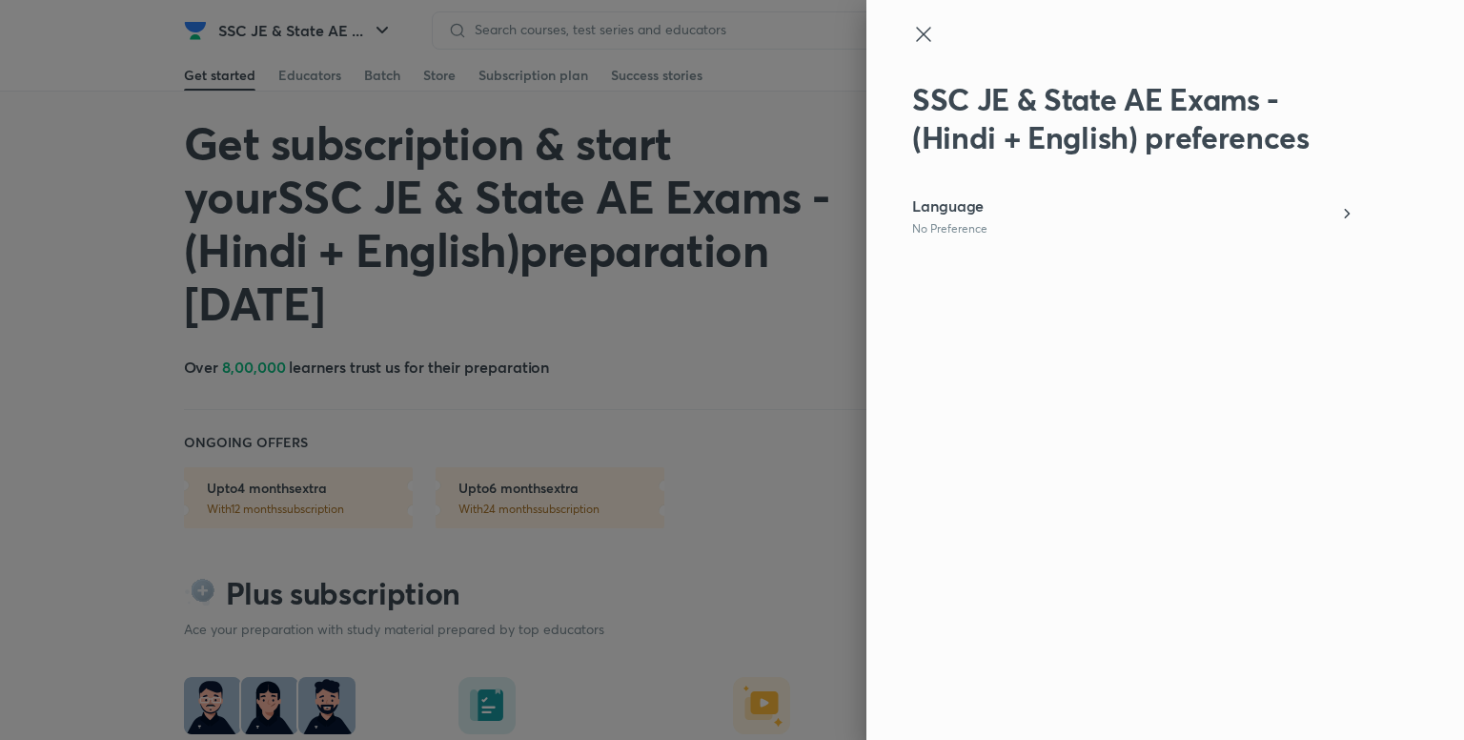
click at [1317, 200] on div "Language No Preference" at bounding box center [1133, 215] width 442 height 42
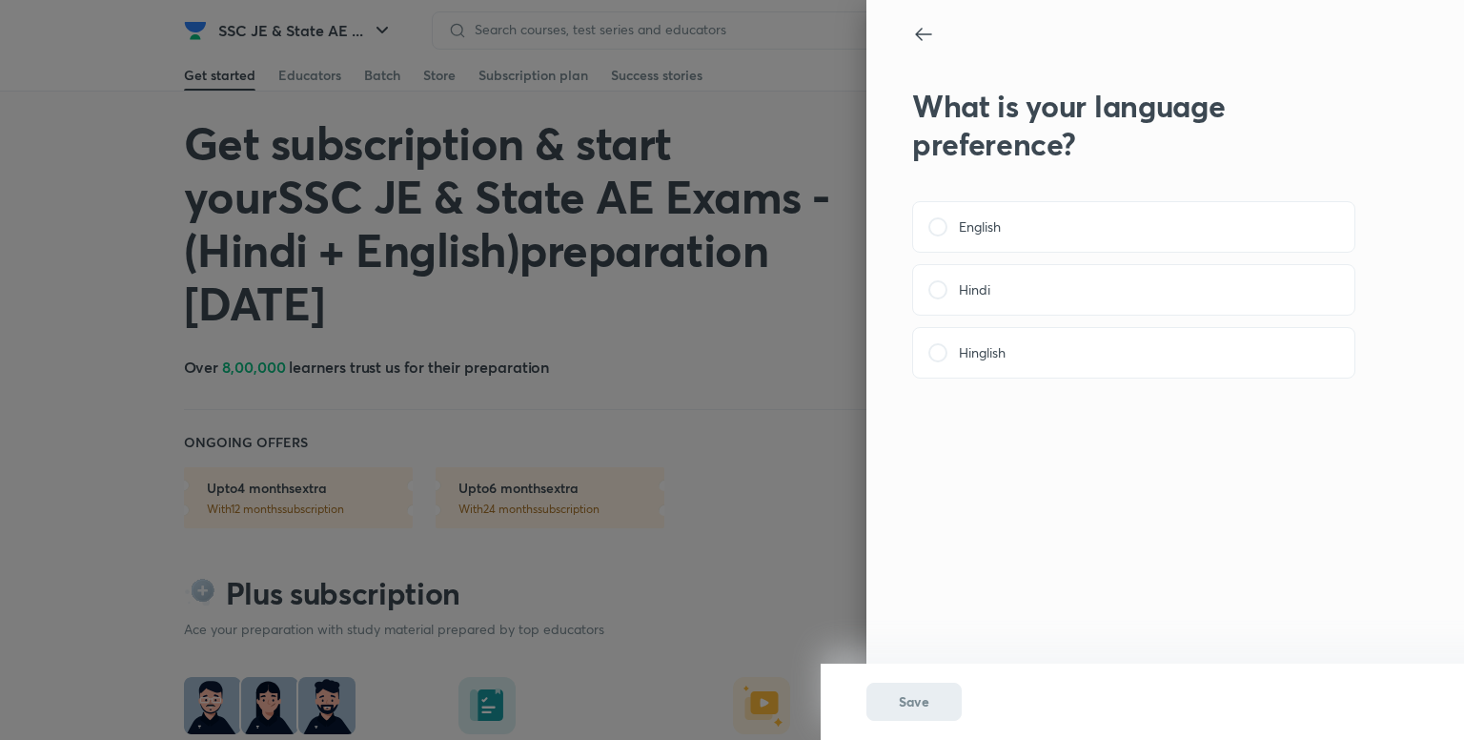
click at [935, 39] on div at bounding box center [1133, 36] width 442 height 26
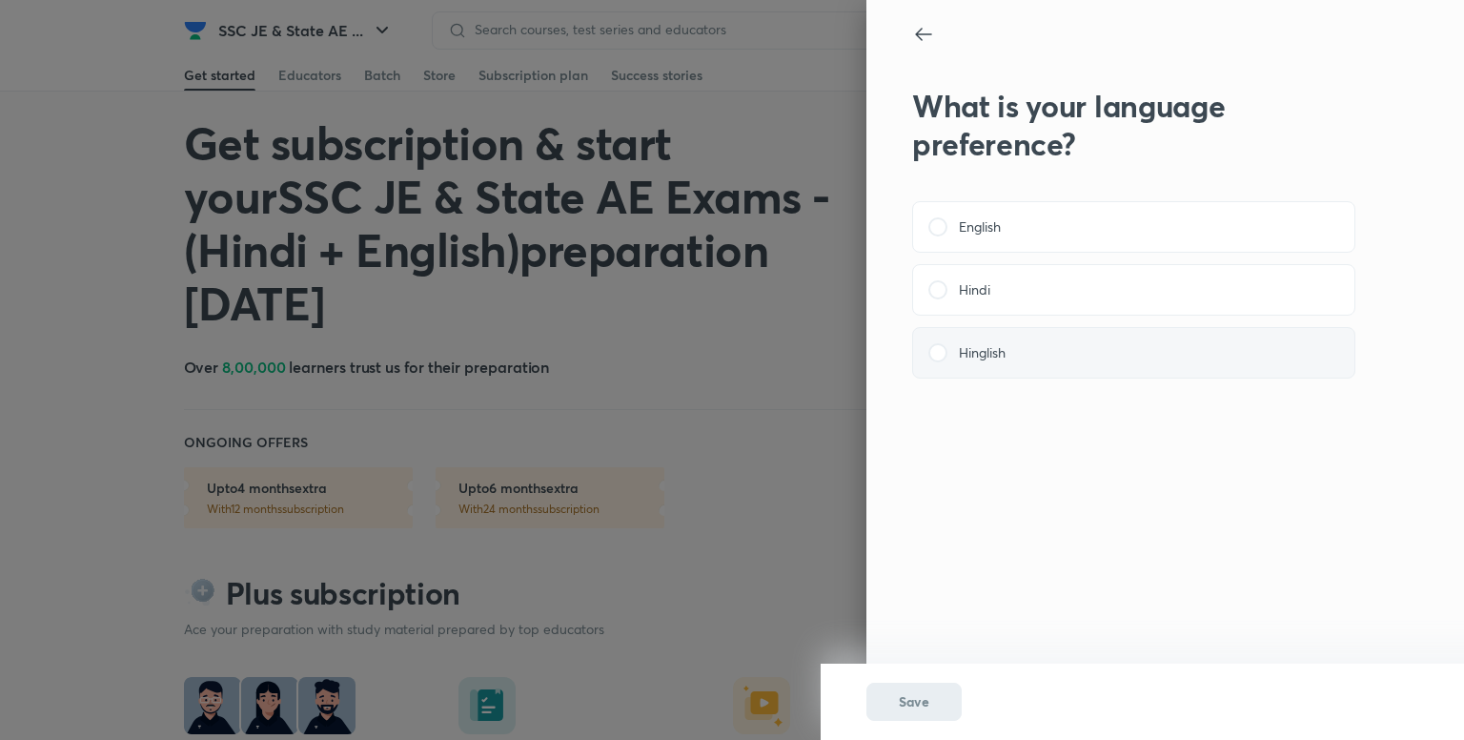
click at [1064, 348] on label "Hinglish" at bounding box center [1134, 352] width 411 height 19
click at [0, 0] on input "Hinglish" at bounding box center [0, 0] width 0 height 0
click at [927, 701] on span "Save" at bounding box center [914, 701] width 31 height 19
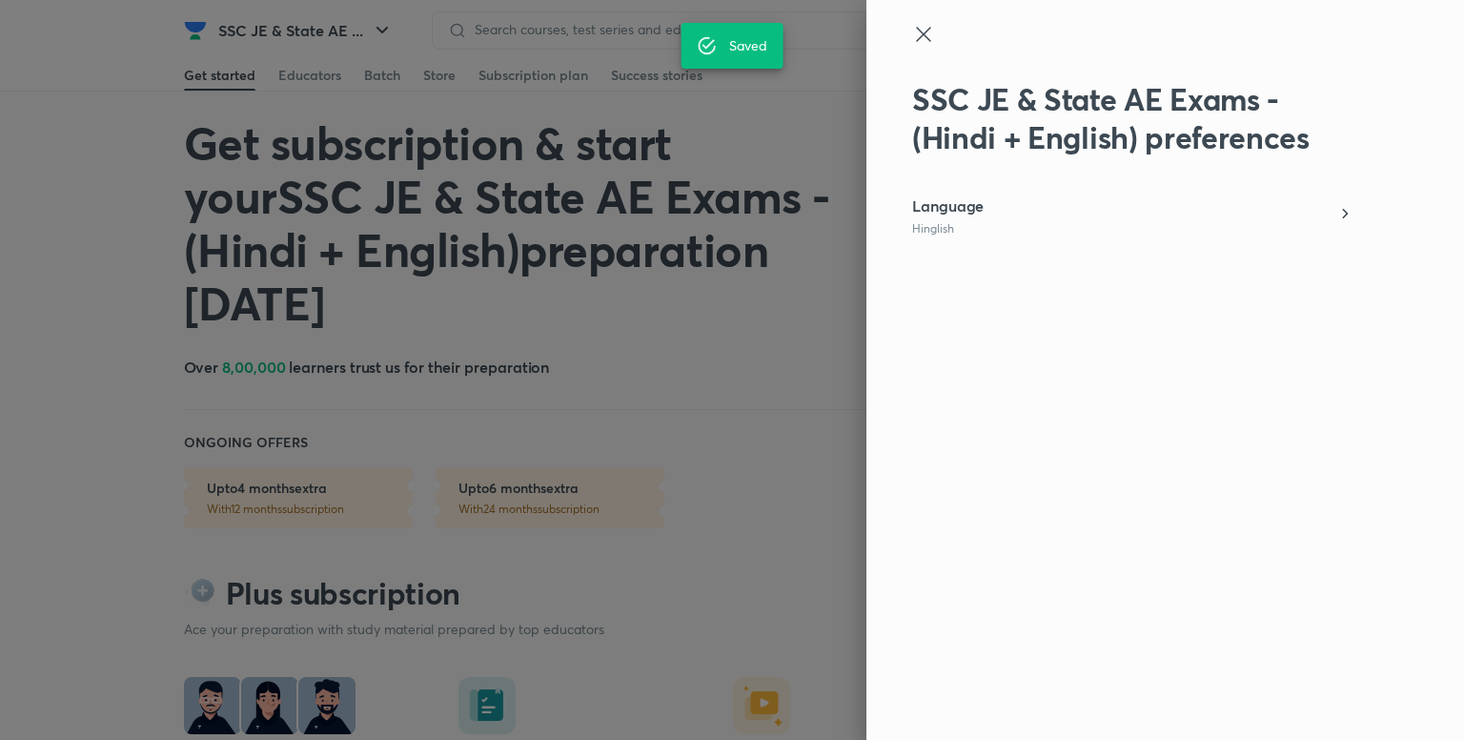
click at [937, 43] on div at bounding box center [1133, 51] width 442 height 57
click at [929, 28] on icon at bounding box center [923, 34] width 14 height 14
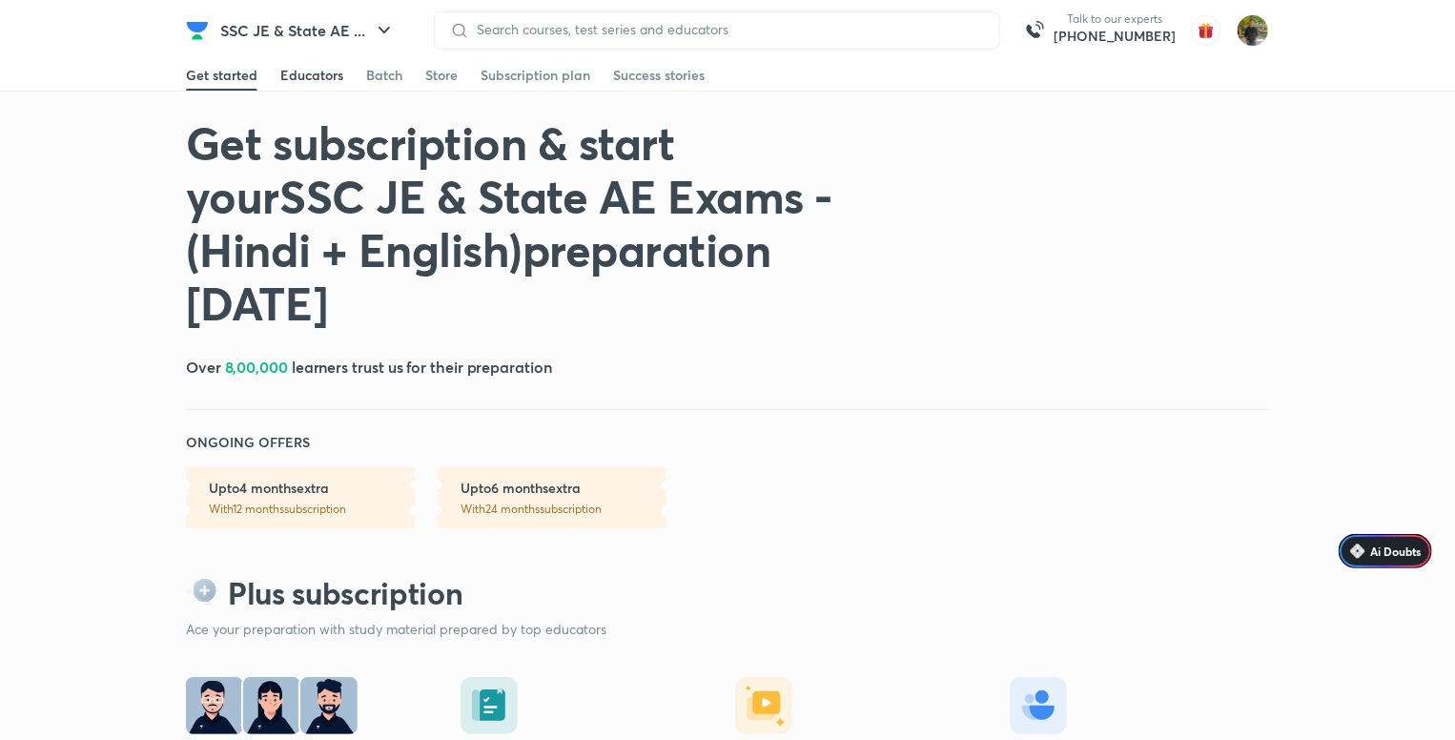
click at [296, 77] on div "Educators" at bounding box center [311, 75] width 63 height 19
click at [233, 73] on div "Get started" at bounding box center [222, 75] width 72 height 19
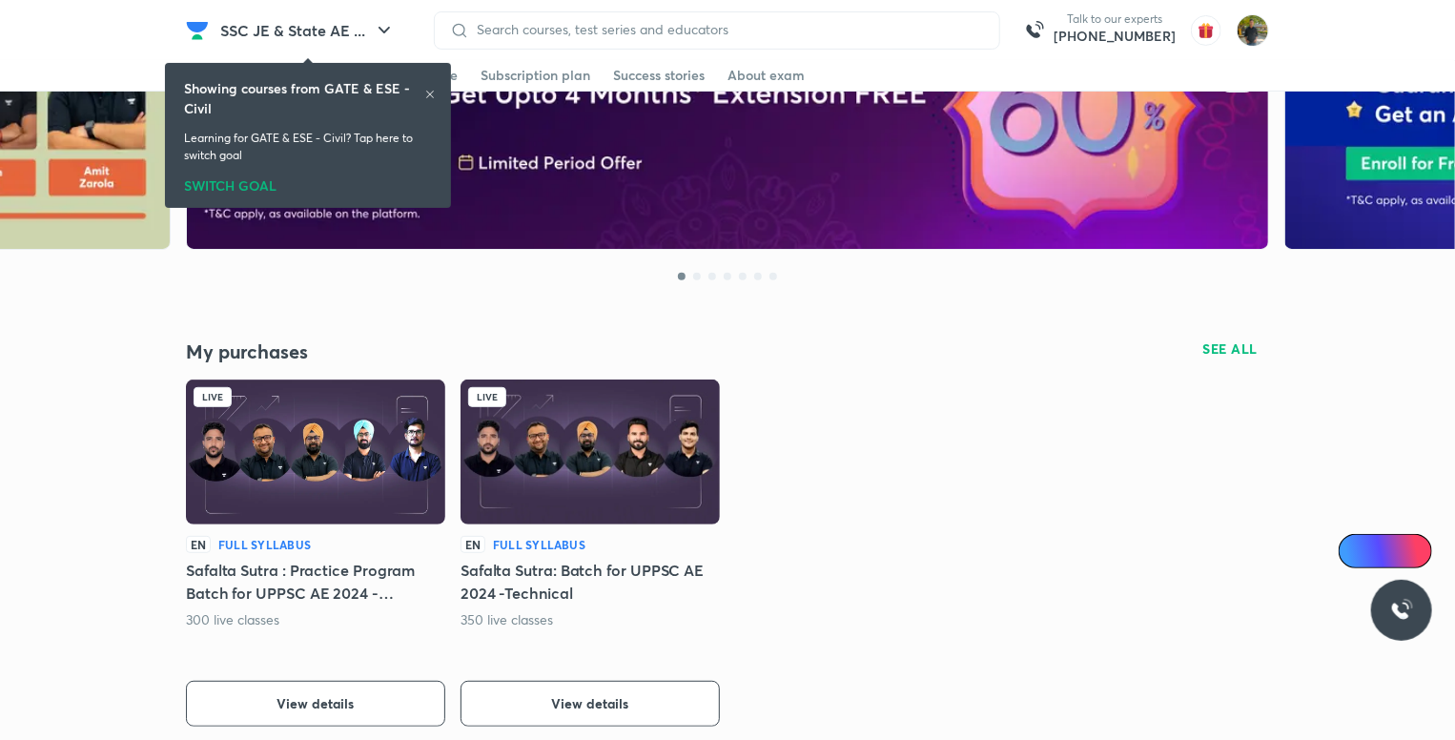
click at [426, 89] on icon at bounding box center [429, 94] width 11 height 11
click at [431, 94] on icon at bounding box center [429, 94] width 11 height 11
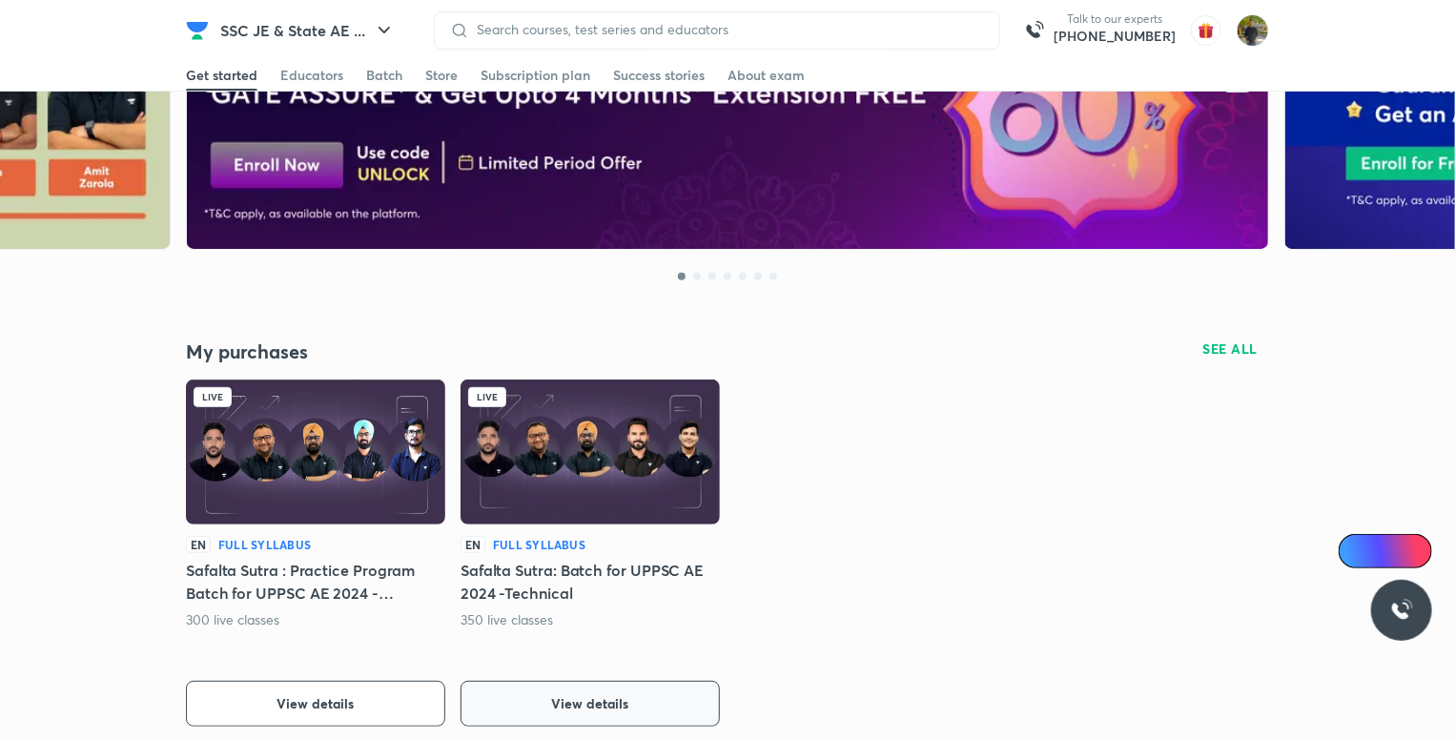
click at [638, 701] on button "View details" at bounding box center [589, 704] width 259 height 46
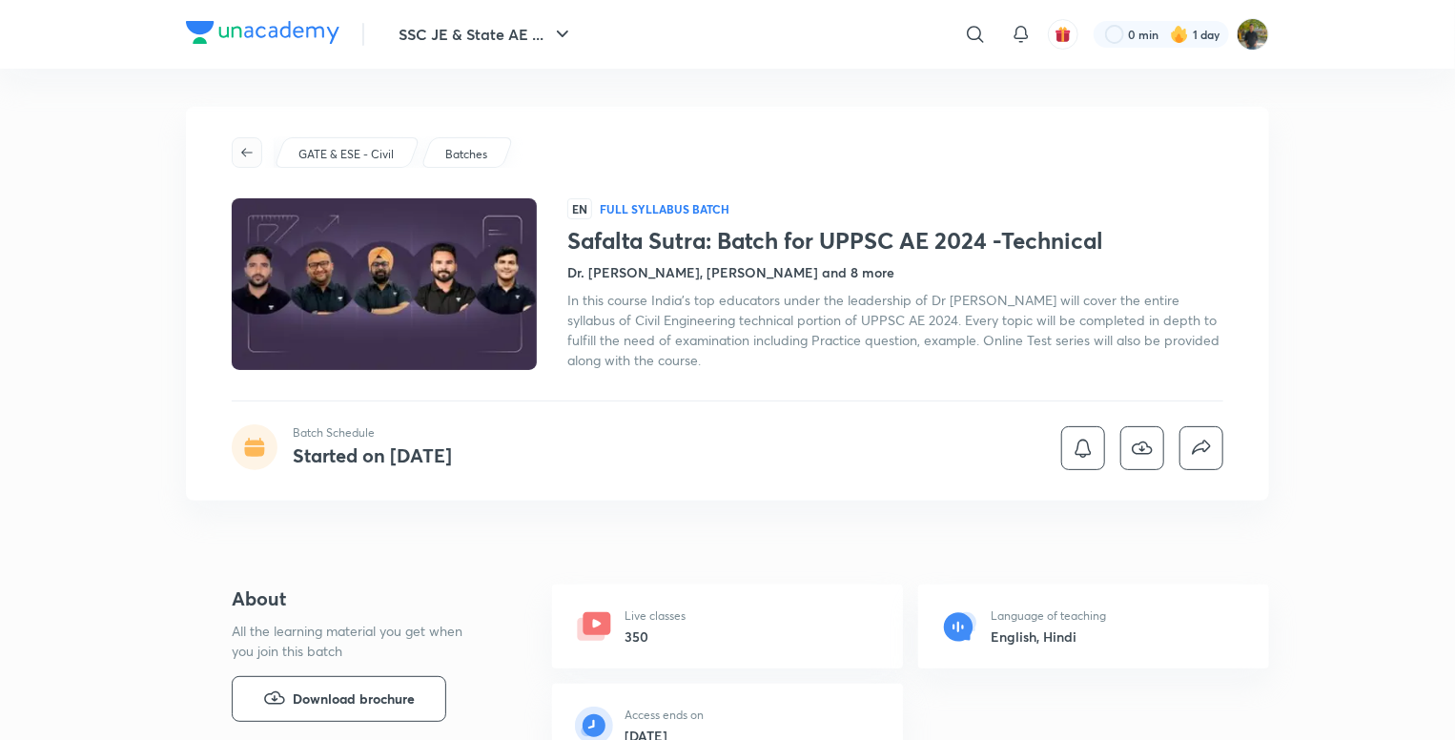
click at [249, 153] on icon "button" at bounding box center [246, 152] width 11 height 9
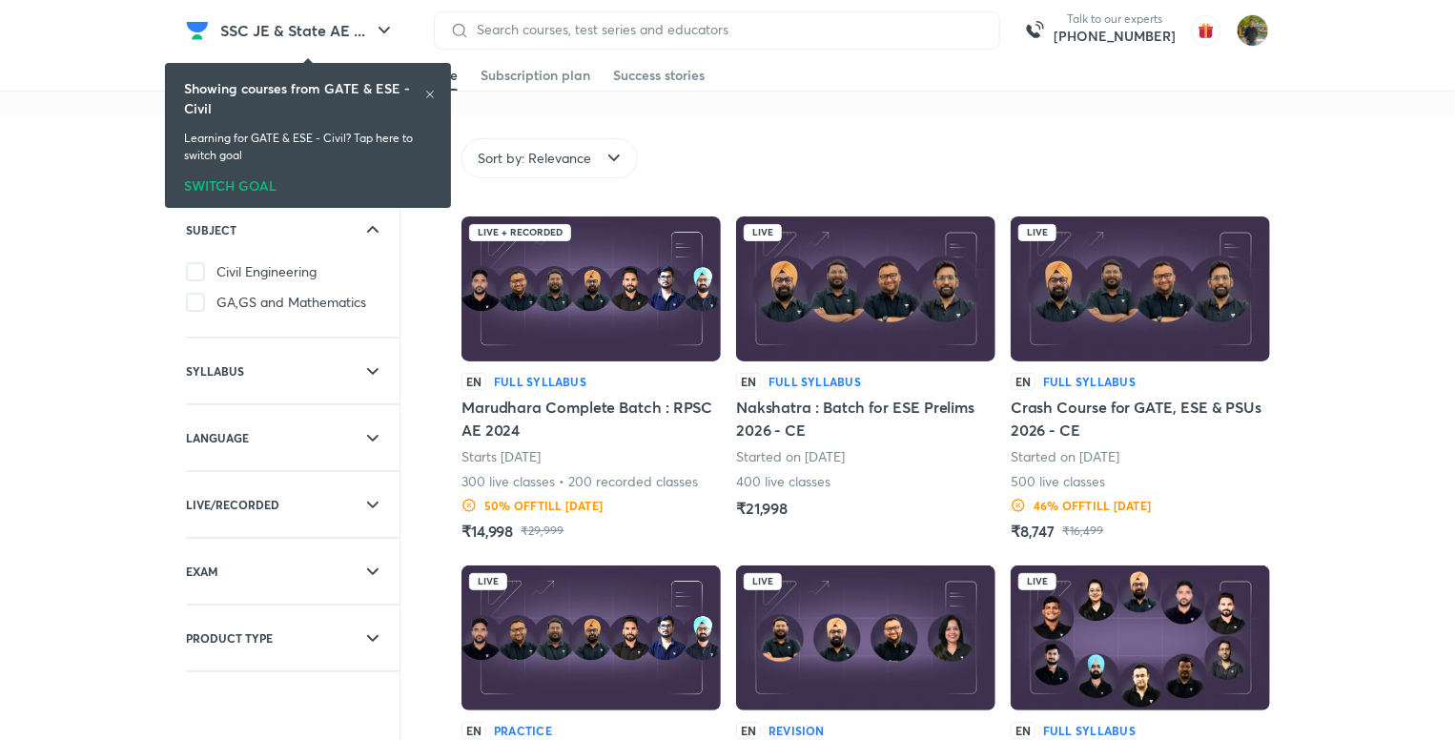
click at [274, 180] on div "SWITCH GOAL" at bounding box center [308, 182] width 248 height 21
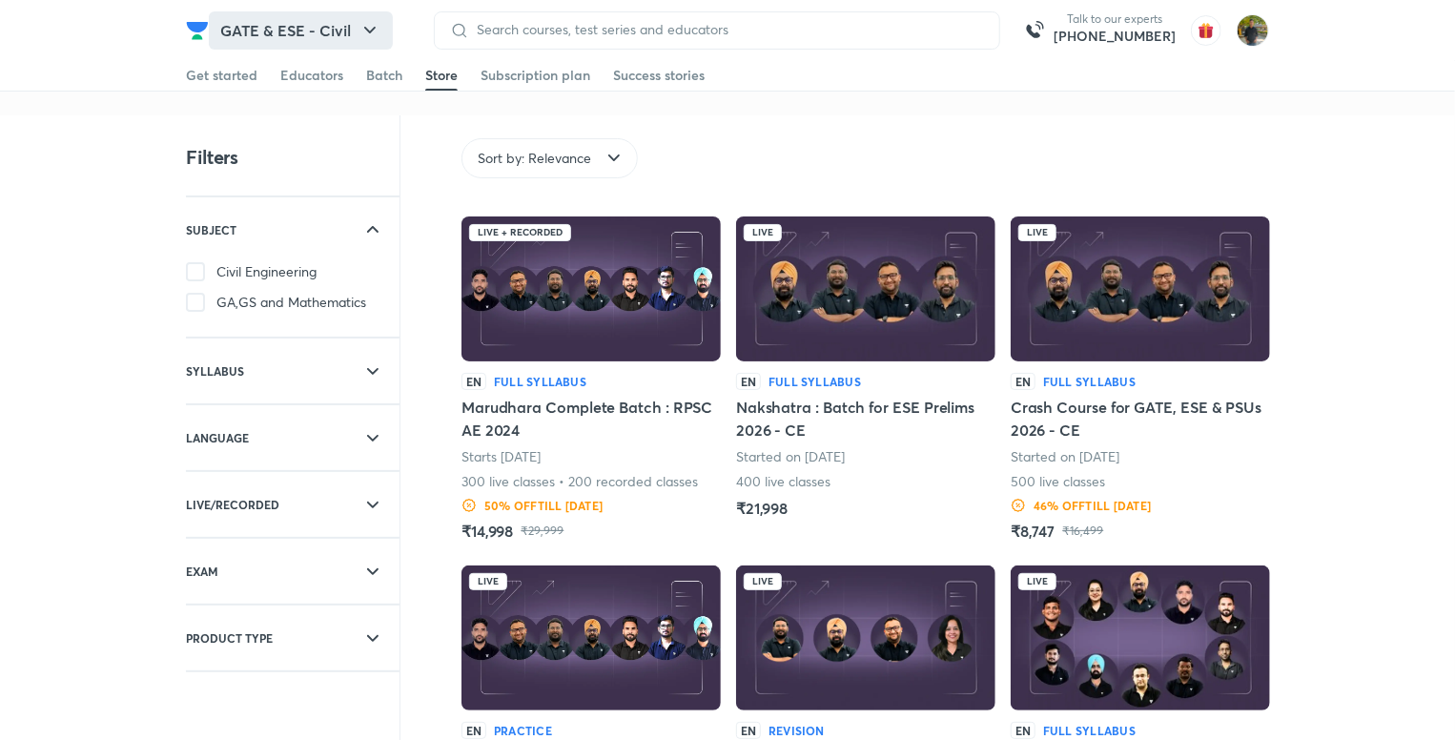
click at [297, 21] on button "GATE & ESE - Civil" at bounding box center [301, 30] width 184 height 38
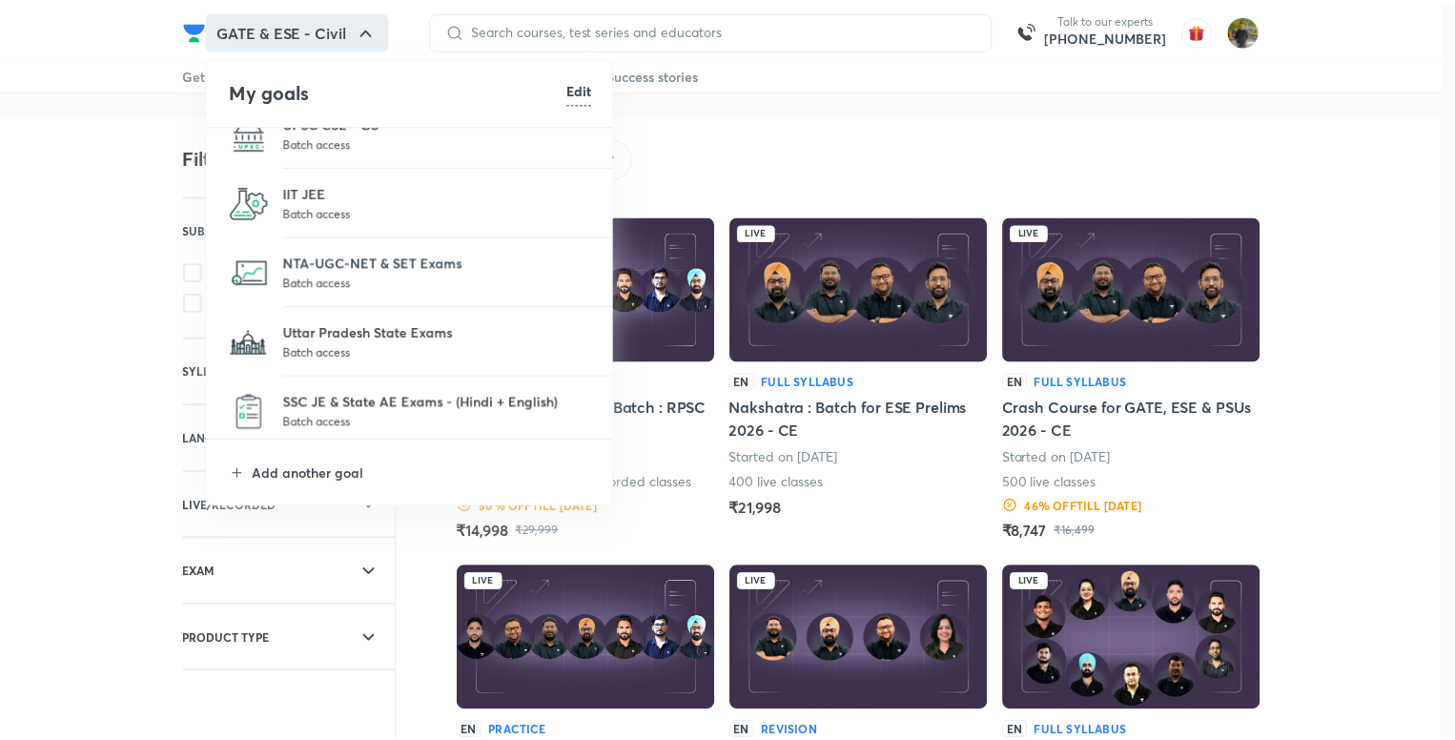
scroll to position [175, 0]
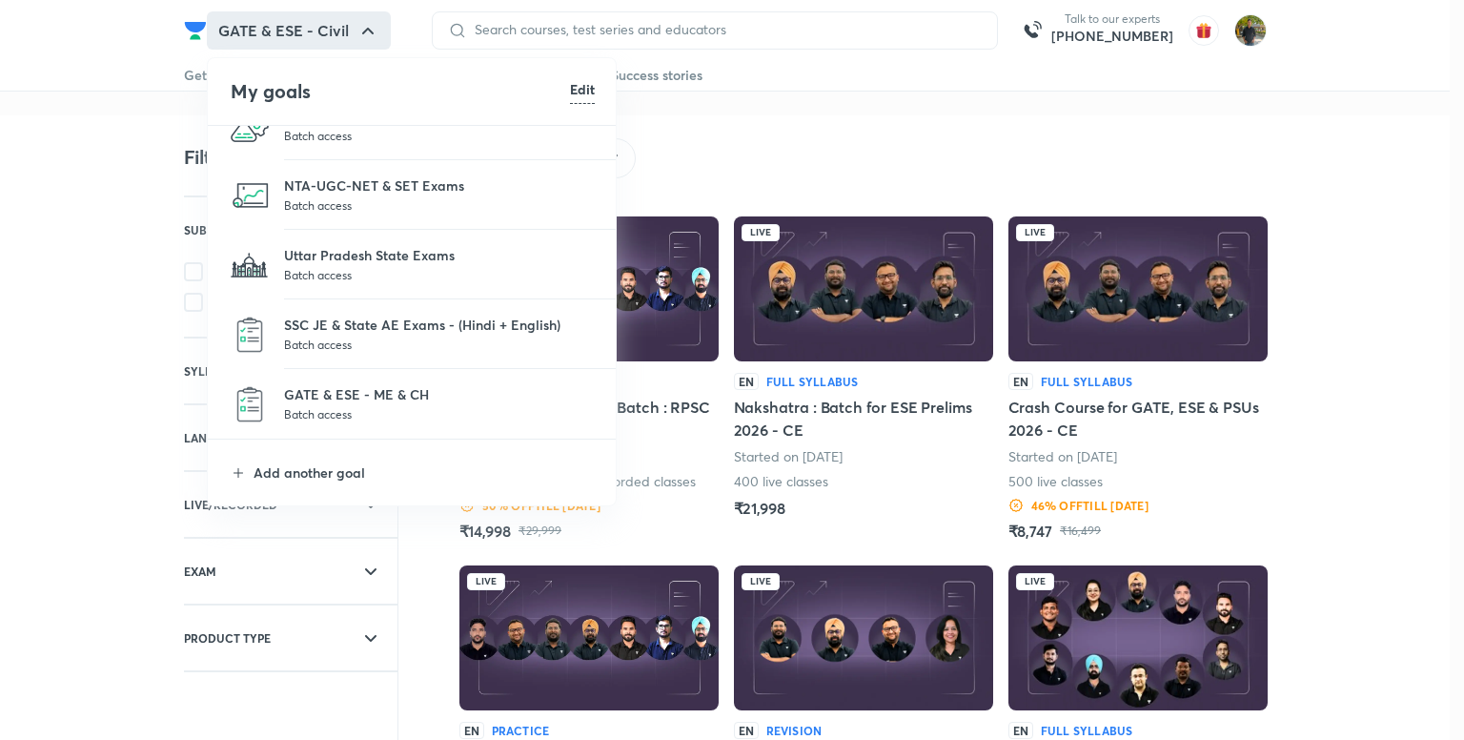
click at [412, 336] on p "Batch access" at bounding box center [439, 344] width 311 height 19
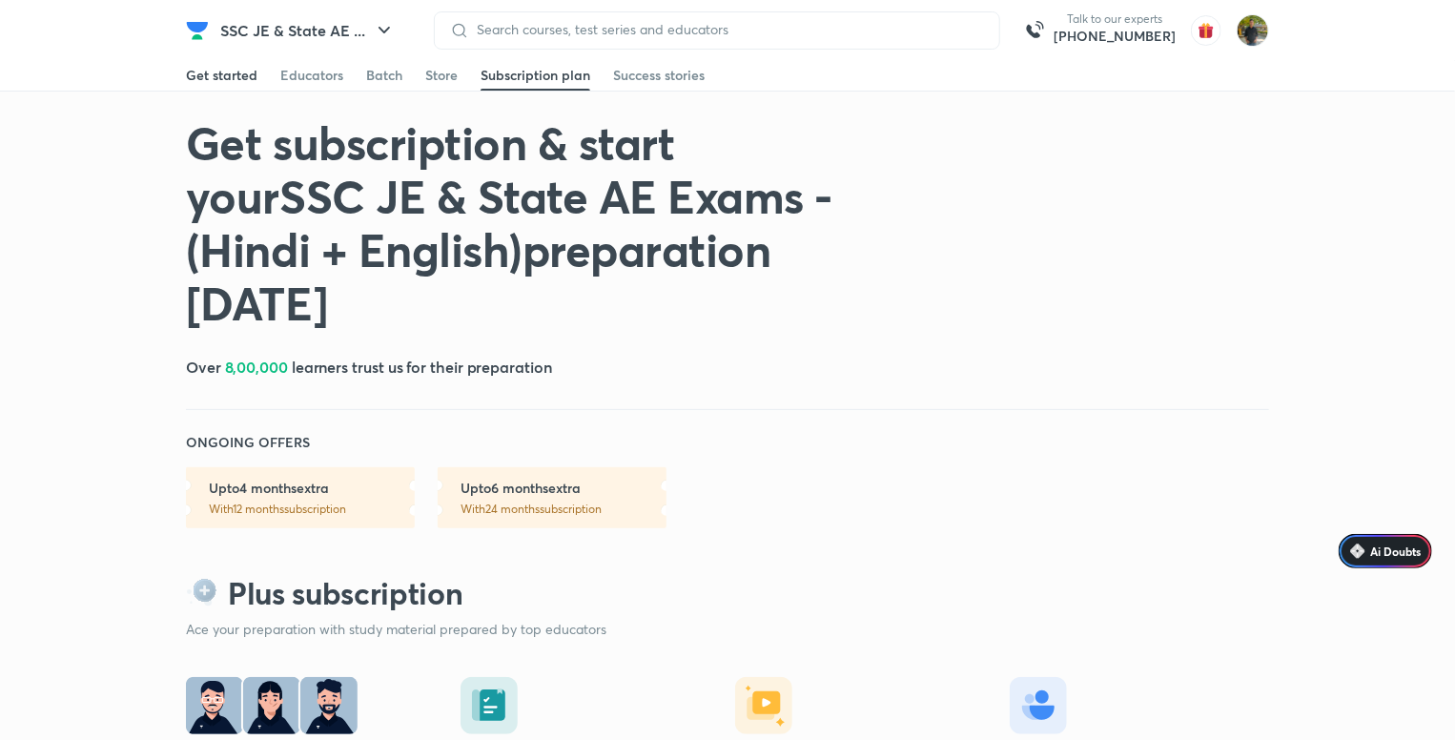
click at [250, 79] on div "Get started" at bounding box center [222, 75] width 72 height 19
click at [399, 73] on div "Batch" at bounding box center [384, 75] width 36 height 19
click at [447, 79] on div "Store" at bounding box center [441, 75] width 32 height 19
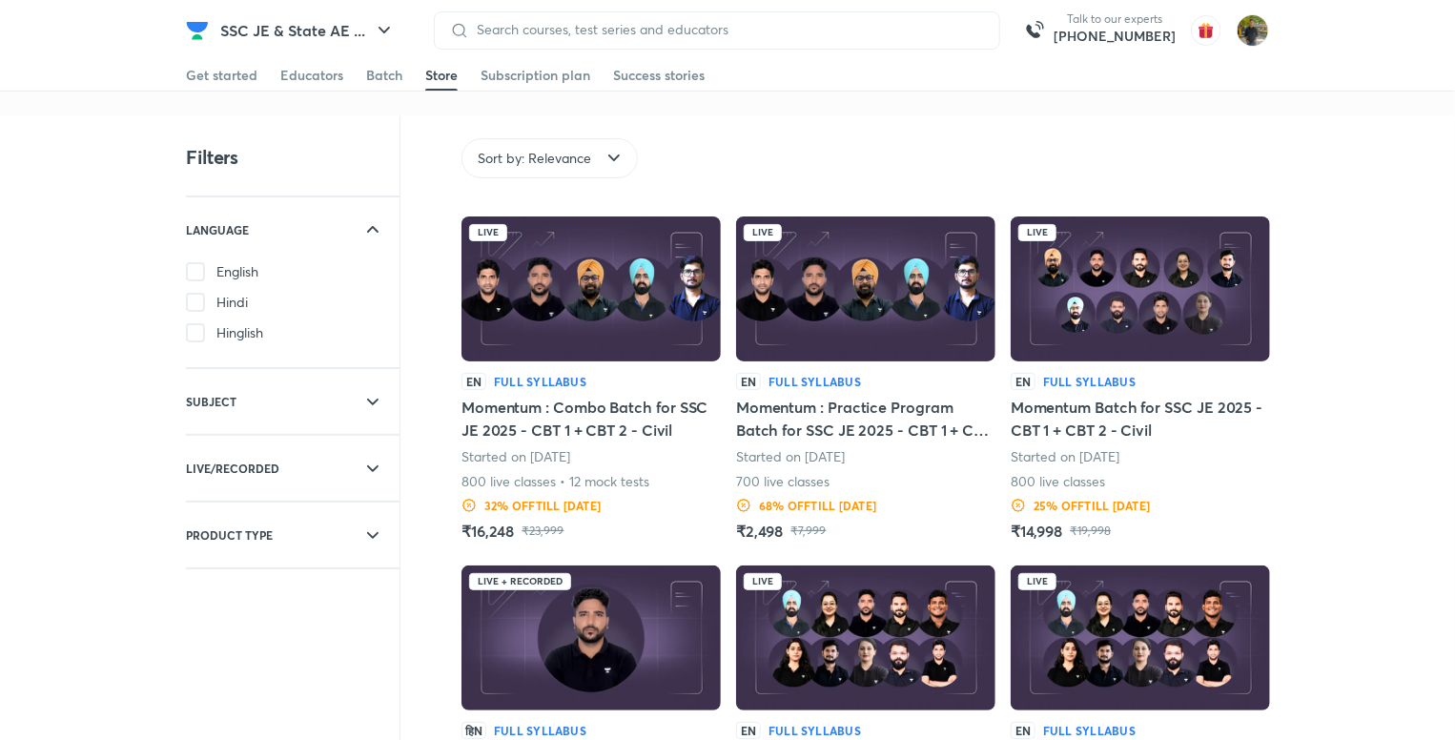
click at [380, 226] on icon at bounding box center [372, 229] width 23 height 23
click at [358, 280] on div "SUBJECT" at bounding box center [293, 296] width 214 height 65
click at [316, 329] on span "Civil Engineering" at bounding box center [266, 338] width 100 height 19
click at [373, 291] on icon at bounding box center [372, 296] width 23 height 23
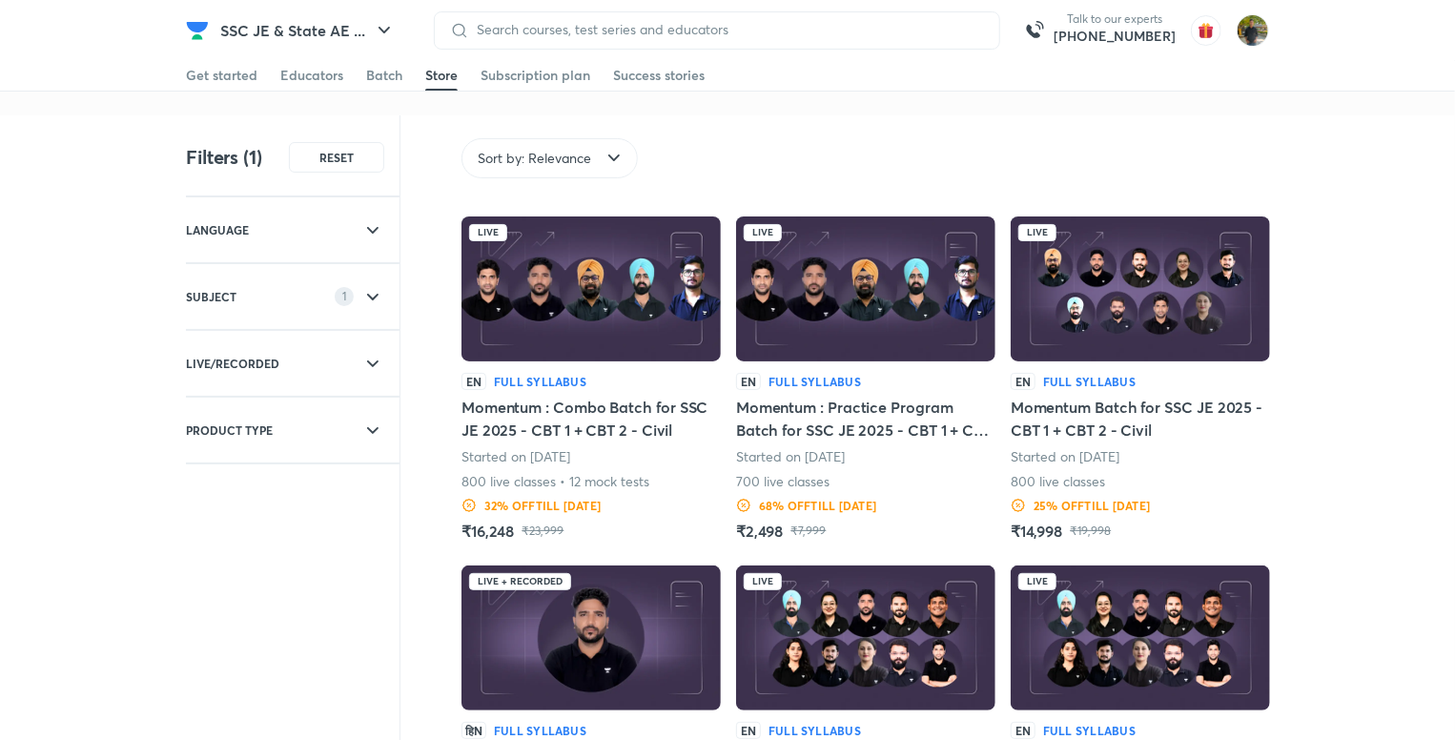
click at [373, 291] on icon at bounding box center [372, 296] width 23 height 23
click at [298, 333] on span "Civil Engineering" at bounding box center [266, 338] width 100 height 19
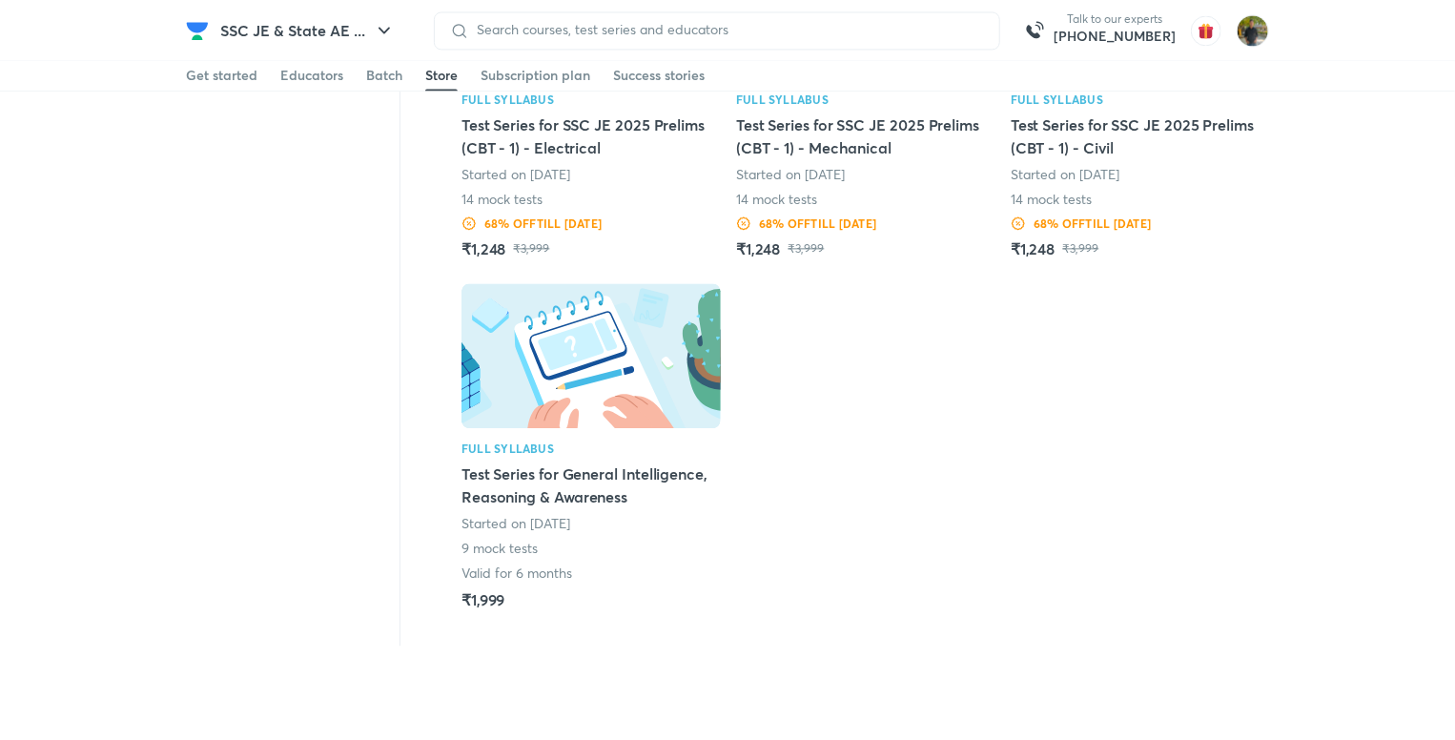
scroll to position [1432, 0]
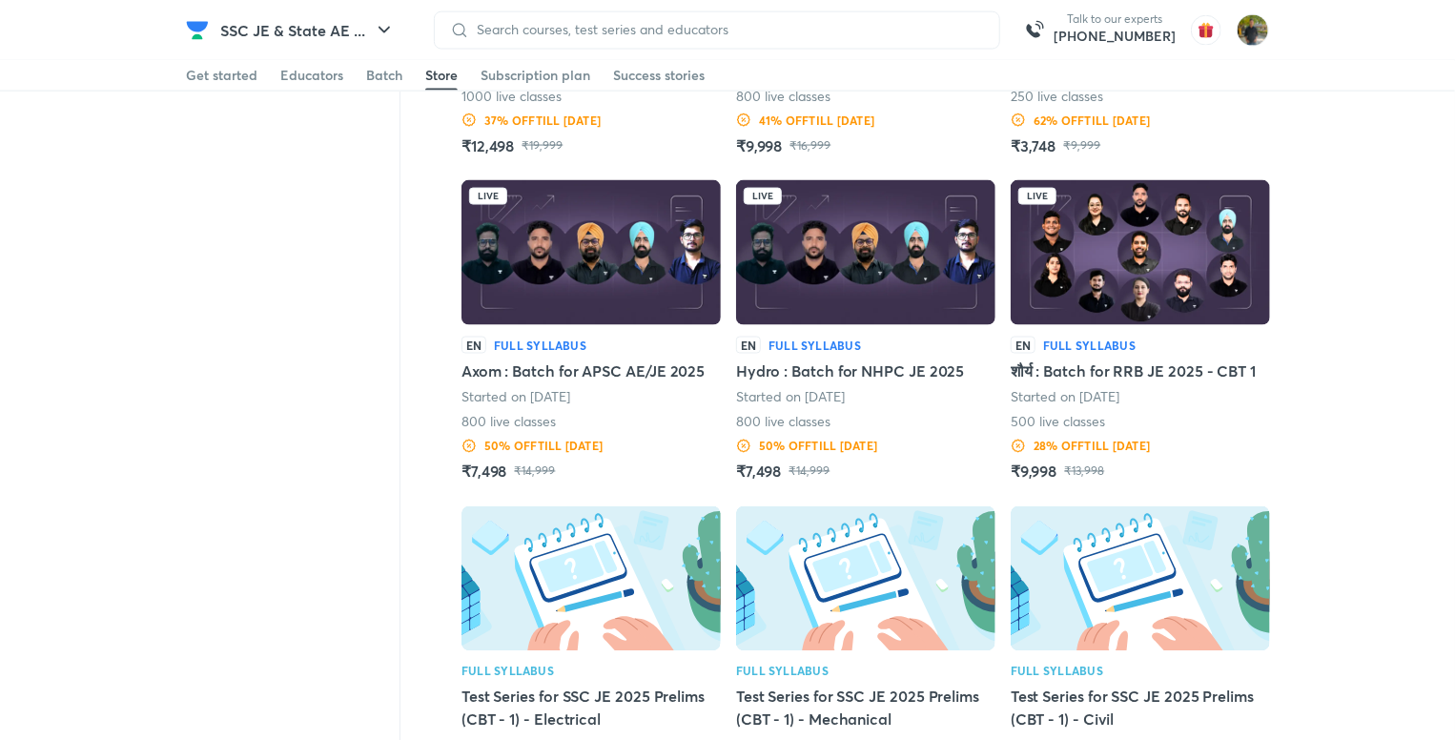
click at [1083, 41] on h6 "+91-8585858585" at bounding box center [1114, 36] width 122 height 19
click at [1152, 300] on img at bounding box center [1140, 252] width 259 height 145
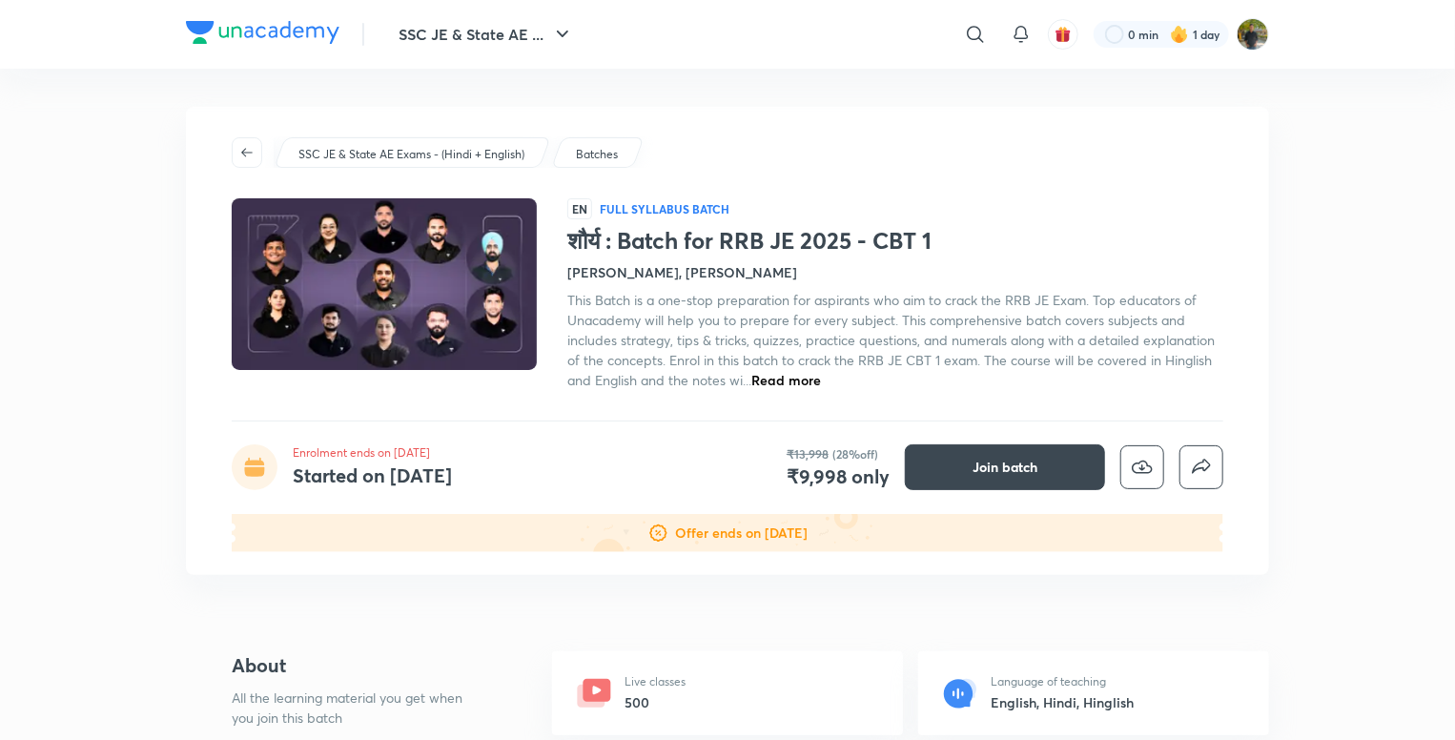
click at [805, 371] on span "Read more" at bounding box center [786, 380] width 70 height 18
click at [243, 152] on icon "button" at bounding box center [246, 152] width 11 height 9
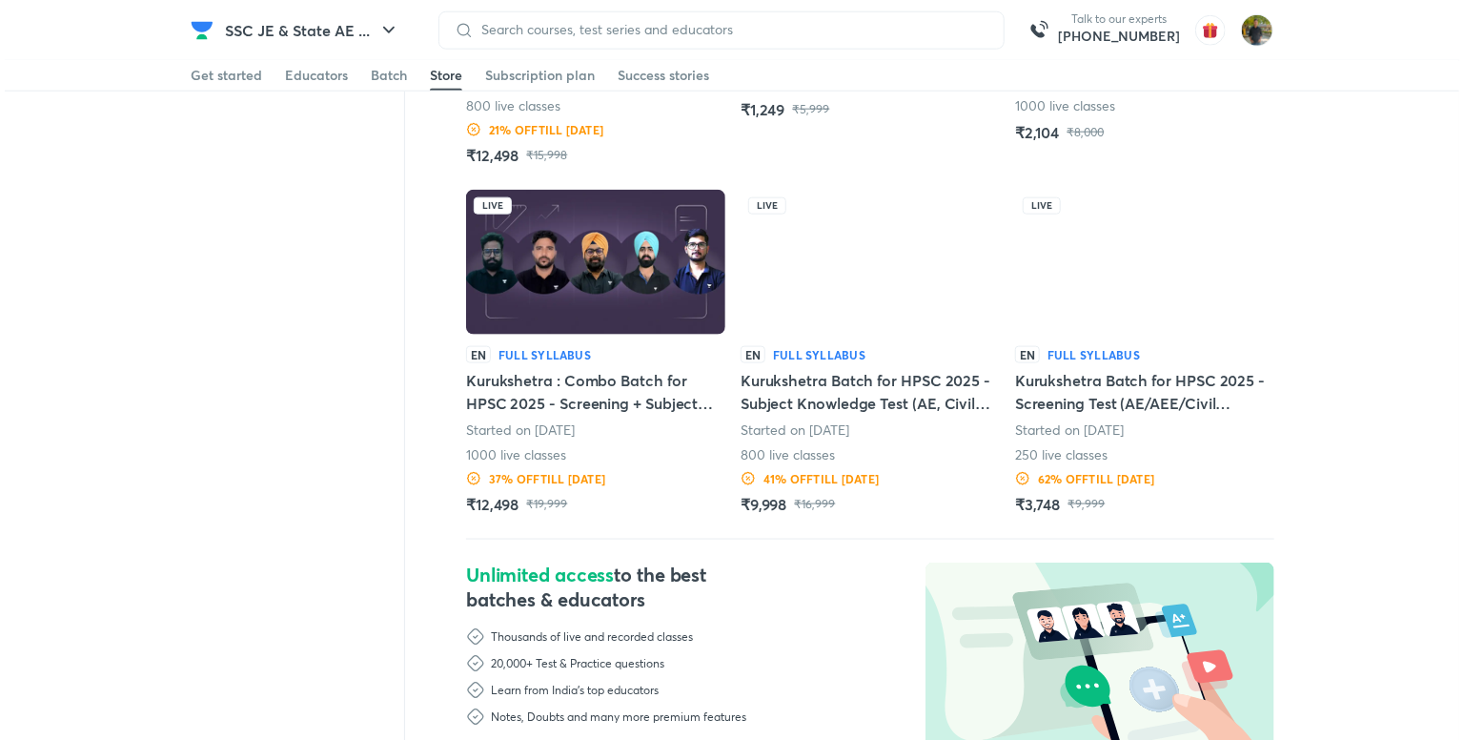
scroll to position [1741, 0]
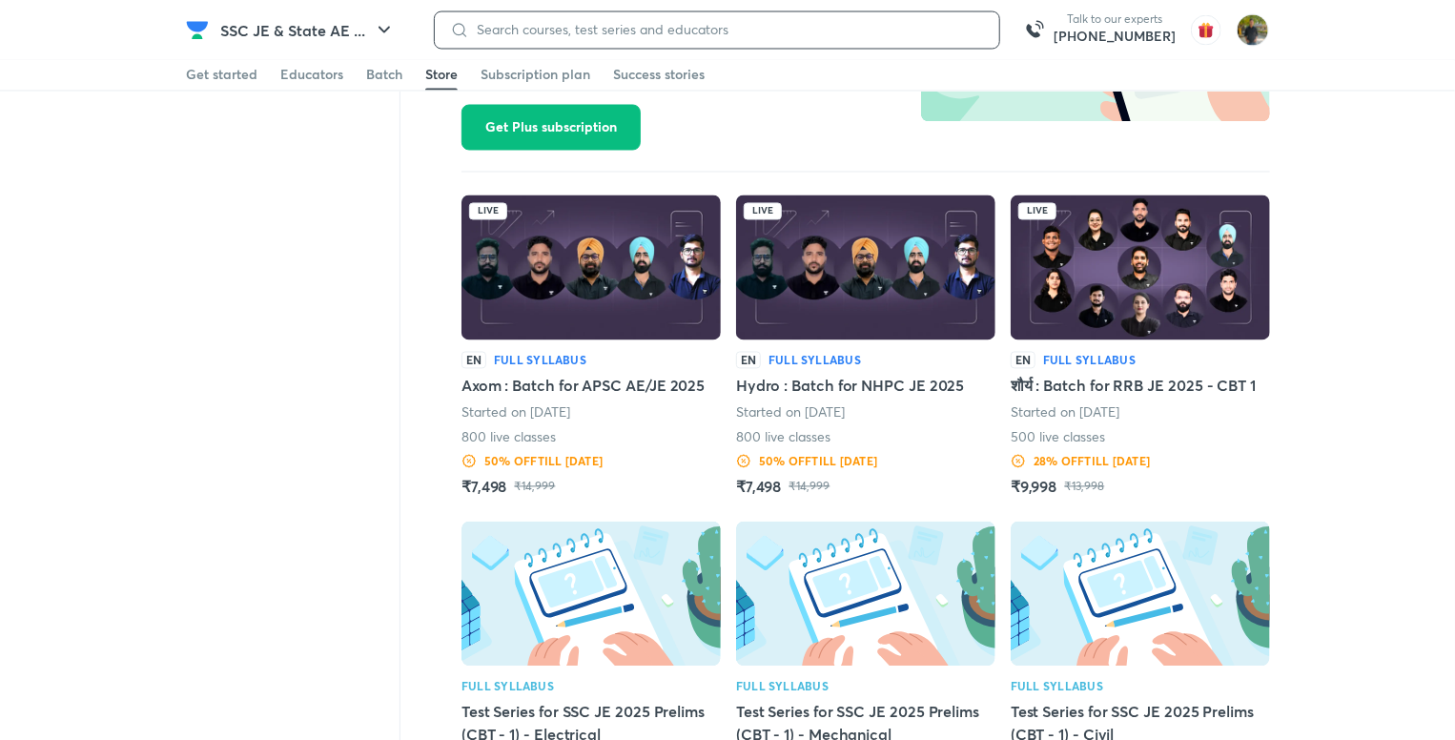
click at [576, 31] on input at bounding box center [726, 29] width 515 height 15
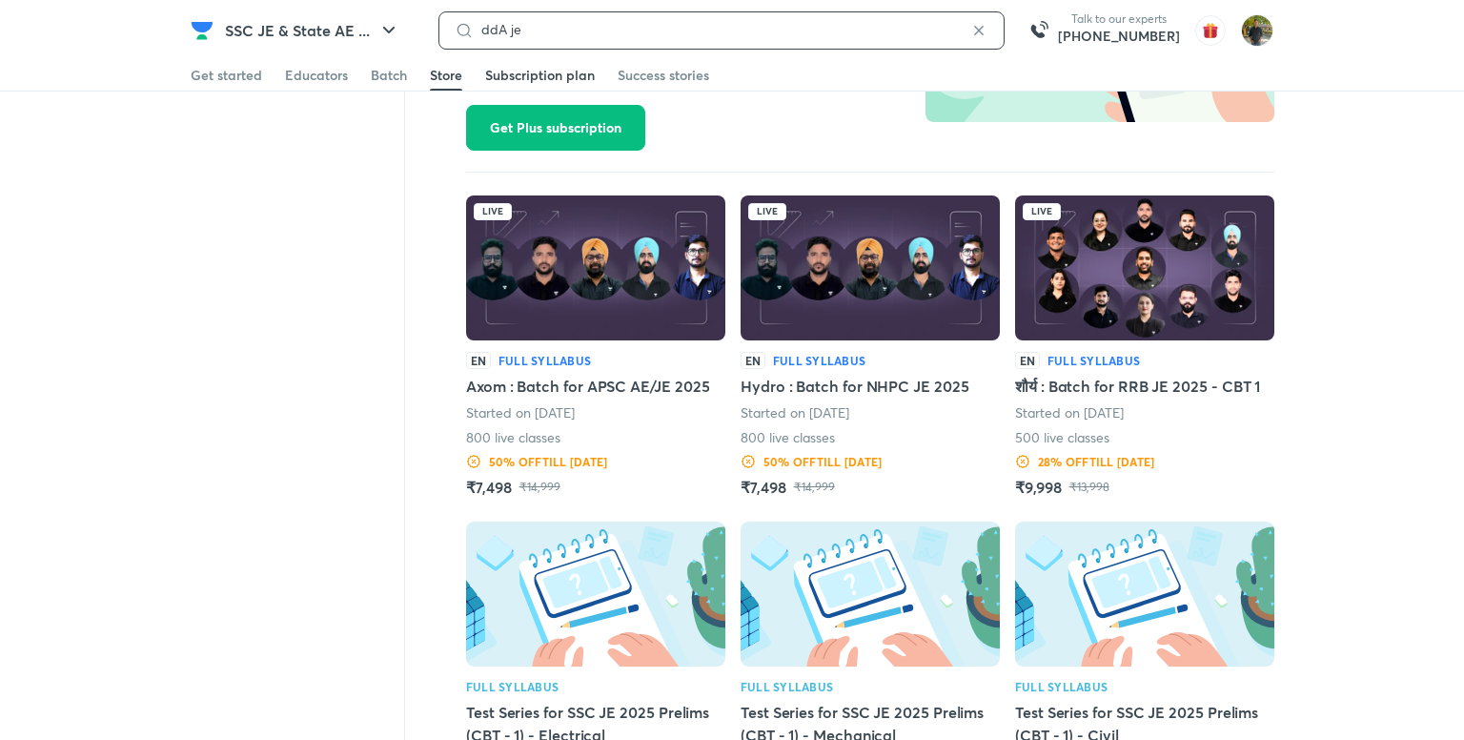
type input "ddA je"
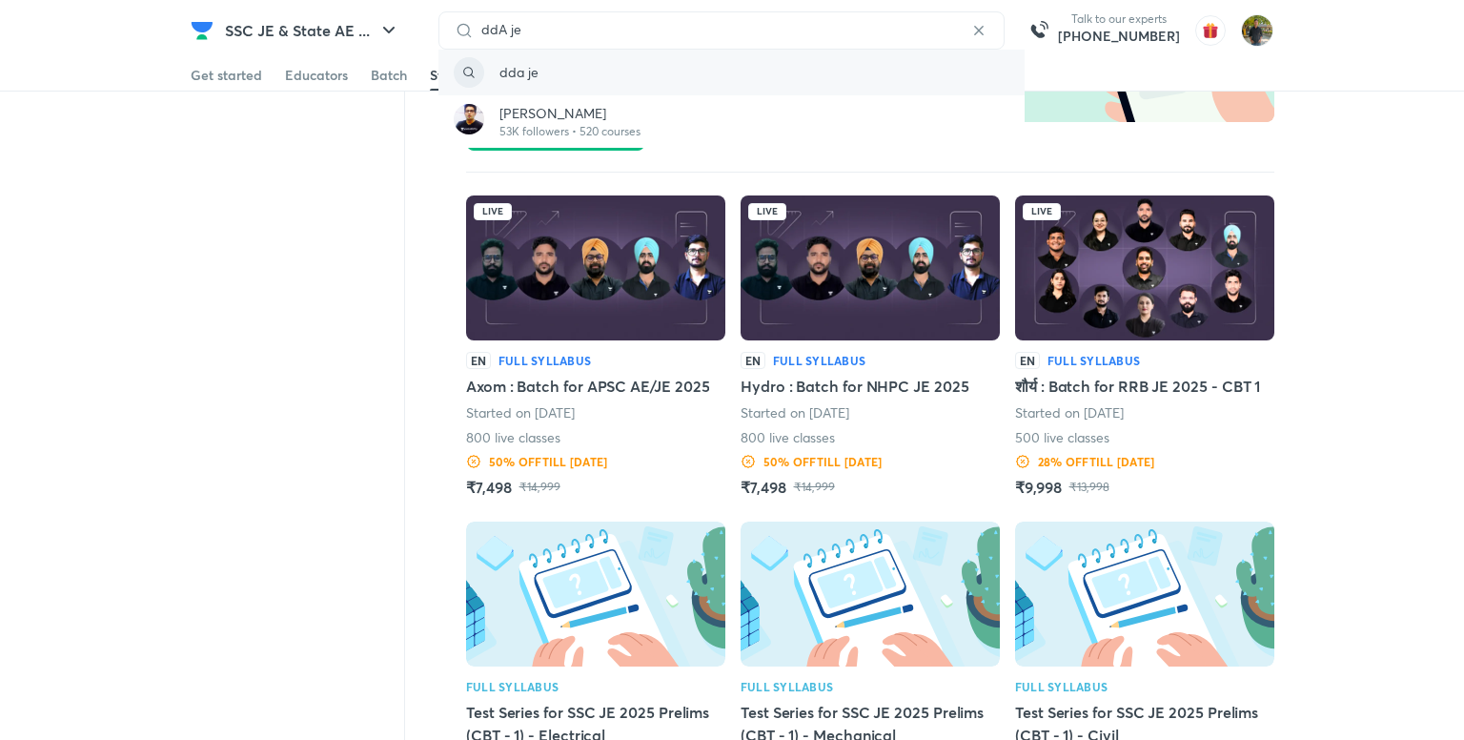
click at [624, 77] on div "dda je" at bounding box center [732, 73] width 586 height 46
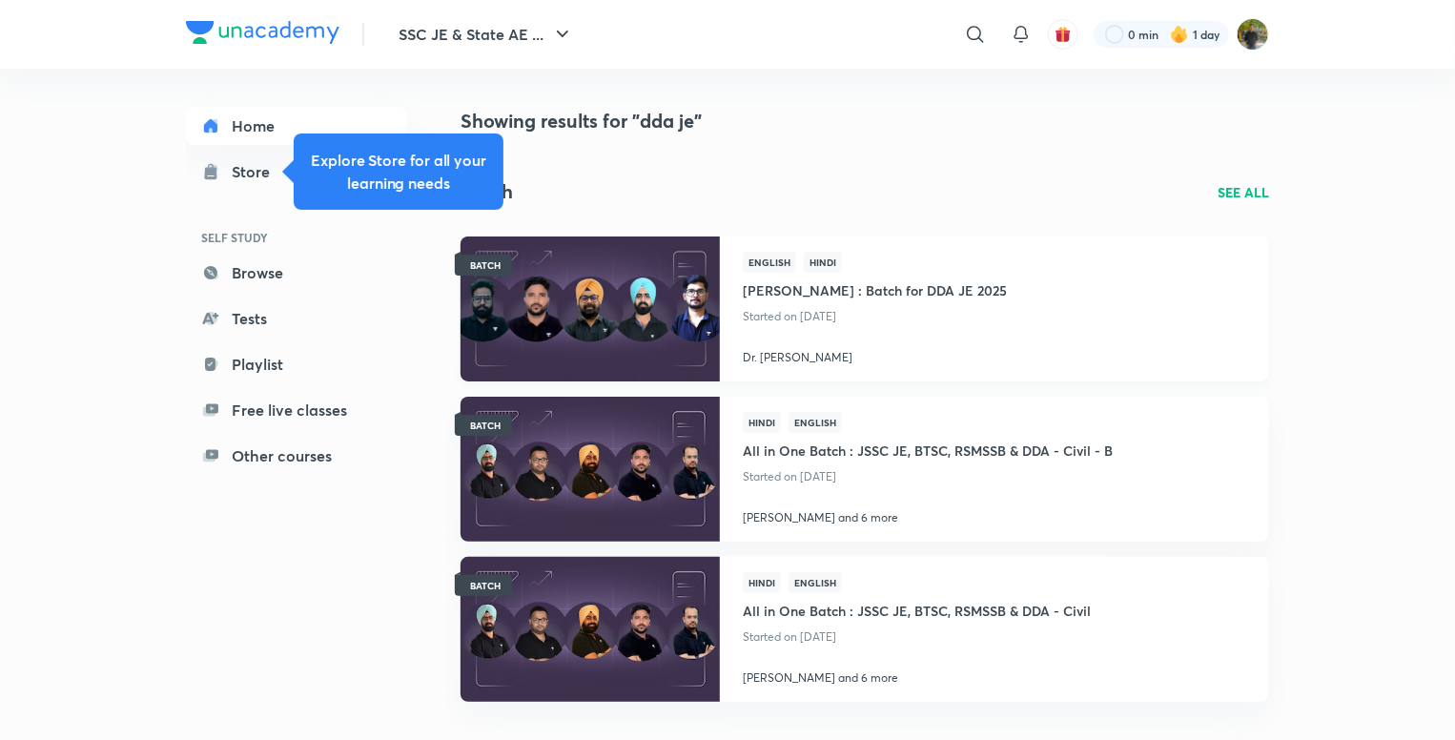
click at [617, 291] on img at bounding box center [590, 309] width 264 height 148
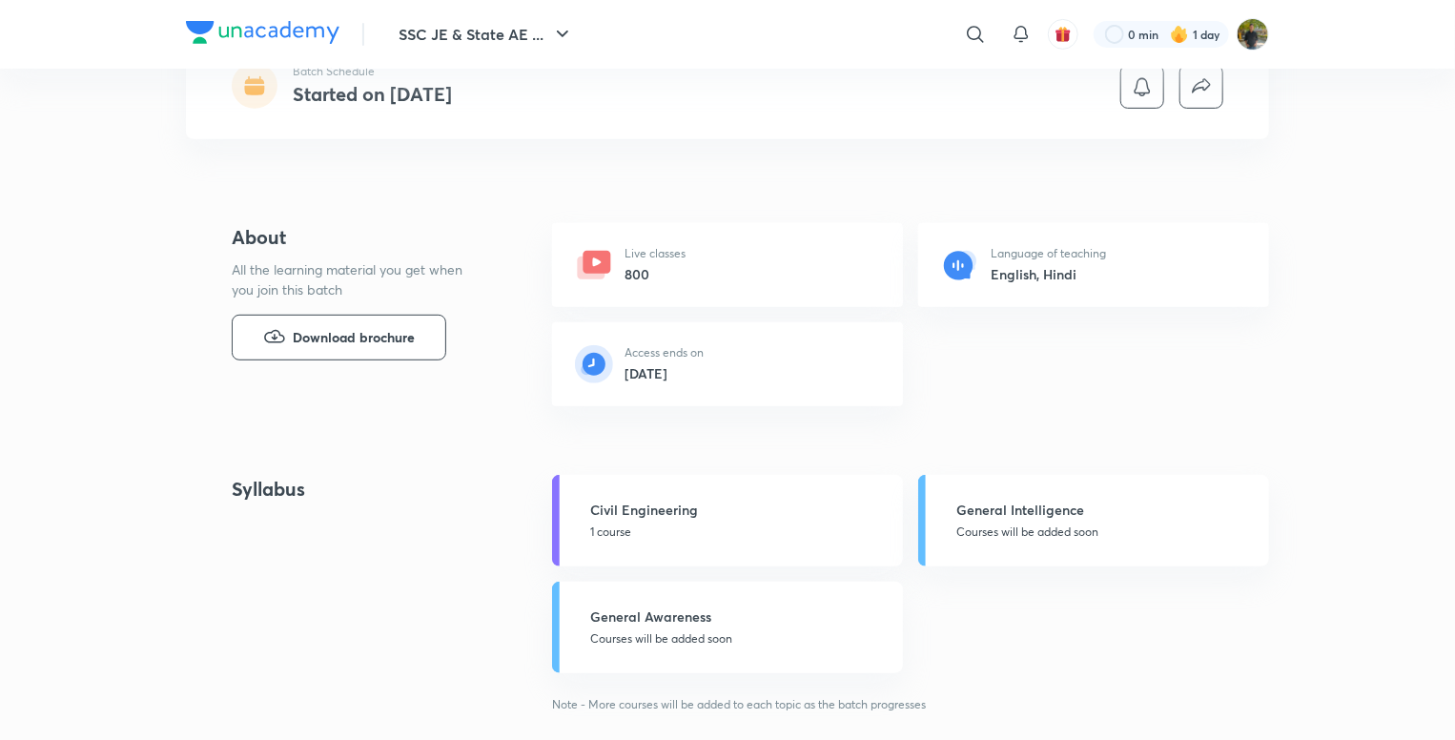
scroll to position [95, 0]
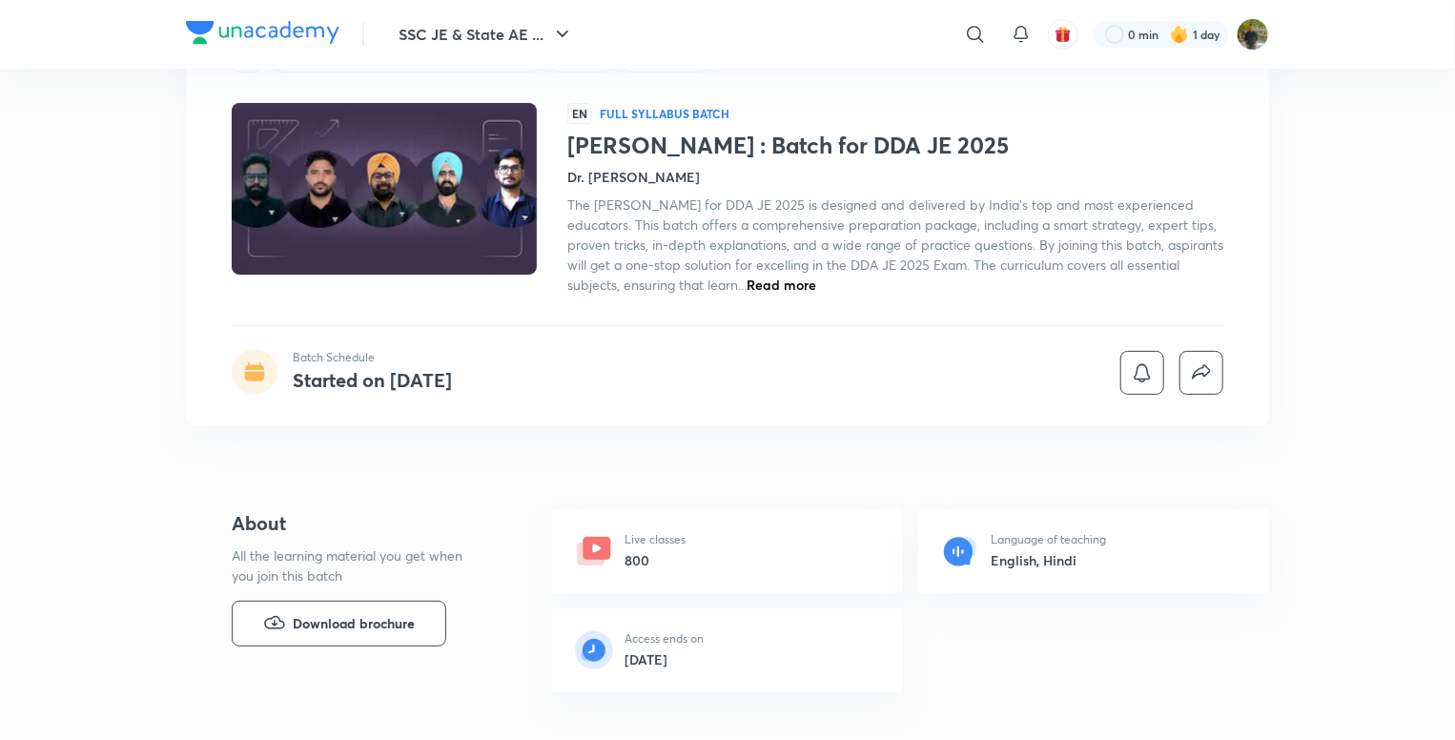
click at [816, 276] on span "Read more" at bounding box center [781, 285] width 70 height 18
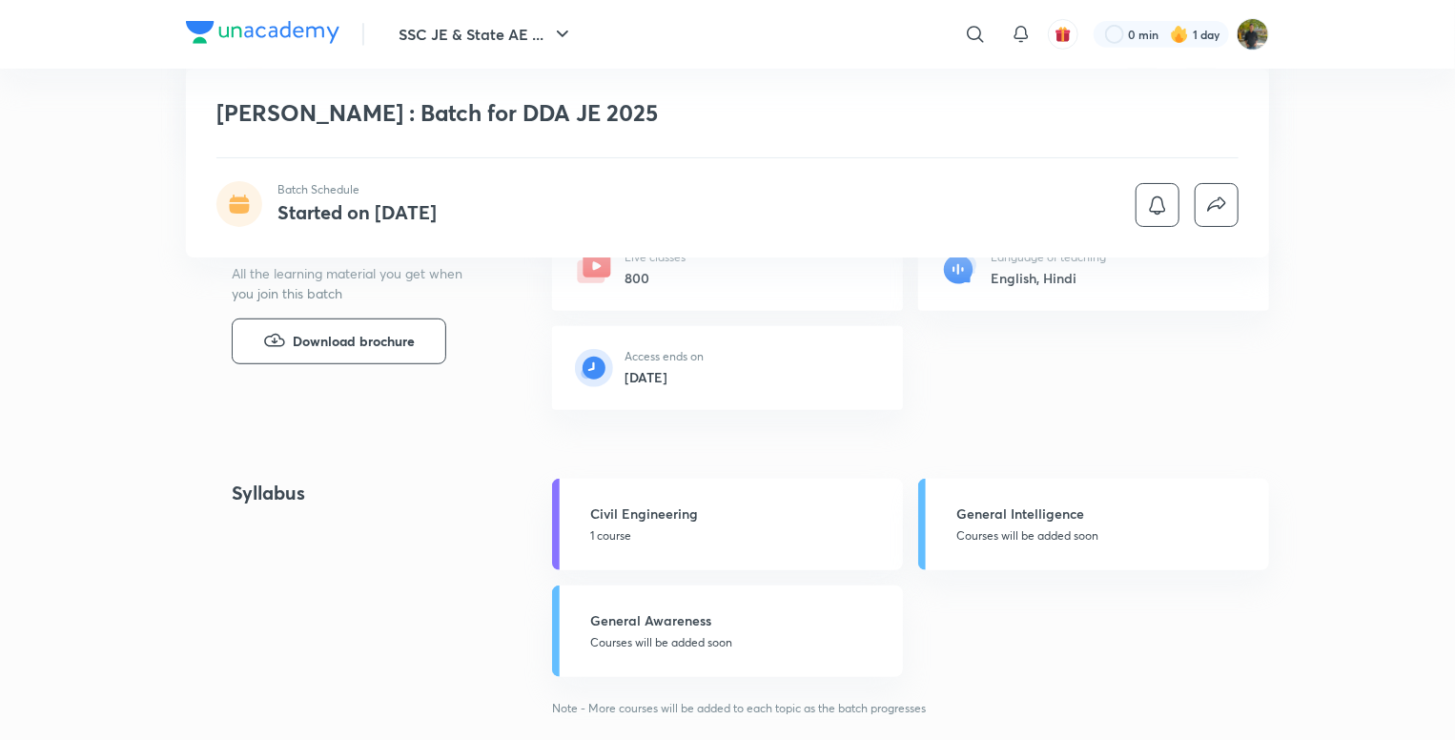
scroll to position [286, 0]
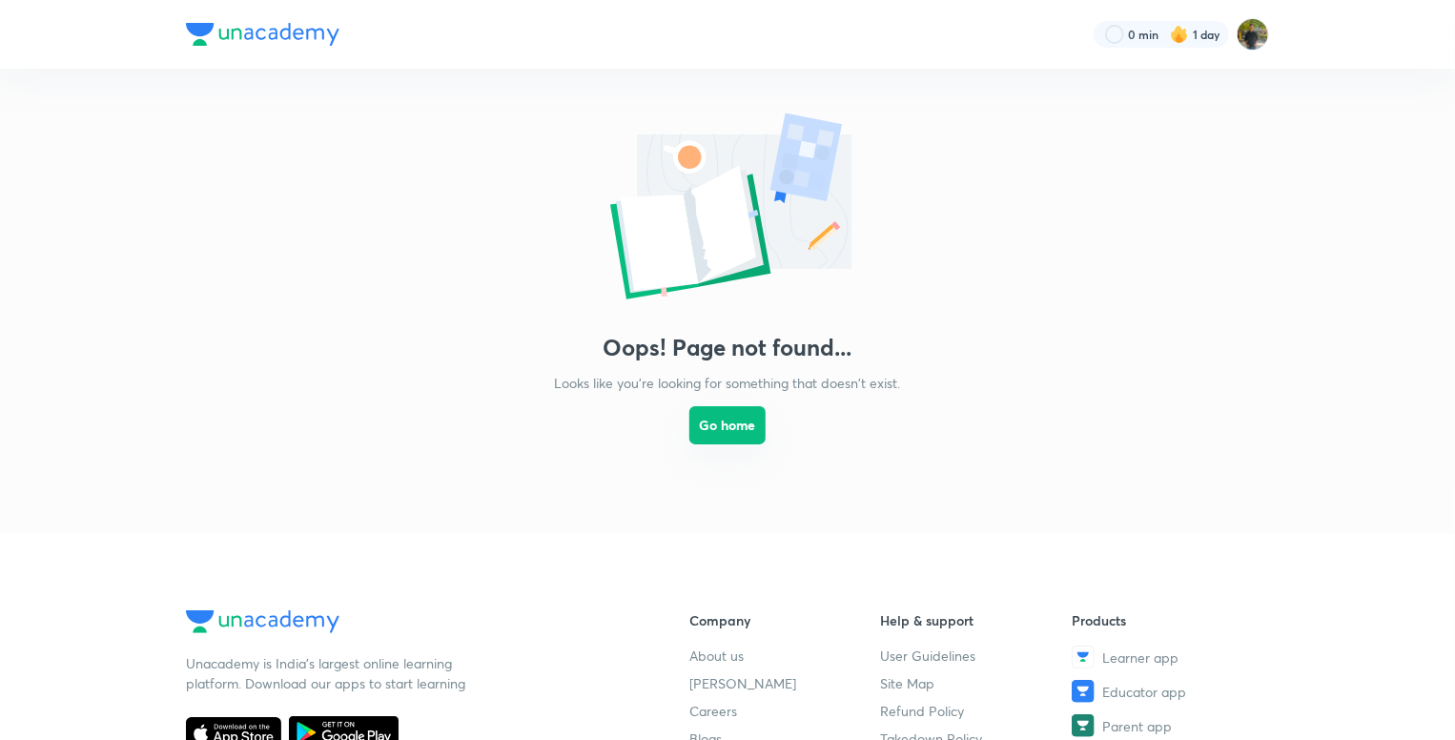
click at [719, 443] on button "Go home" at bounding box center [727, 425] width 76 height 38
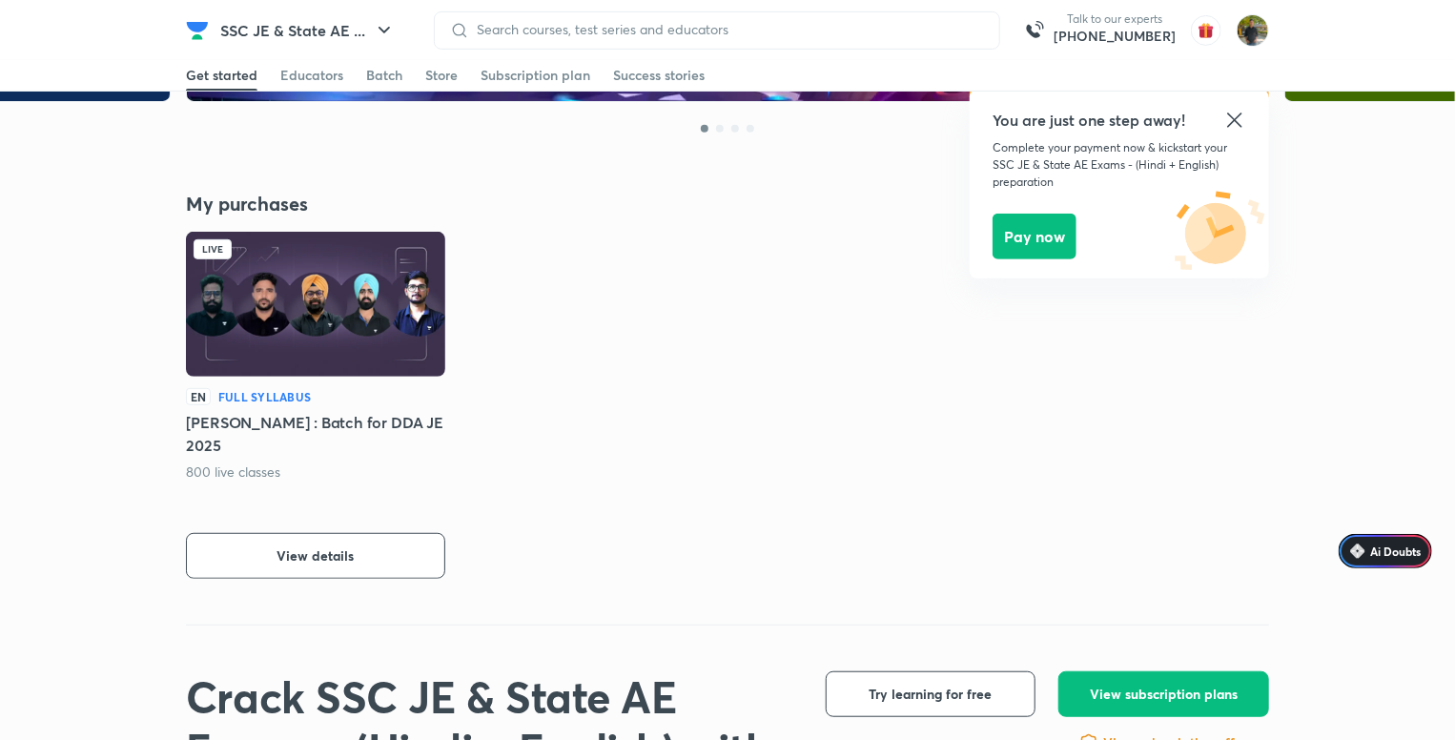
scroll to position [381, 0]
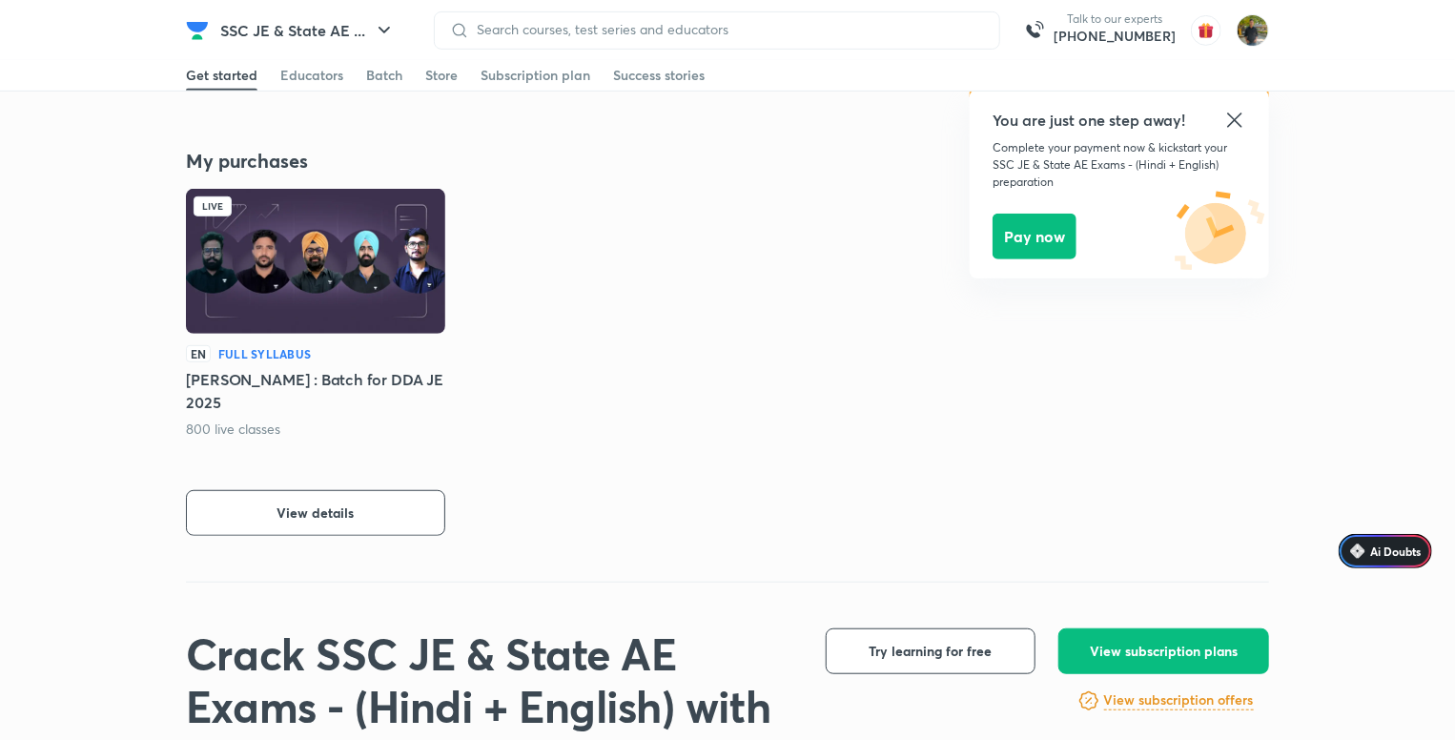
click at [1237, 120] on icon at bounding box center [1234, 120] width 23 height 23
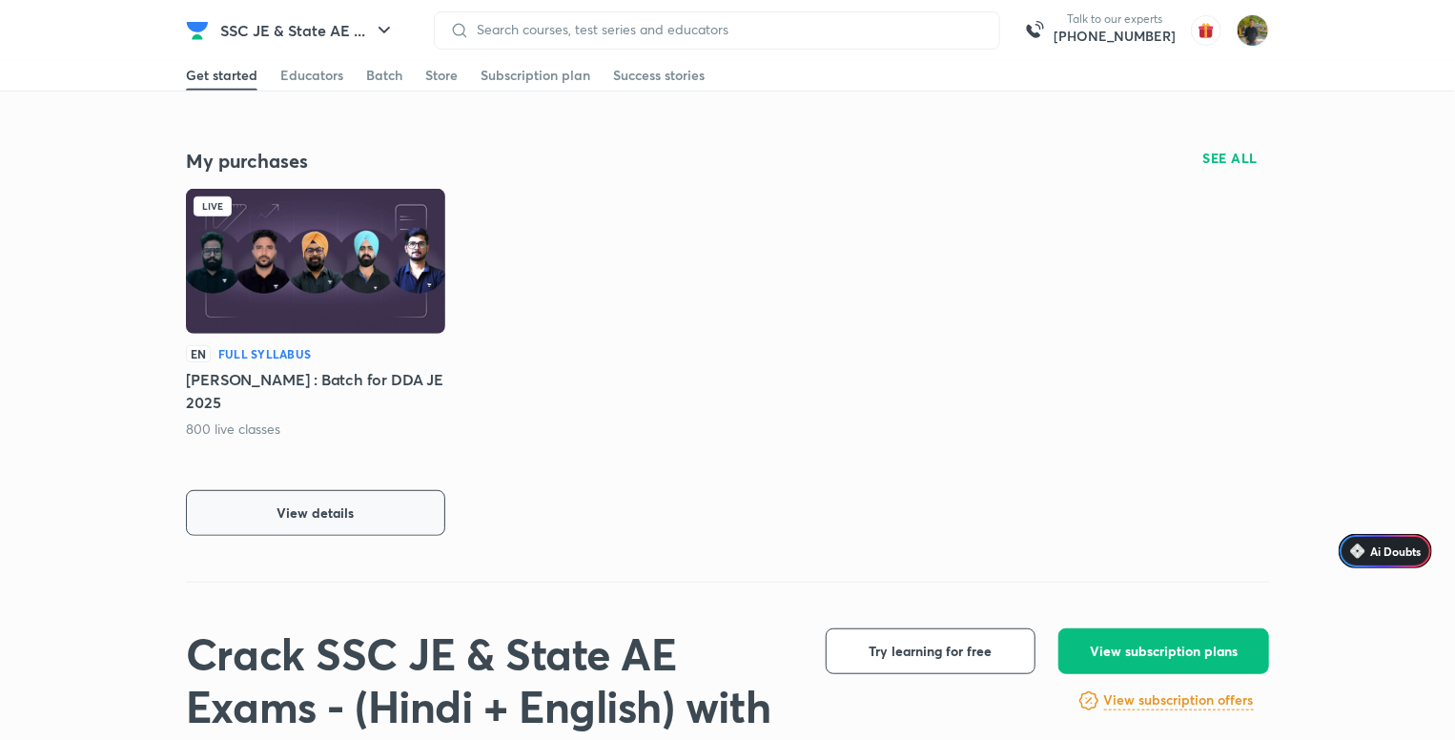
click at [337, 501] on button "View details" at bounding box center [315, 513] width 259 height 46
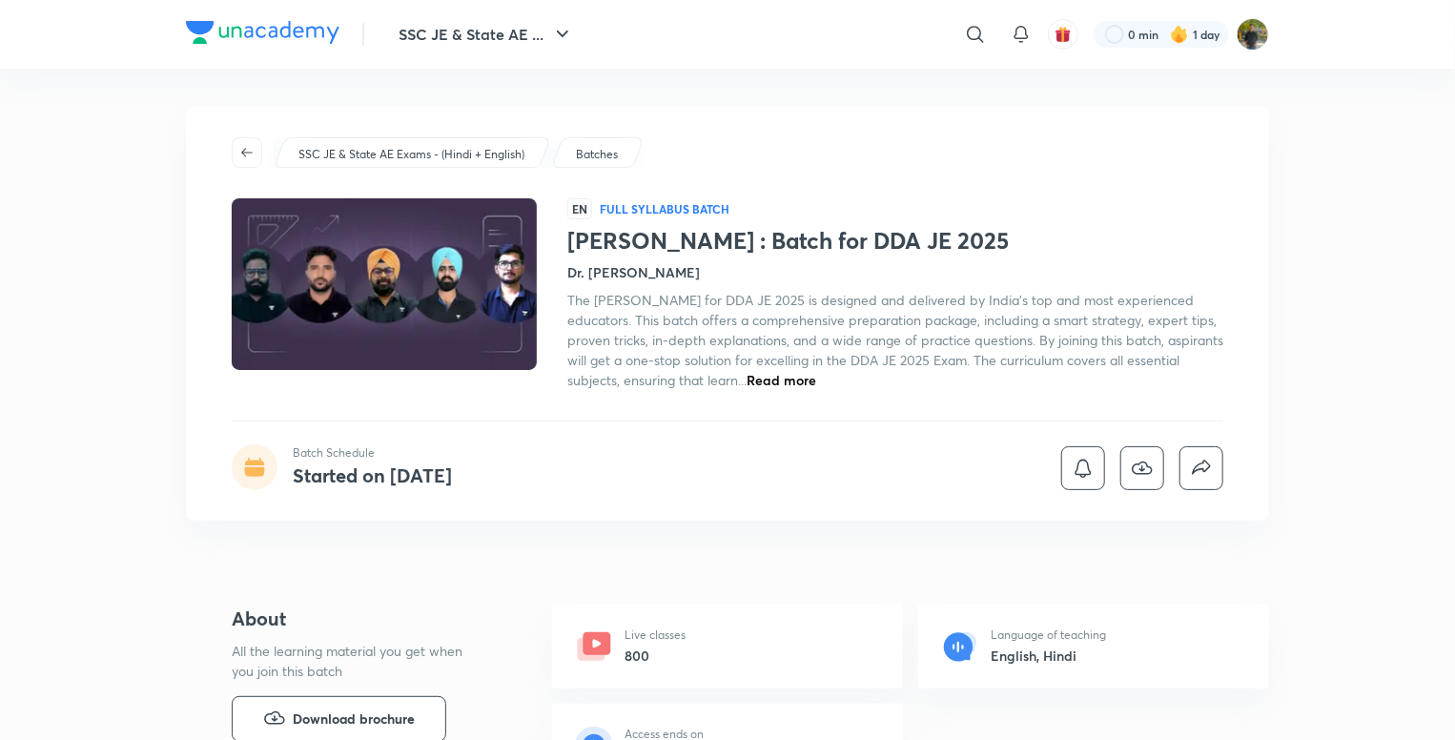
click at [816, 375] on span "Read more" at bounding box center [781, 380] width 70 height 18
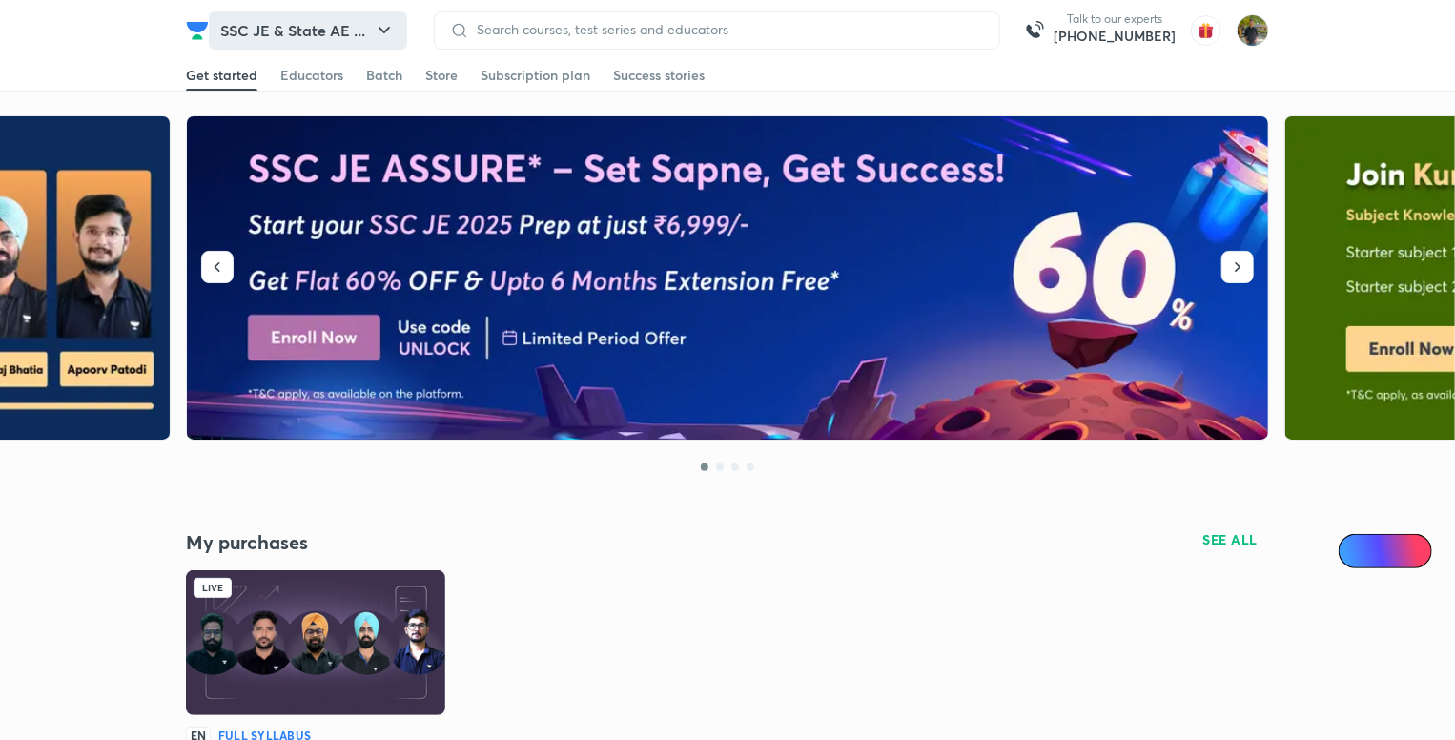
click at [383, 30] on icon "button" at bounding box center [383, 30] width 11 height 7
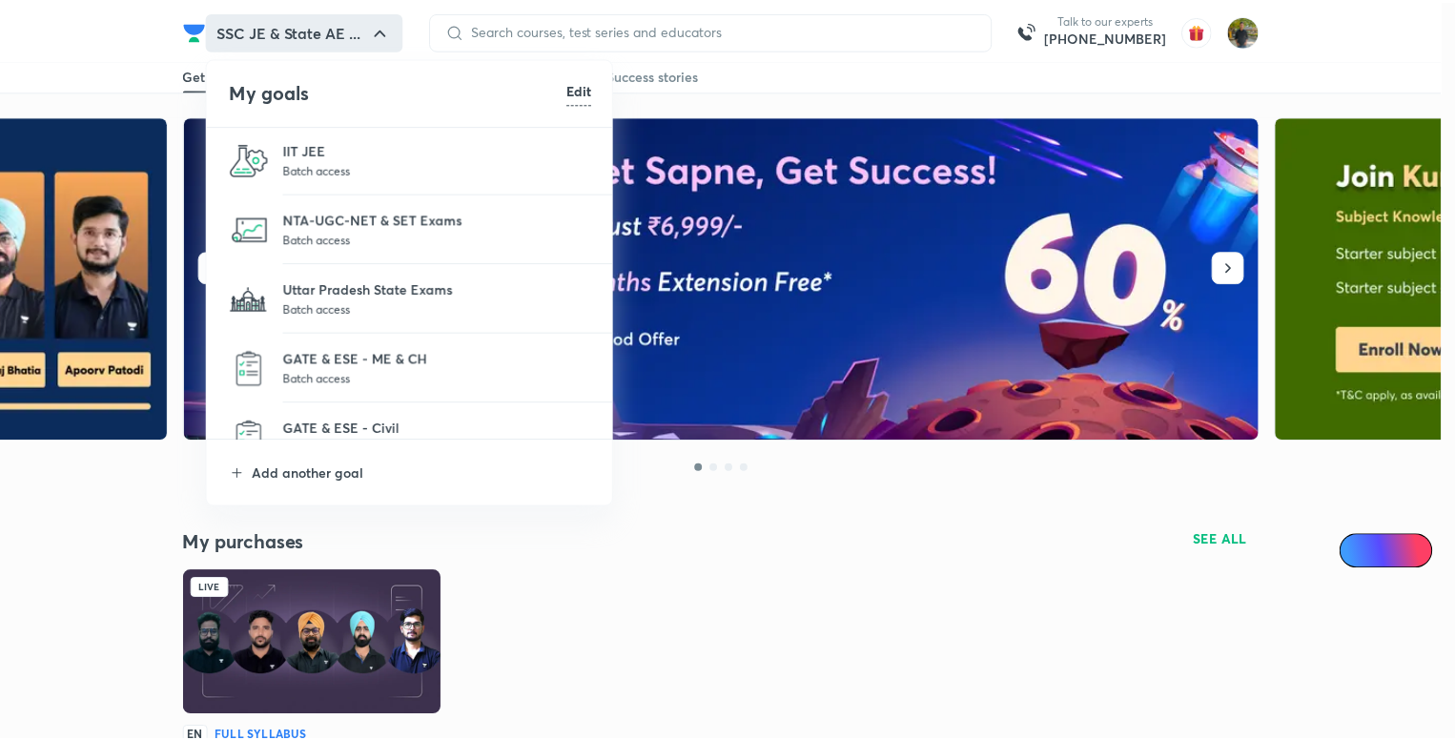
scroll to position [175, 0]
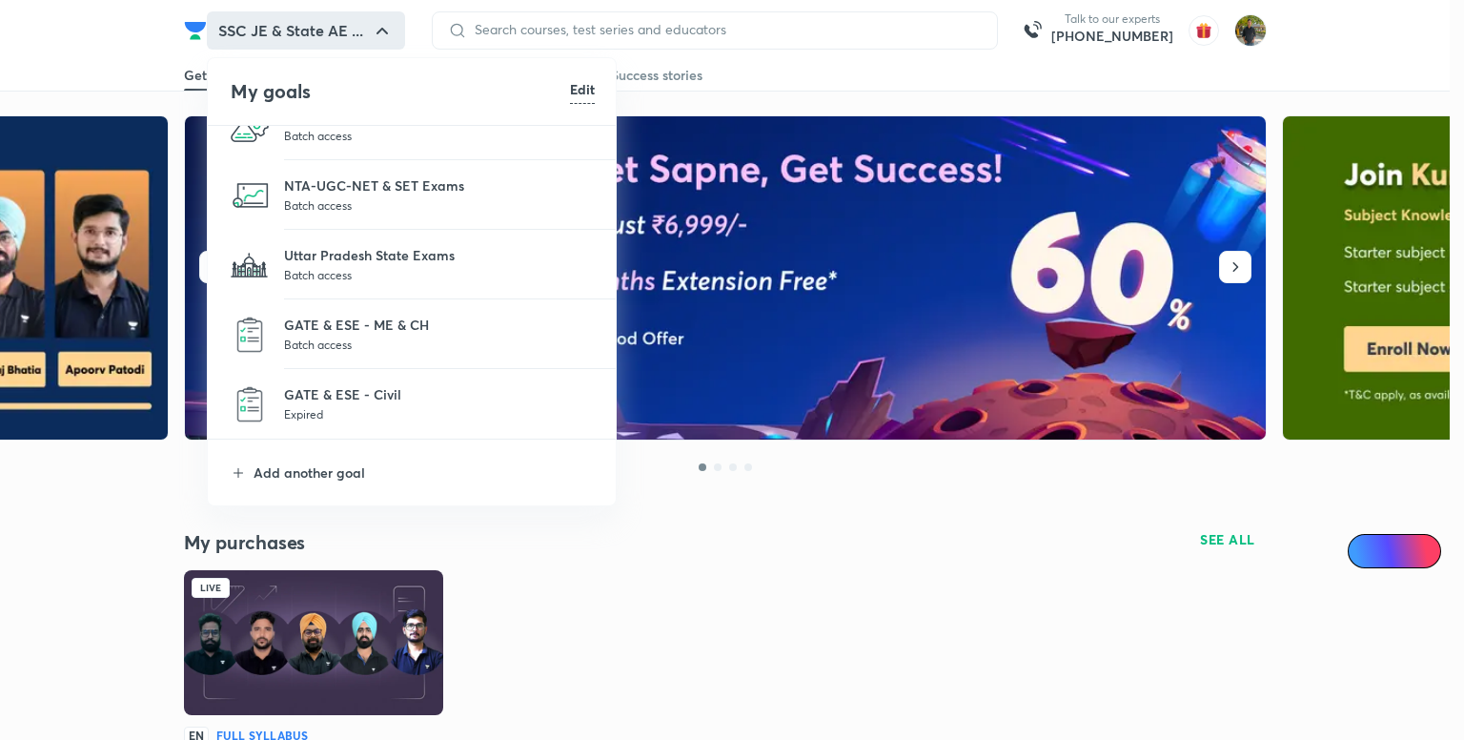
click at [399, 404] on p "Expired" at bounding box center [439, 413] width 311 height 19
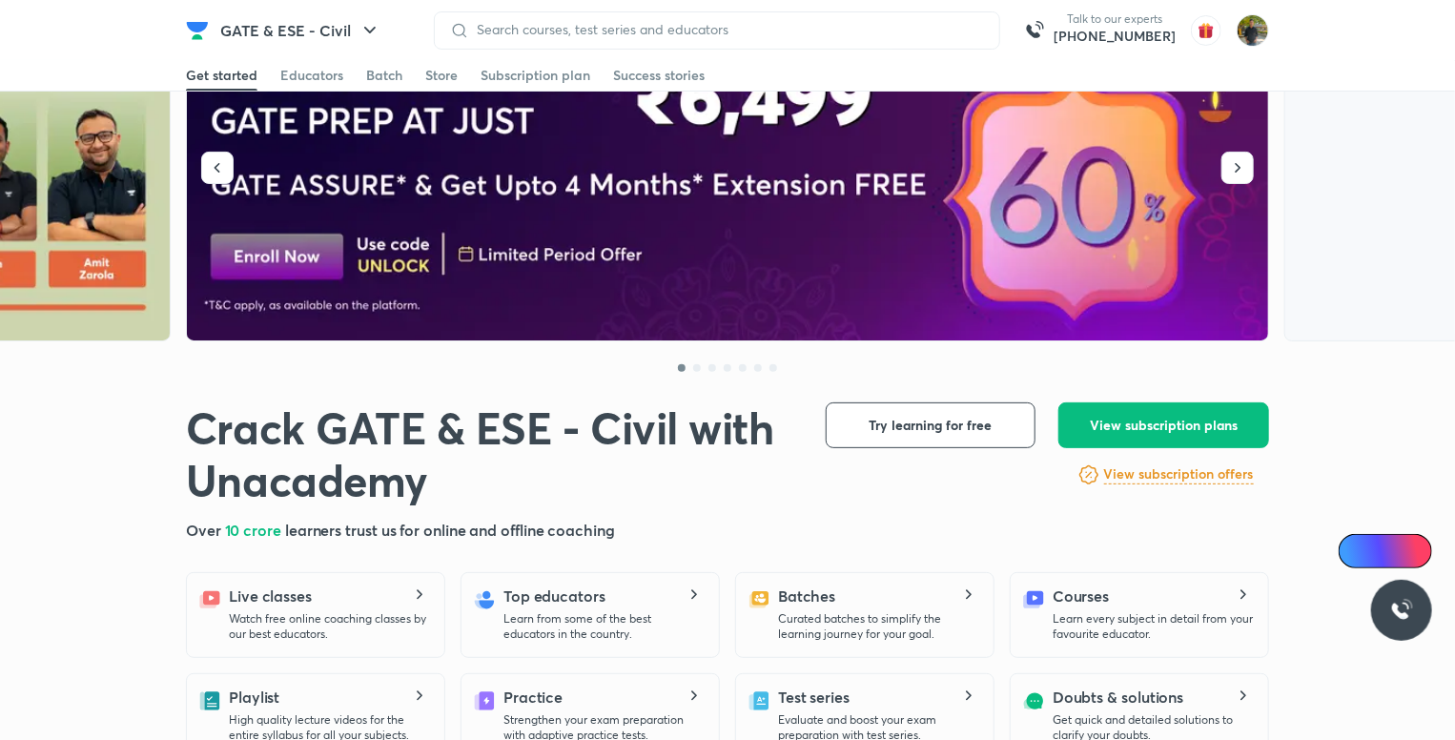
scroll to position [95, 0]
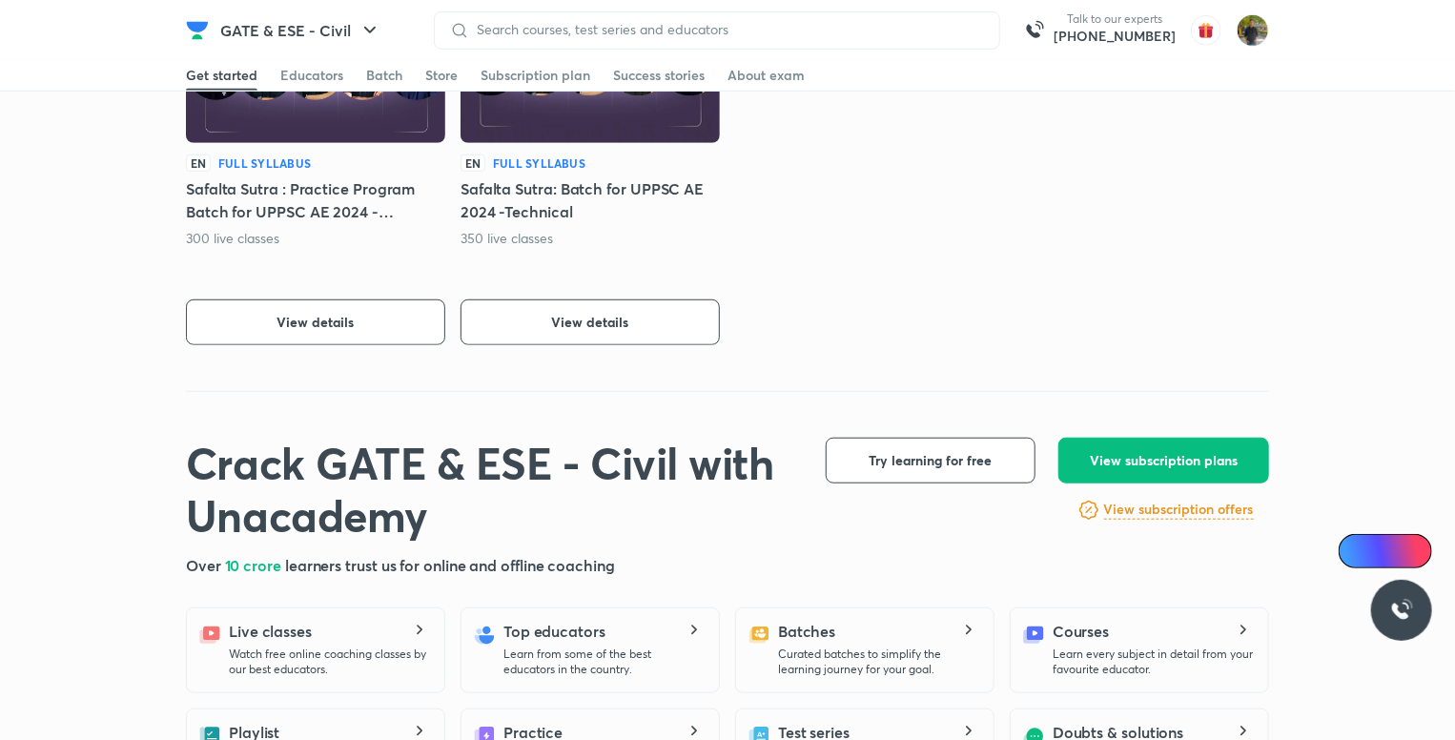
scroll to position [477, 0]
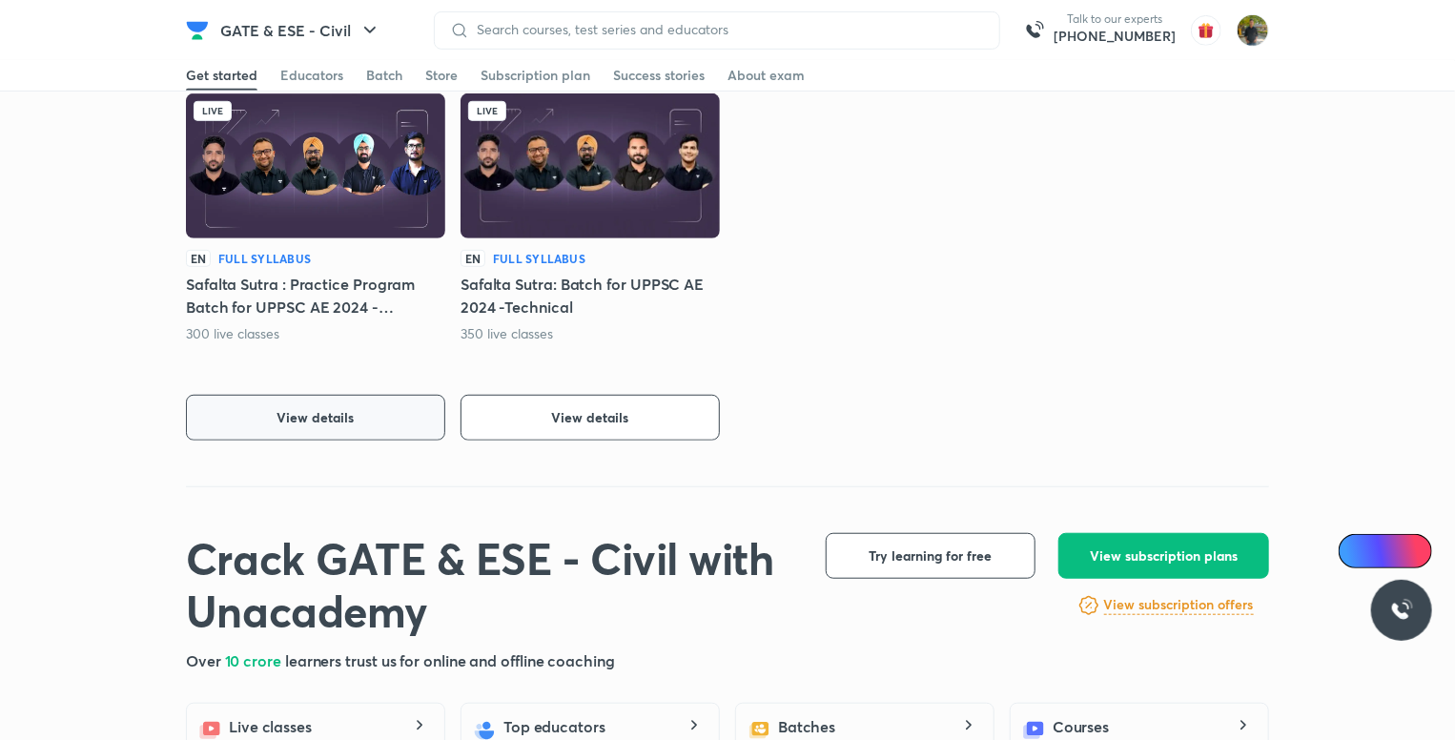
click at [375, 415] on button "View details" at bounding box center [315, 418] width 259 height 46
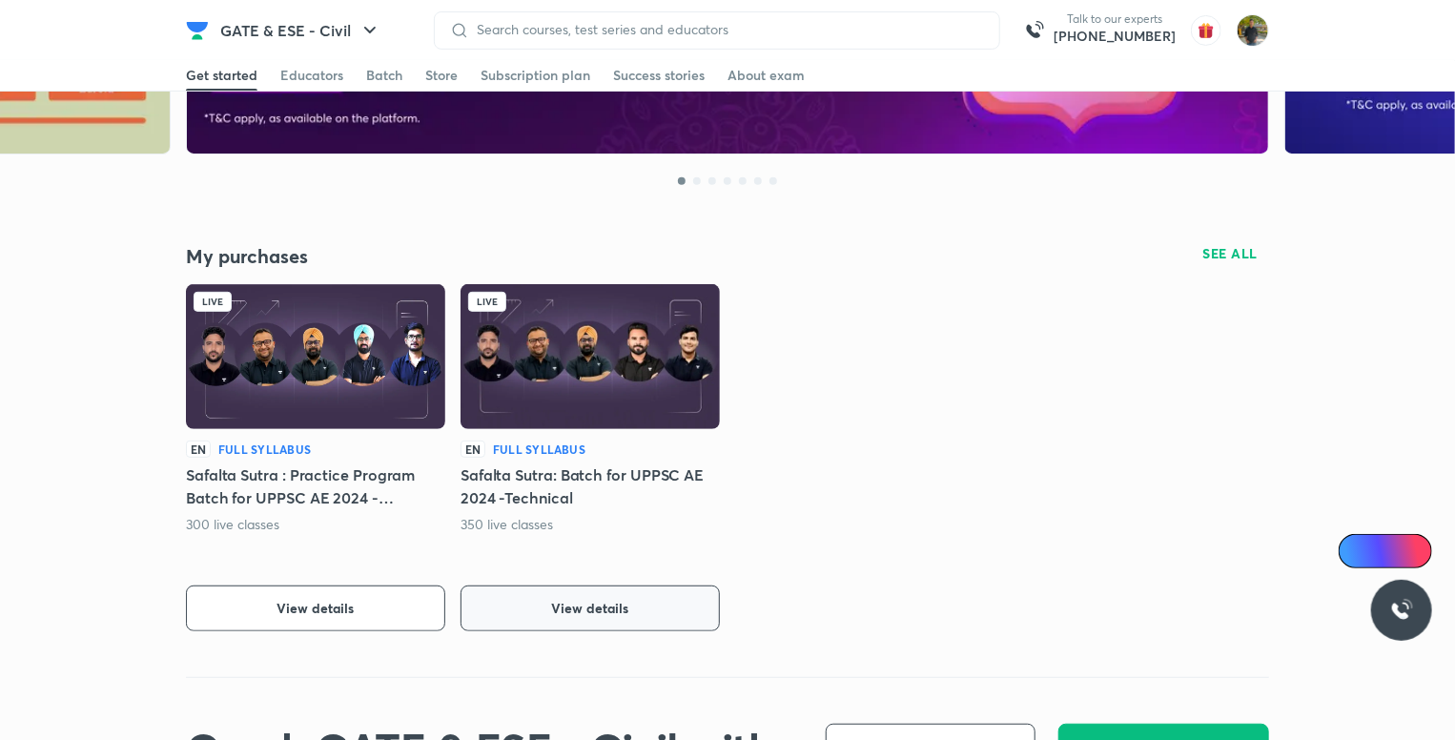
click at [666, 623] on button "View details" at bounding box center [589, 608] width 259 height 46
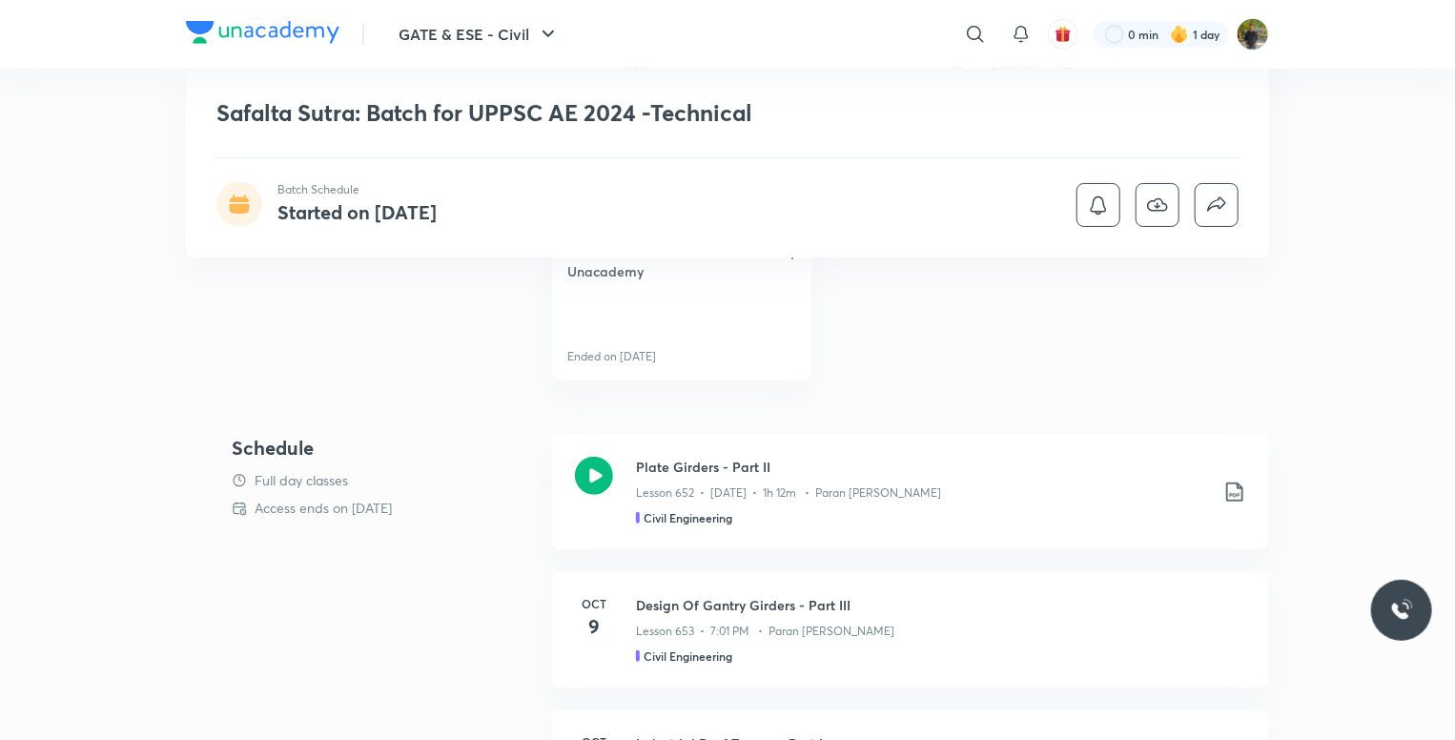
scroll to position [667, 0]
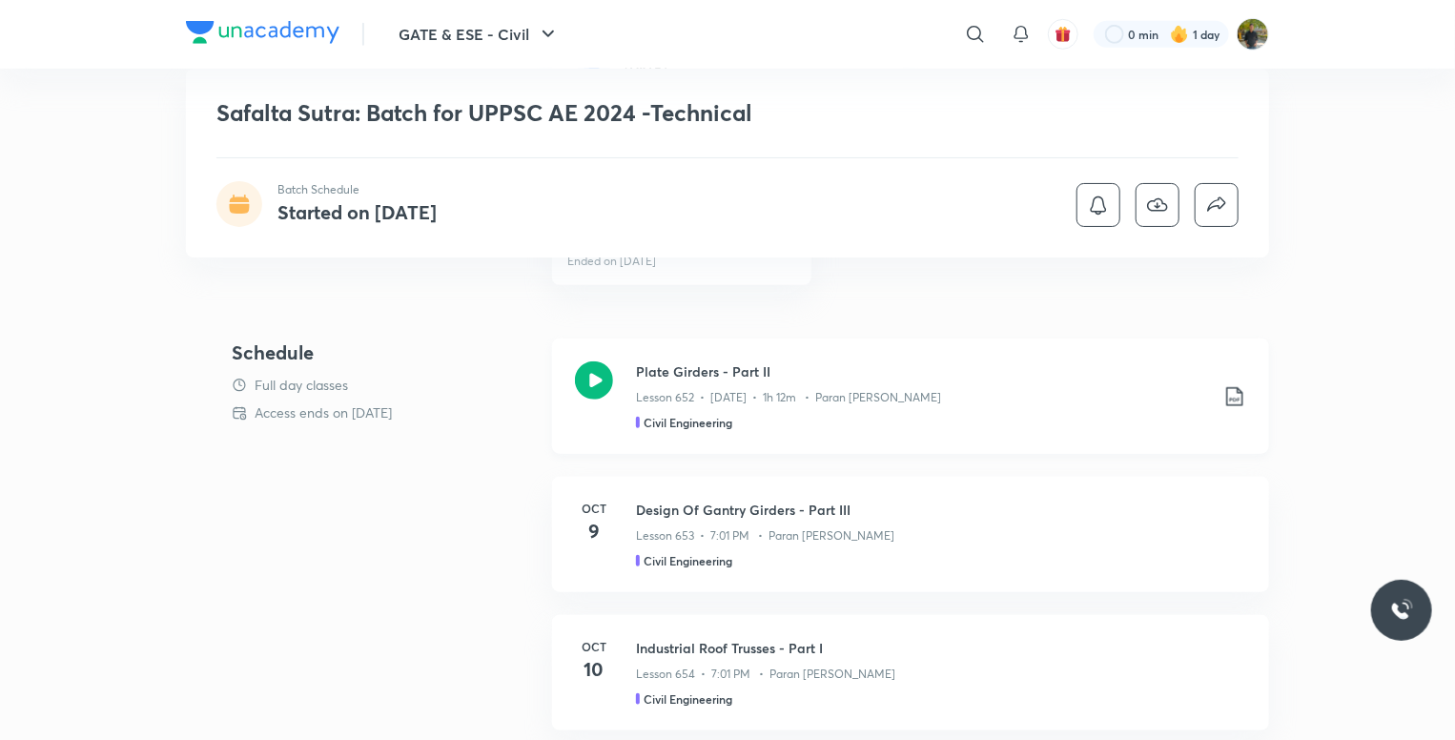
click at [1008, 394] on div "Lesson 652 • Oct 8 • 1h 12m • Paran Raj Bhatia" at bounding box center [922, 393] width 572 height 25
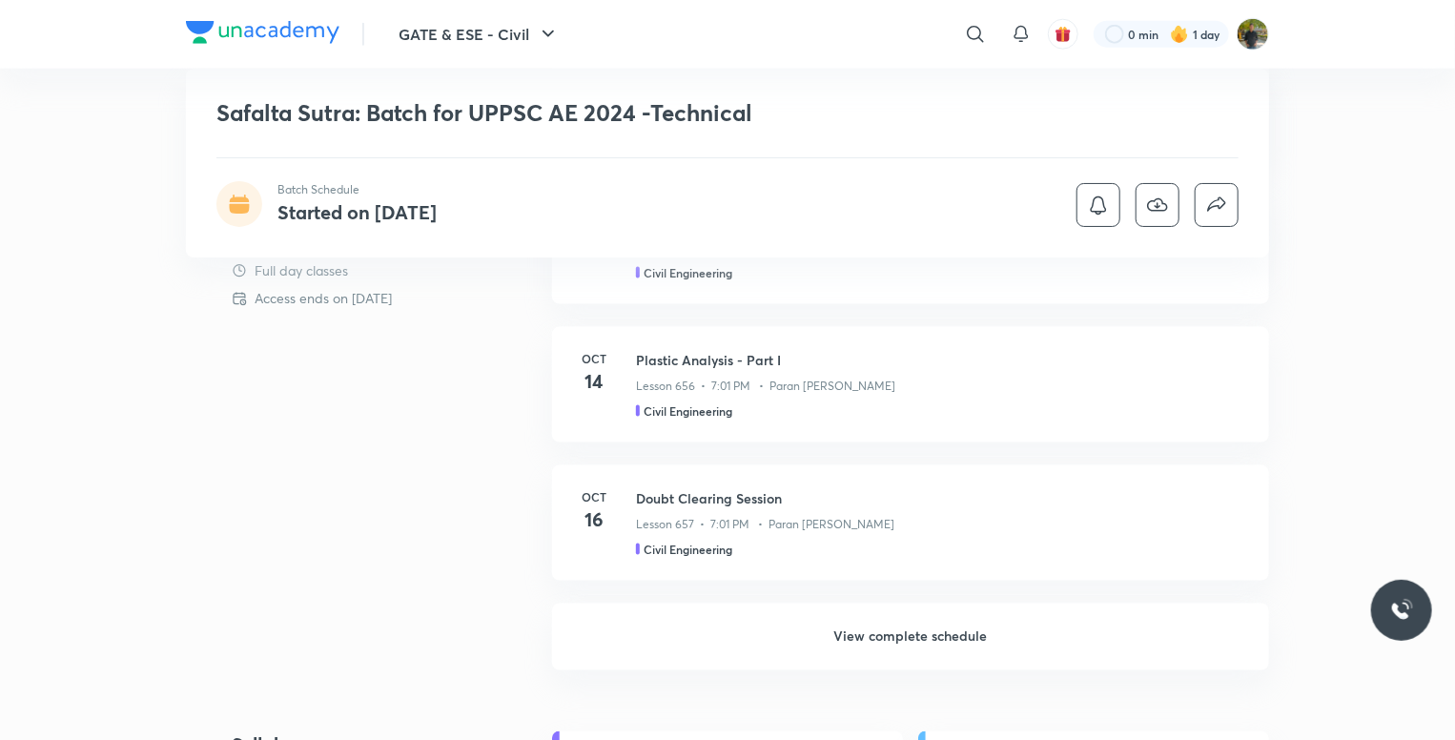
scroll to position [1239, 0]
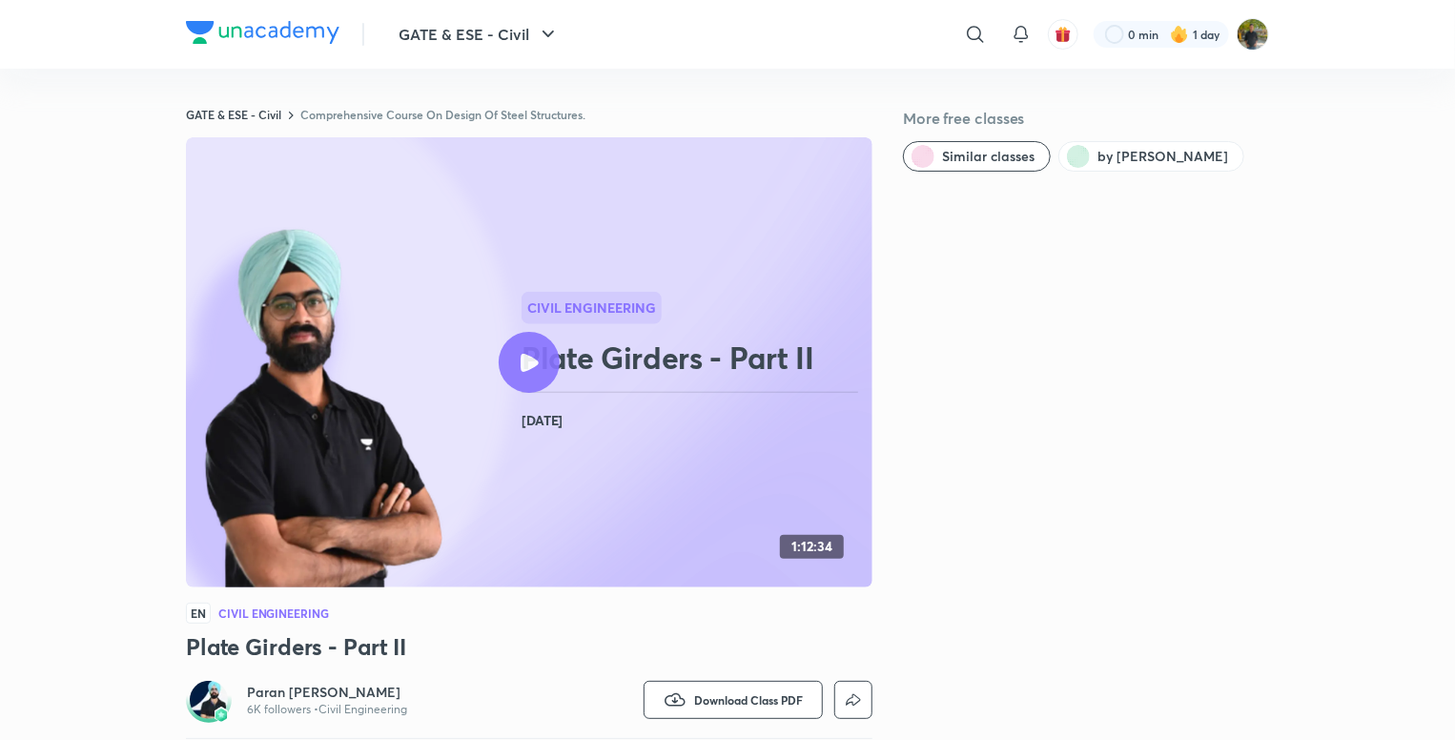
click at [458, 109] on link "Comprehensive Course On Design Of Steel Structures." at bounding box center [442, 114] width 285 height 15
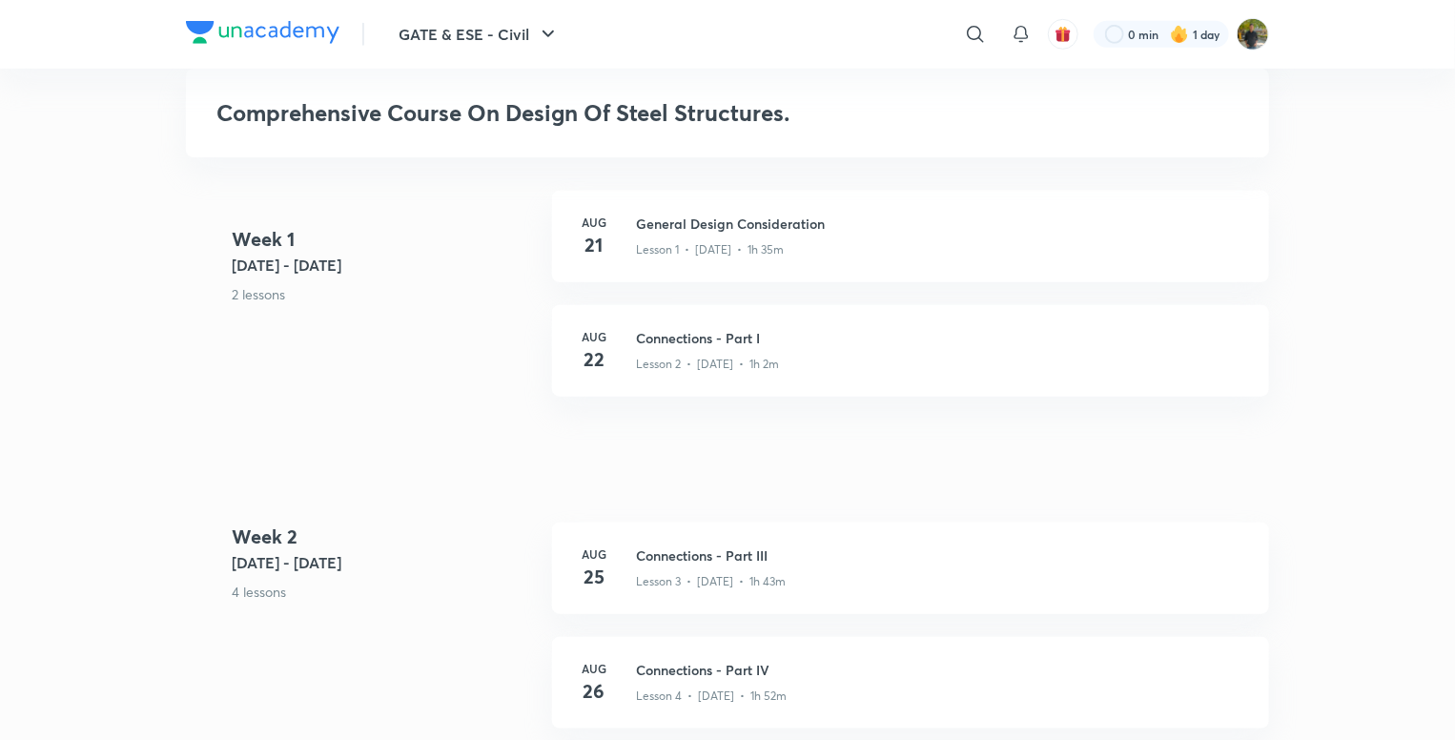
scroll to position [667, 0]
